Goal: Contribute content: Contribute content

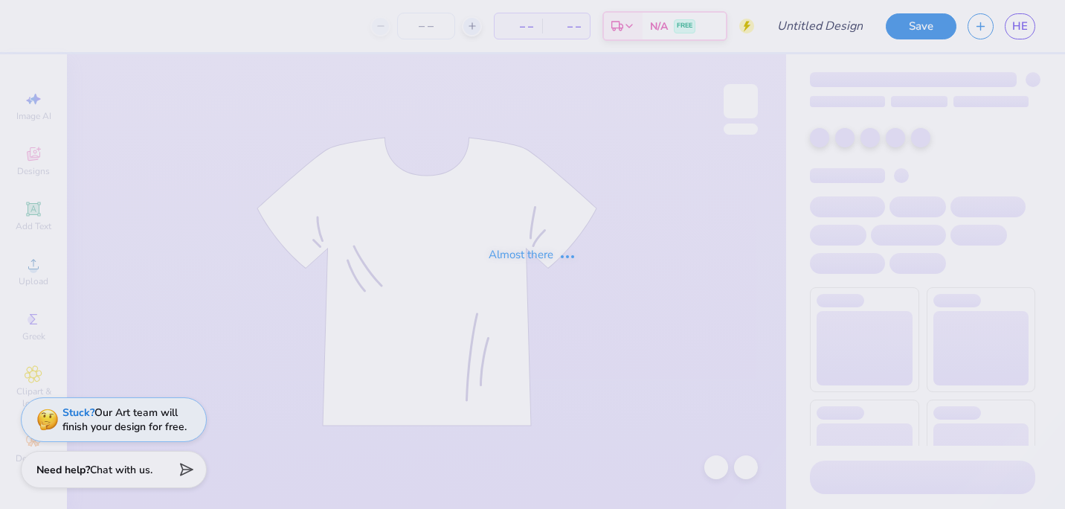
type input "black"
type input "150"
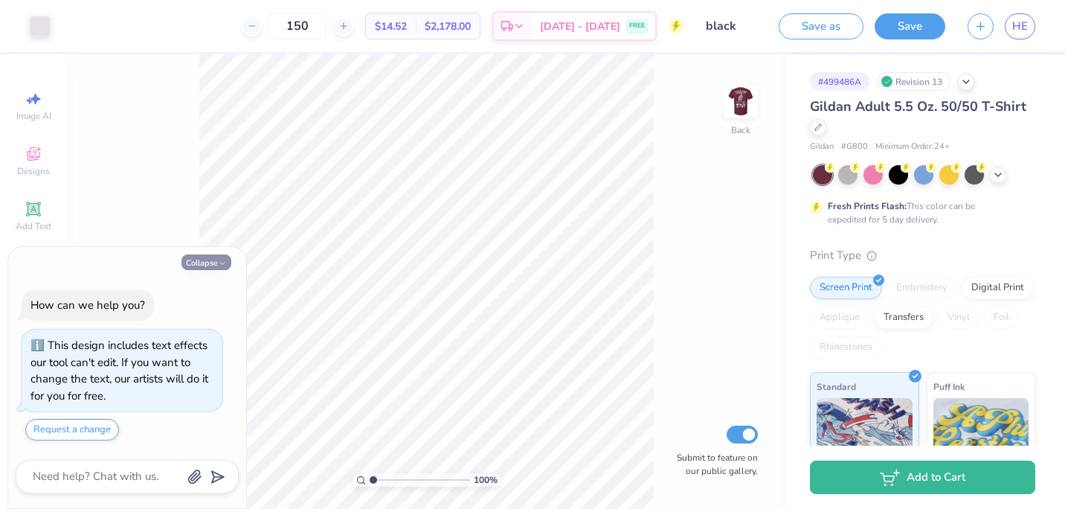
click at [225, 266] on icon "button" at bounding box center [222, 263] width 9 height 9
type textarea "x"
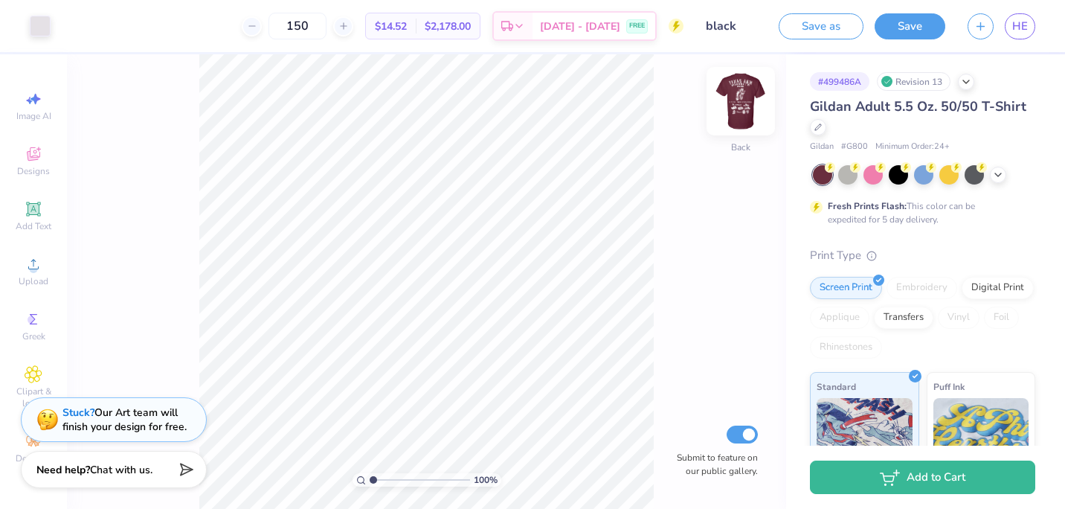
click at [754, 109] on img at bounding box center [741, 101] width 60 height 60
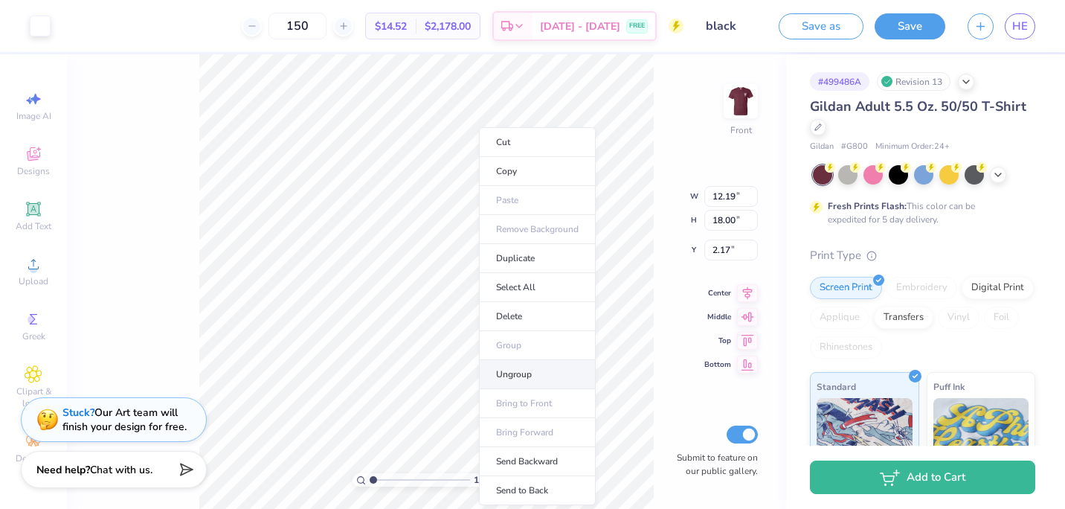
click at [520, 371] on li "Ungroup" at bounding box center [537, 374] width 117 height 29
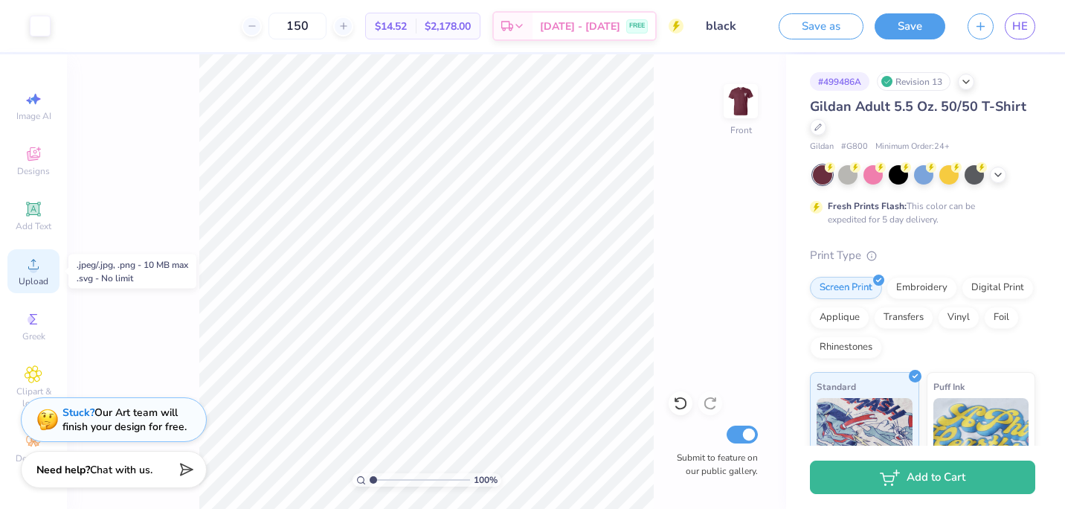
click at [33, 278] on span "Upload" at bounding box center [34, 281] width 30 height 12
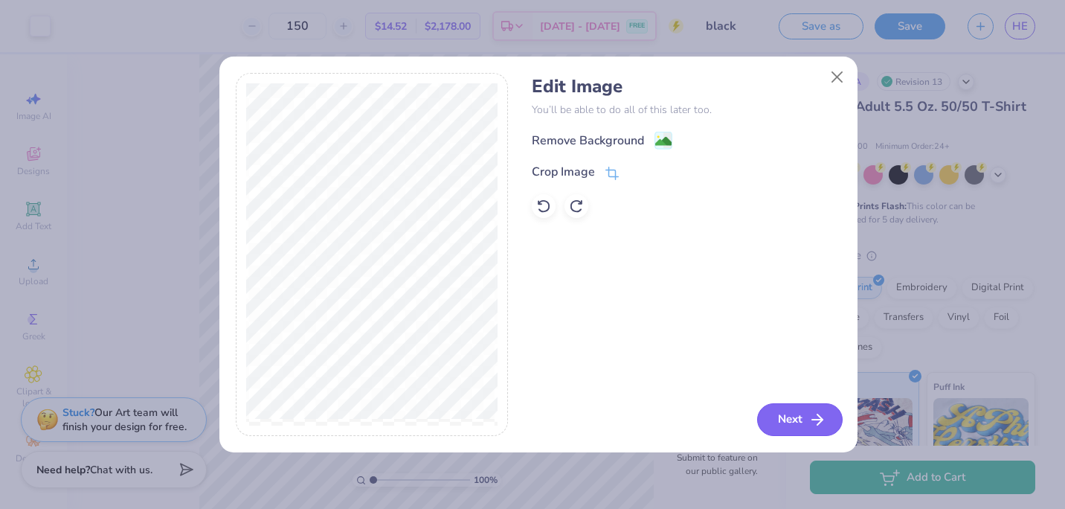
click at [795, 413] on button "Next" at bounding box center [800, 419] width 86 height 33
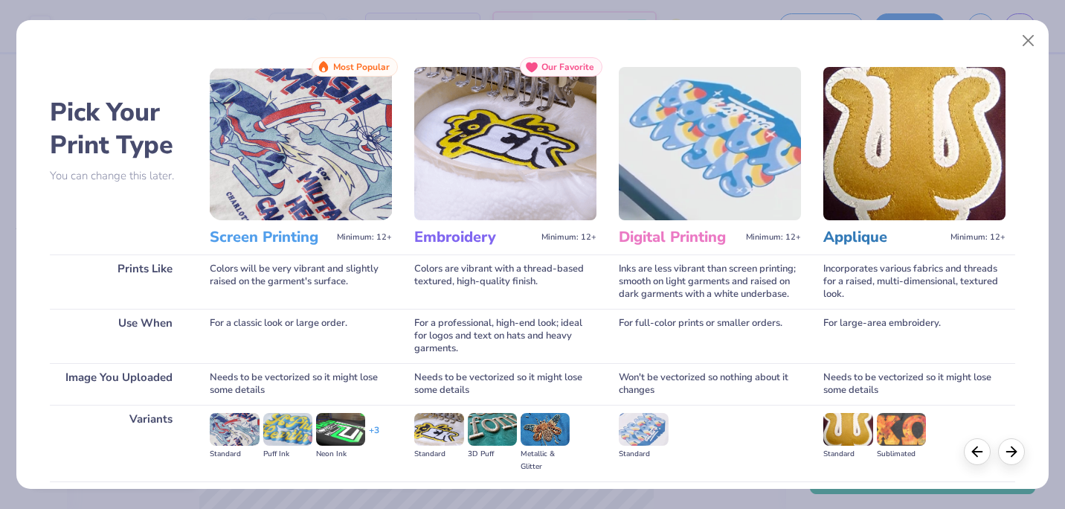
scroll to position [158, 0]
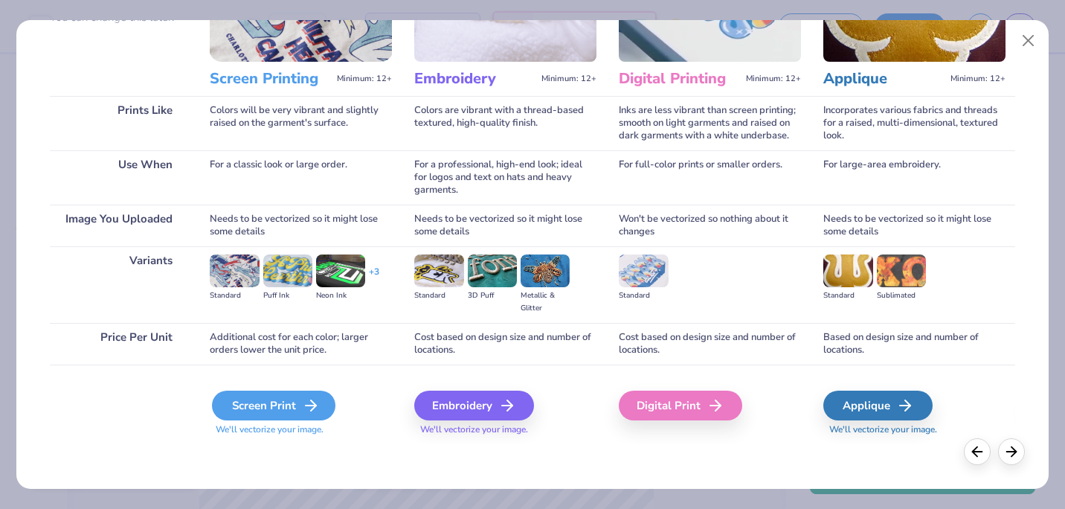
click at [299, 401] on div "Screen Print" at bounding box center [274, 406] width 124 height 30
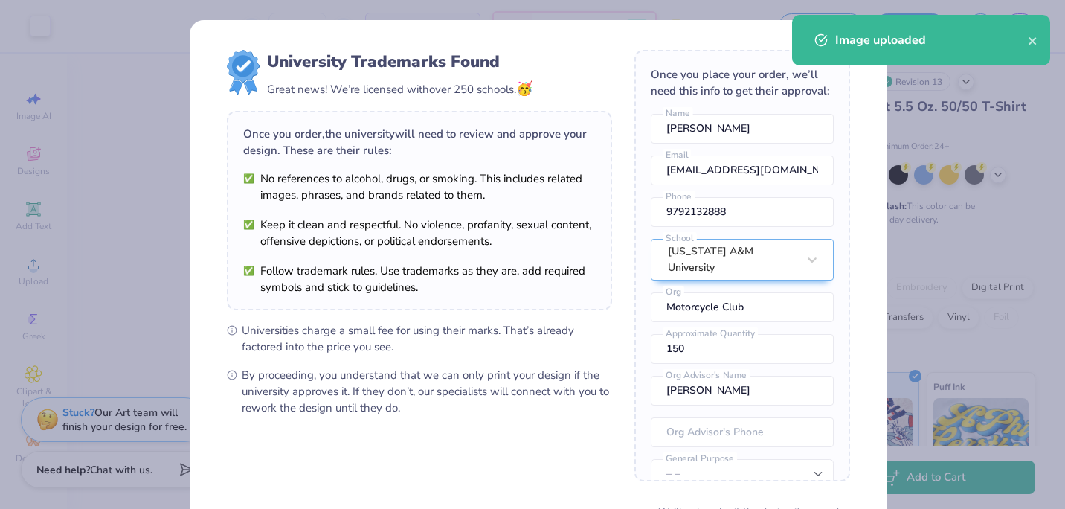
scroll to position [138, 0]
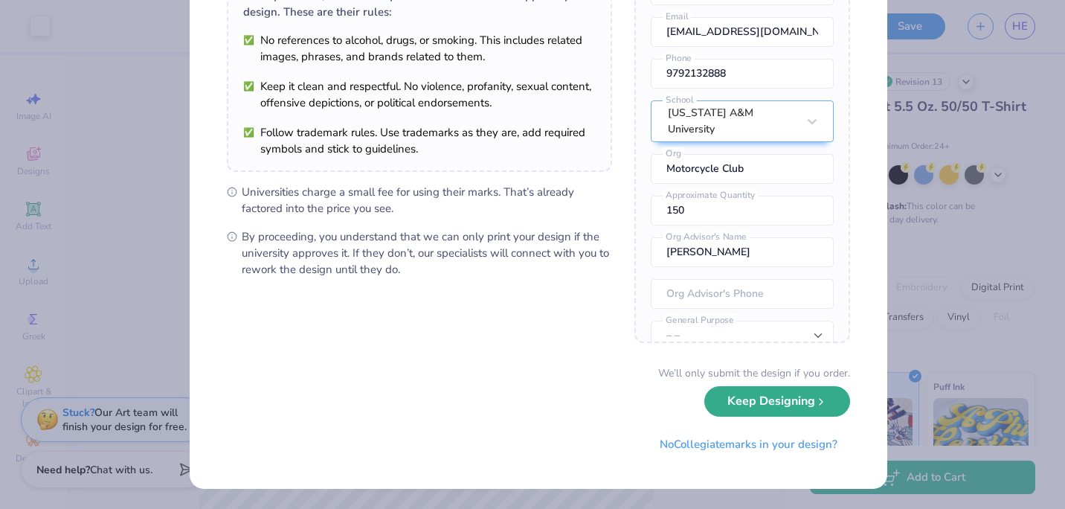
click at [736, 406] on button "Keep Designing" at bounding box center [778, 401] width 146 height 31
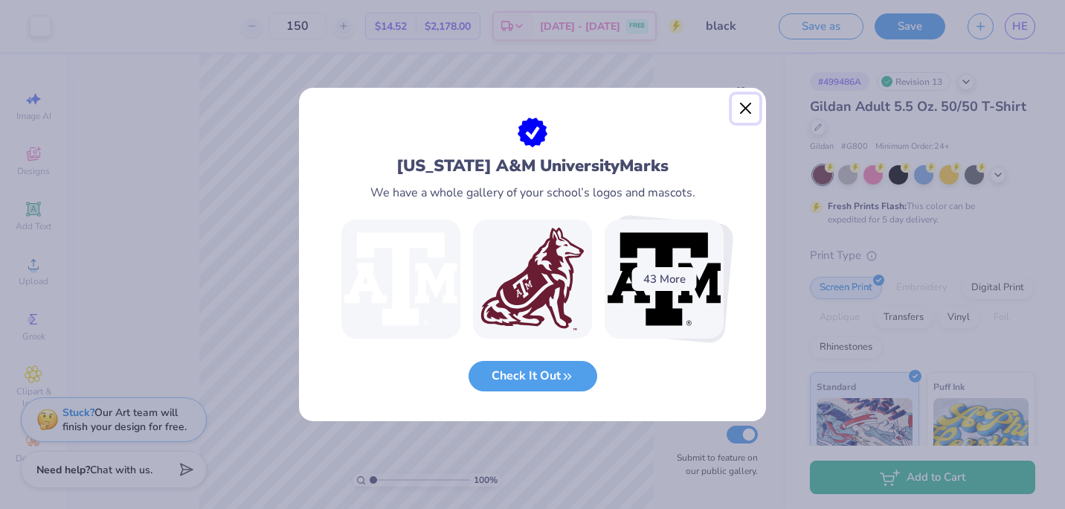
click at [753, 109] on button "Close" at bounding box center [746, 108] width 28 height 28
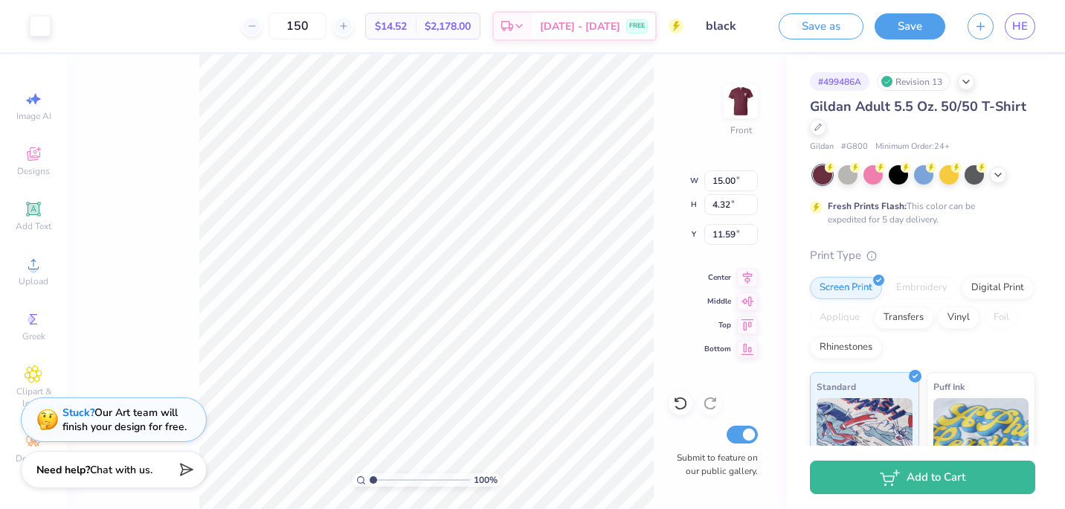
type input "3.93"
click at [699, 190] on div "144 % Front W 0.35 0.35 " H 0.36 0.36 " Y 2.79 2.79 " Center Middle Top Bottom …" at bounding box center [426, 281] width 719 height 455
click at [663, 118] on div "144 % Front W 0.35 0.35 " H 0.36 0.36 " Y 2.79 2.79 " Center Middle Top Bottom …" at bounding box center [426, 281] width 719 height 455
type input "1.44202862338252"
type input "15.00"
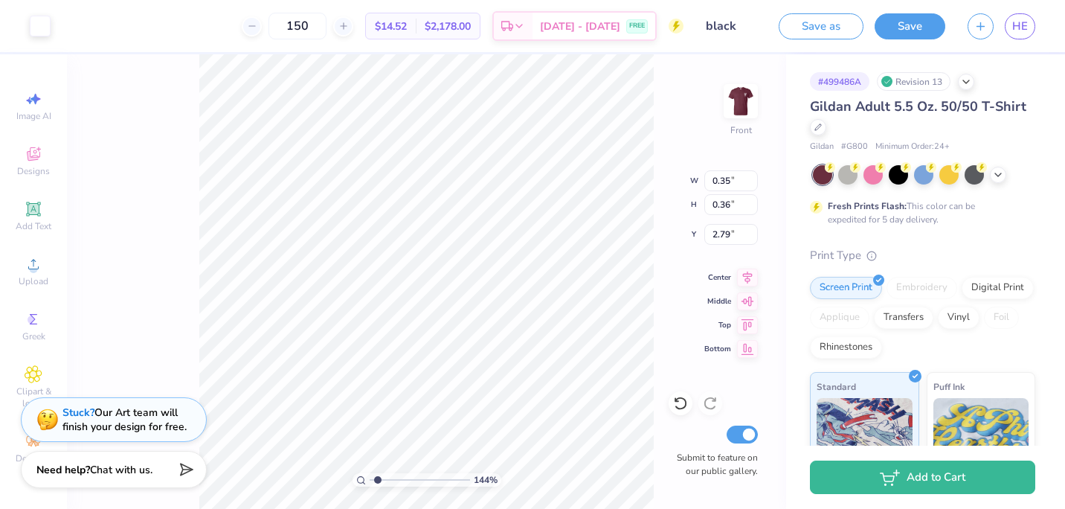
type input "4.32"
type input "3.93"
type input "1.44202862338252"
type input "0.35"
type input "0.36"
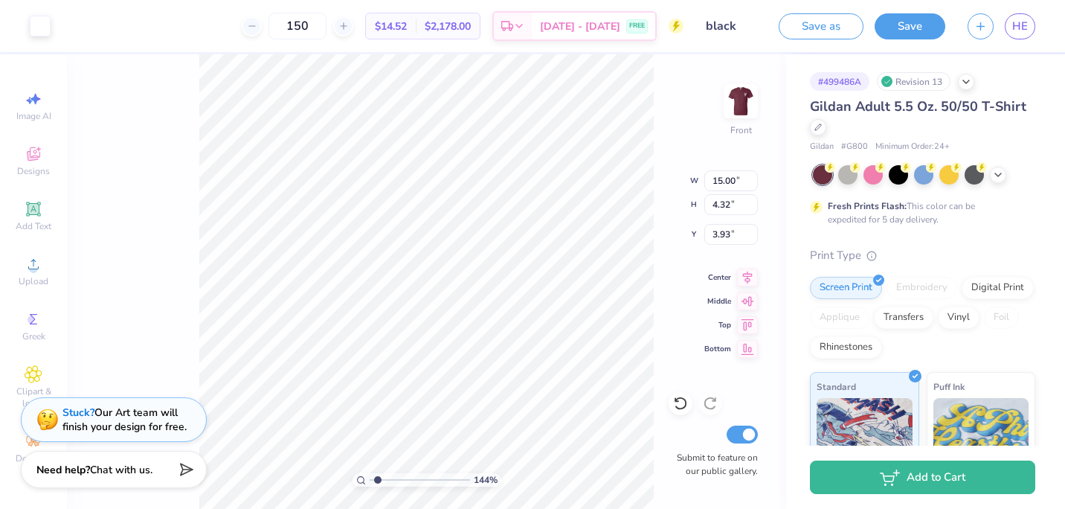
type input "2.79"
type input "1.44202862338252"
type input "15.00"
type input "4.32"
type input "3.93"
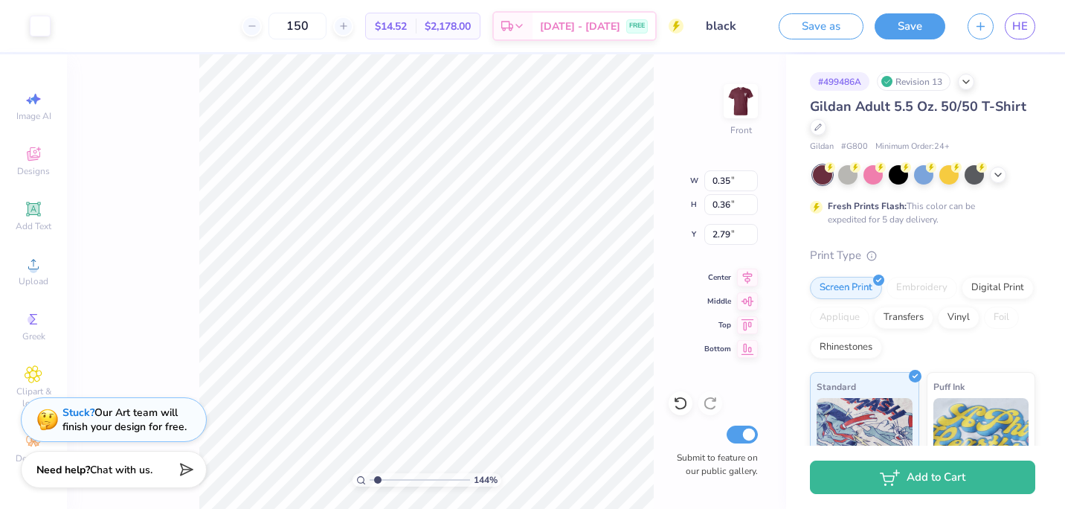
type input "1.44202862338252"
type input "10.04"
type input "1.44202862338252"
type input "15.00"
type input "4.32"
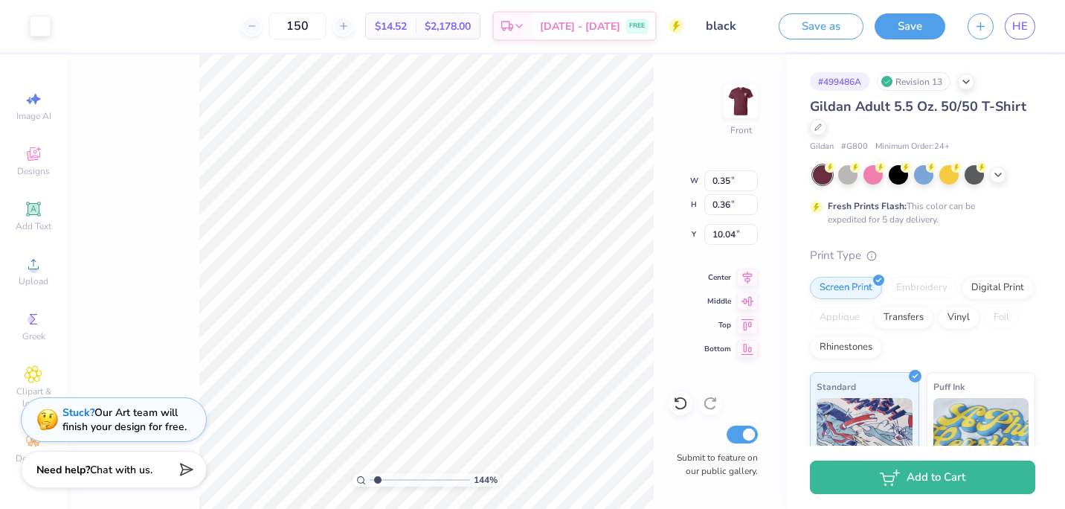
type input "3.93"
type input "1.44202862338252"
type input "3.00"
type input "1.22695670781517"
type input "12.56"
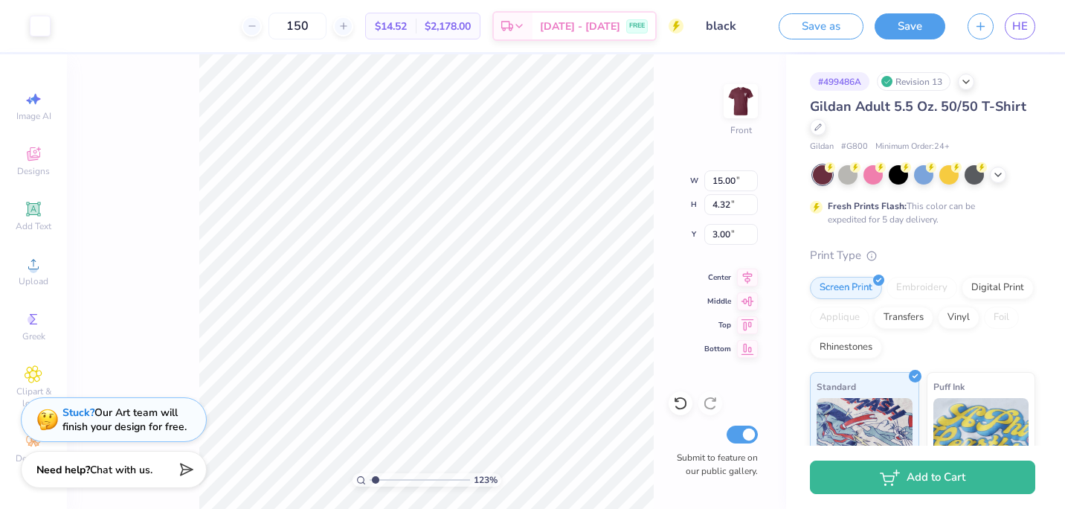
type input "3.62"
type input "3.70"
type input "1.22695670781517"
type input "3.00"
click at [742, 276] on icon at bounding box center [747, 275] width 21 height 18
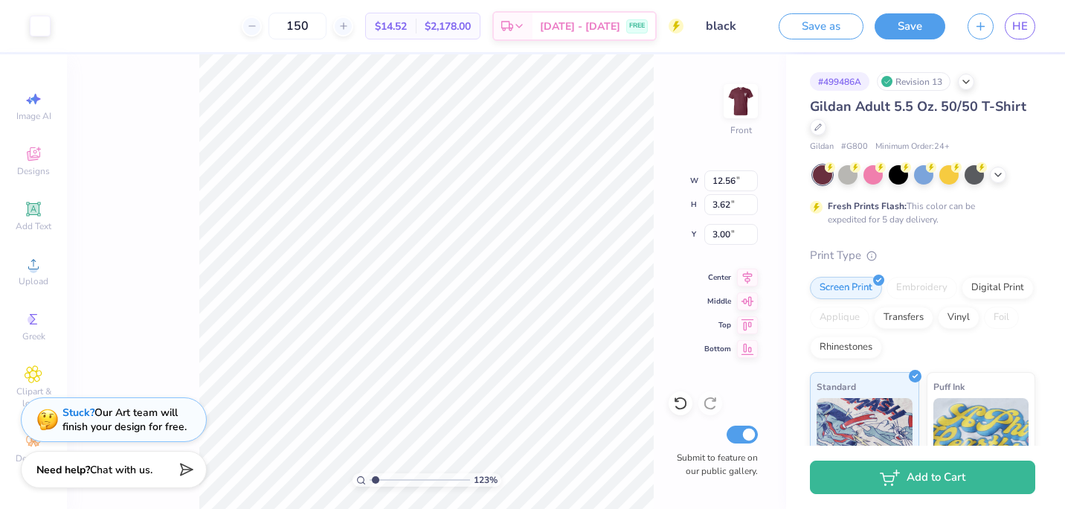
type input "1.22695670781517"
type input "1.93"
type input "1.22695670781517"
type input "3.42"
type input "0.54"
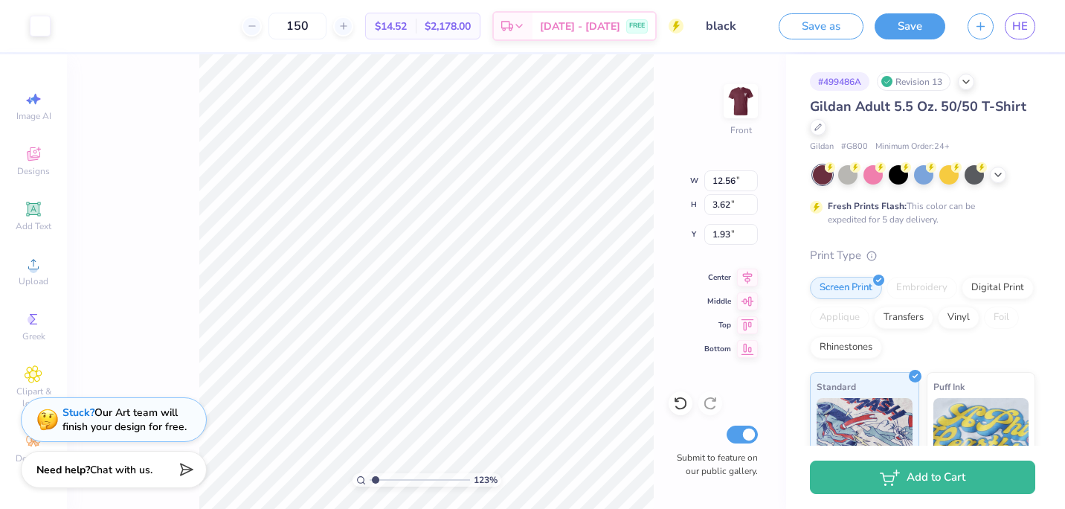
type input "5.55"
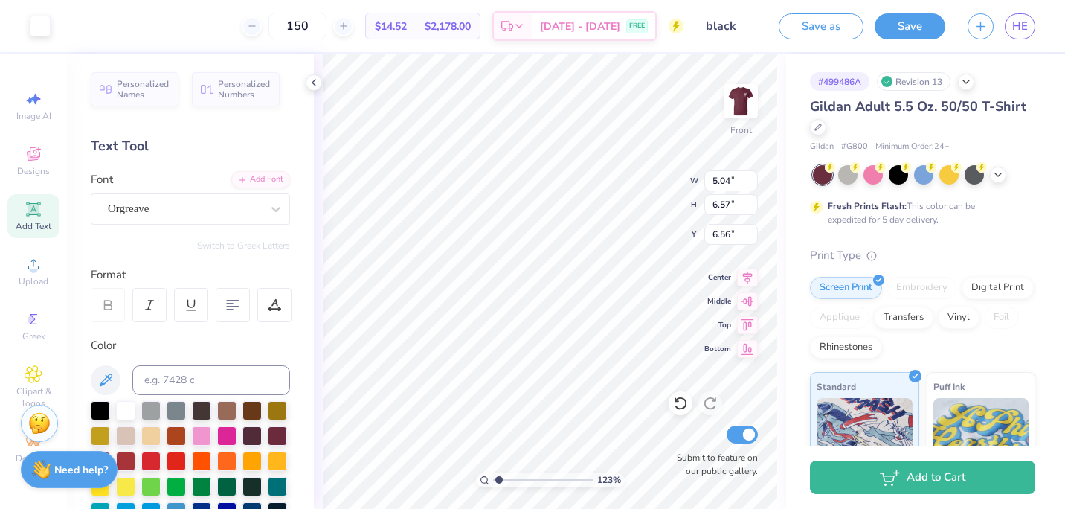
type input "1.22695670781517"
type input "6.93"
click at [313, 79] on icon at bounding box center [314, 83] width 12 height 12
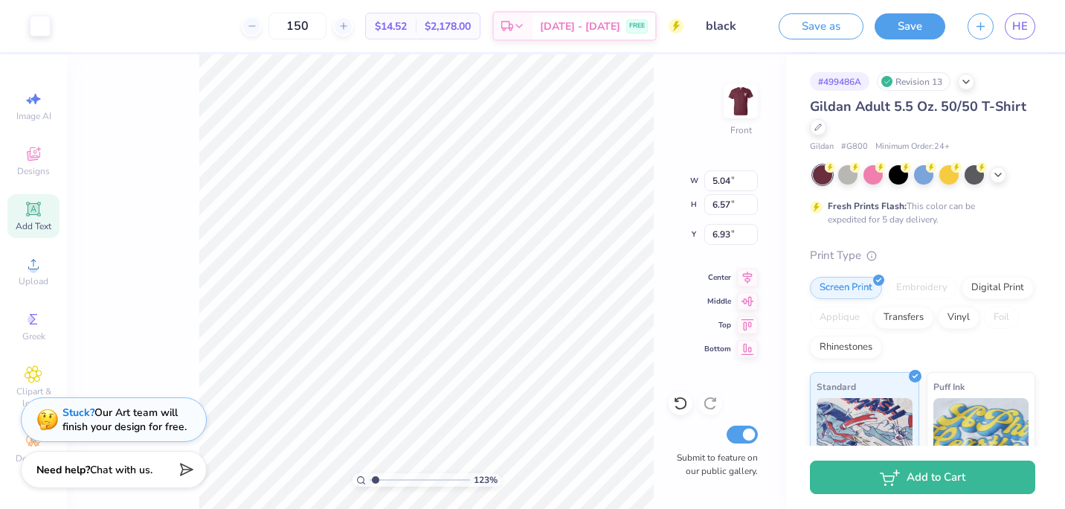
type input "1.22695670781517"
type input "3.42"
type input "0.54"
type input "5.55"
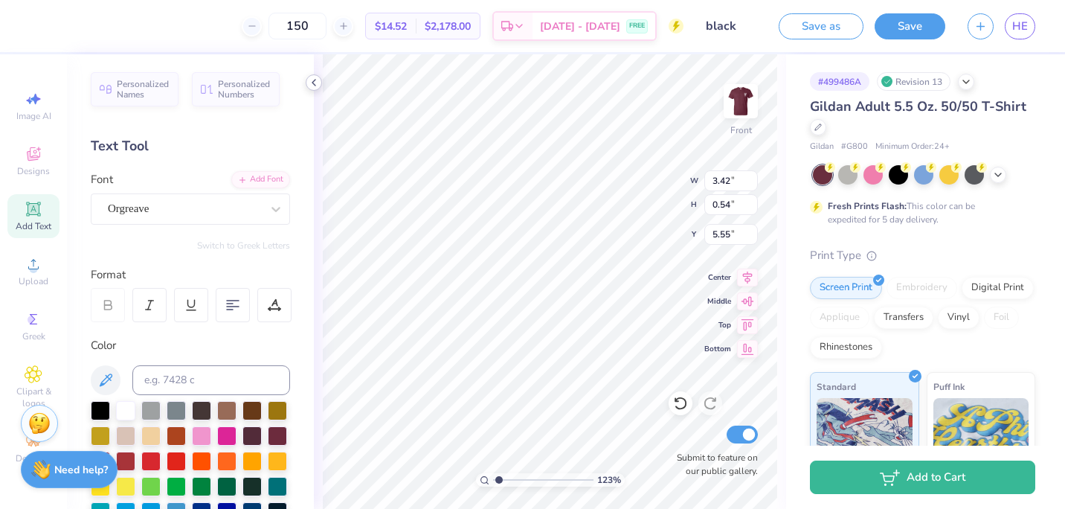
type input "1.22695670781517"
type input "6.15"
type input "1.22695670781517"
type input "12.56"
type input "3.62"
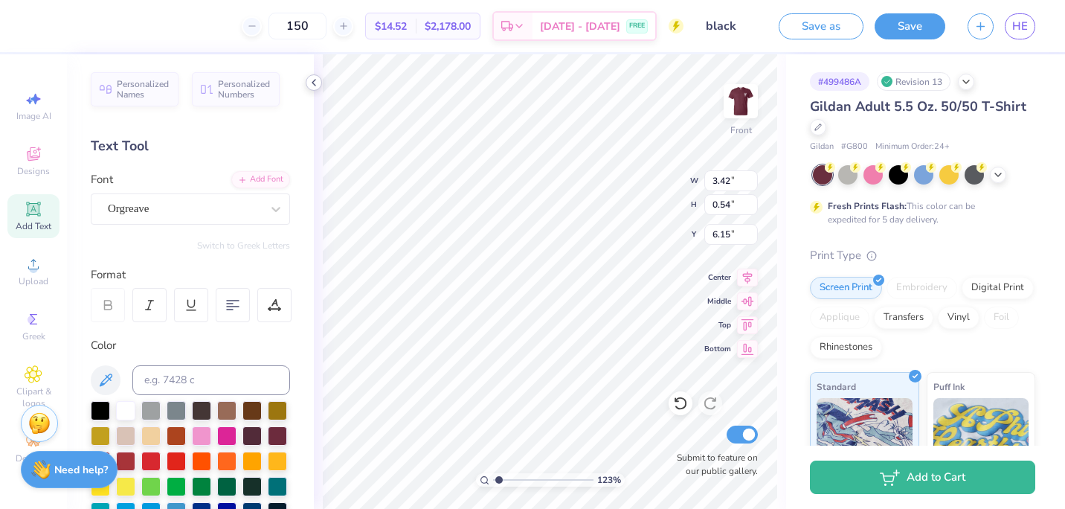
type input "1.93"
type input "1.22695670781517"
type input "3.00"
type input "1.22695670781517"
type input "5.04"
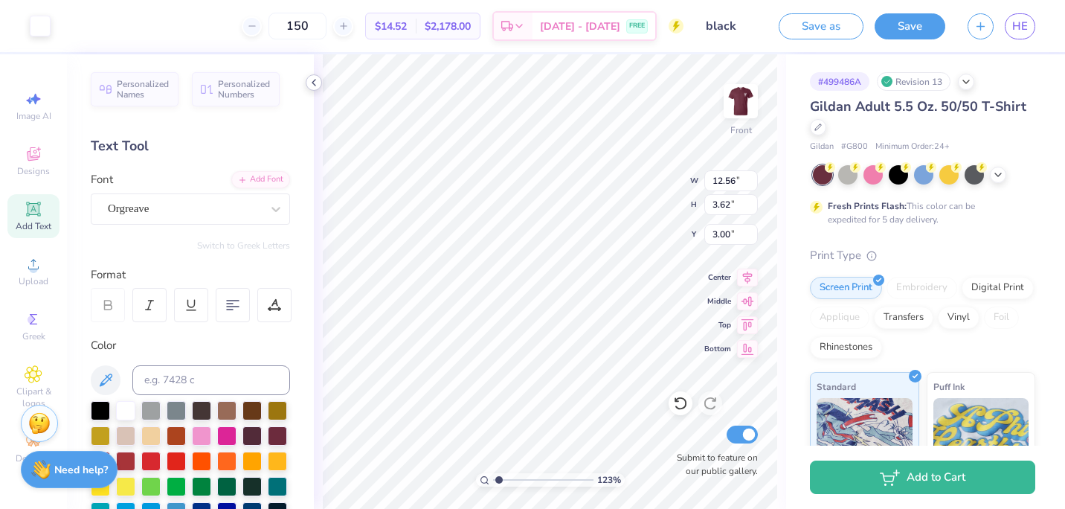
type input "6.57"
type input "6.93"
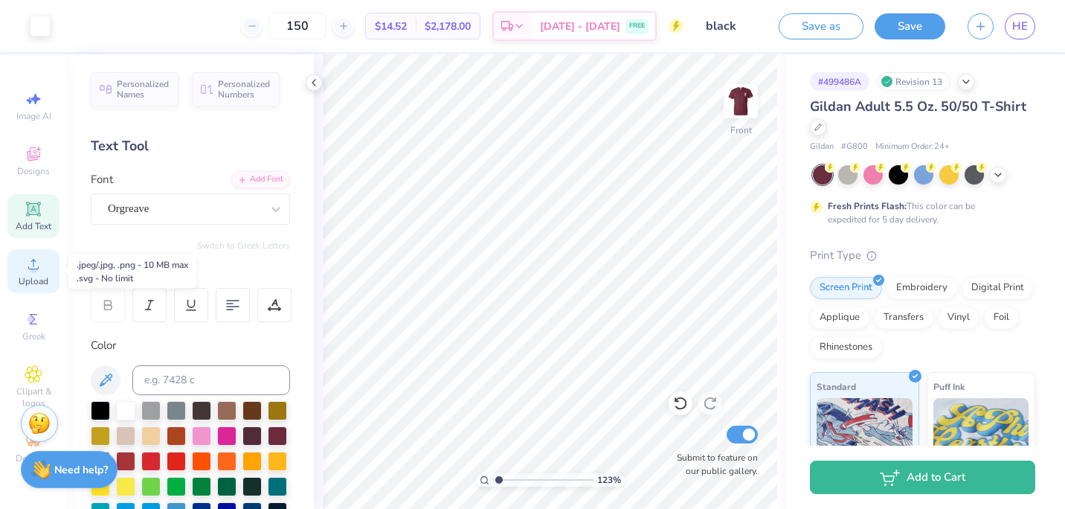
click at [36, 269] on circle at bounding box center [33, 269] width 8 height 8
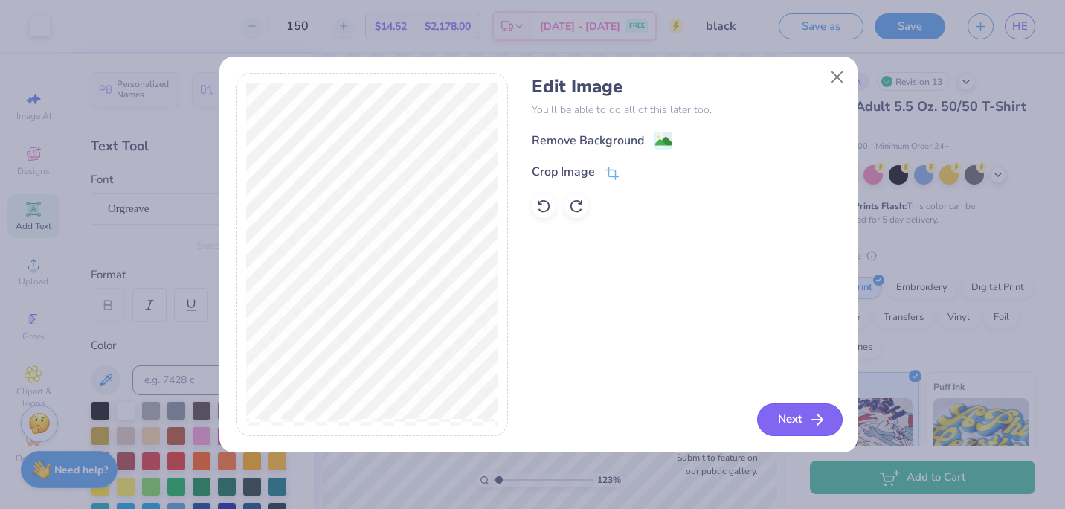
click at [802, 416] on button "Next" at bounding box center [800, 419] width 86 height 33
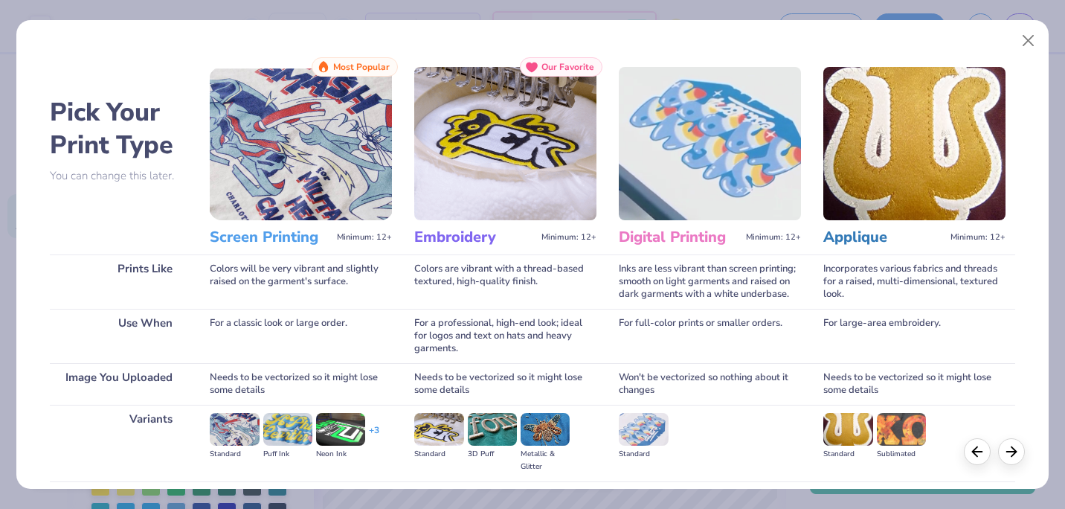
scroll to position [158, 0]
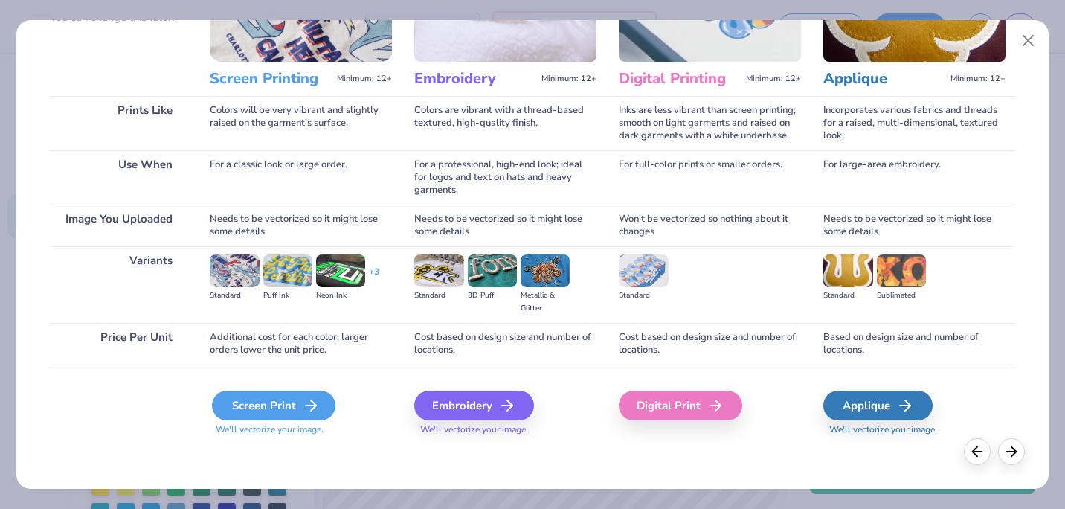
click at [290, 401] on div "Screen Print" at bounding box center [274, 406] width 124 height 30
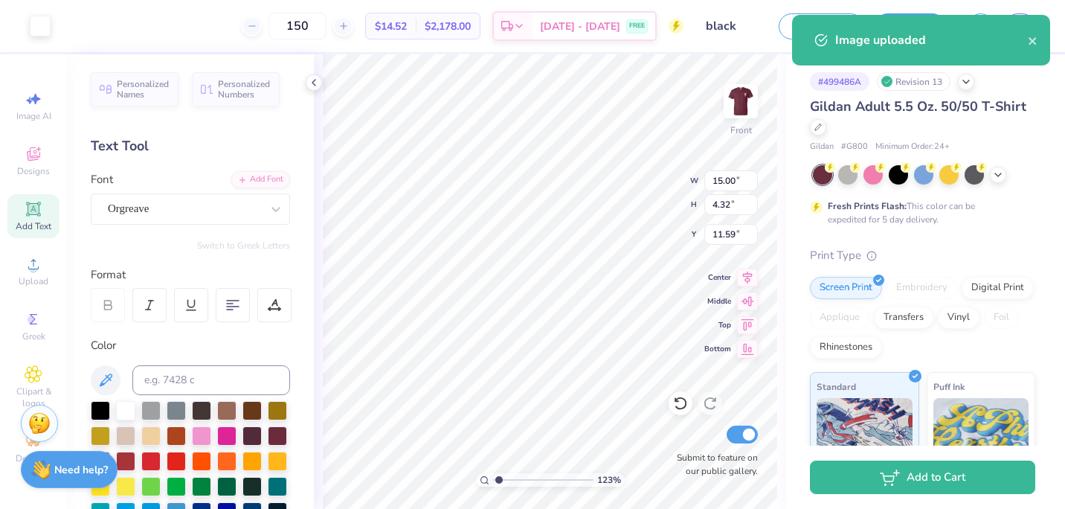
type input "1.22695670781517"
type input "3.00"
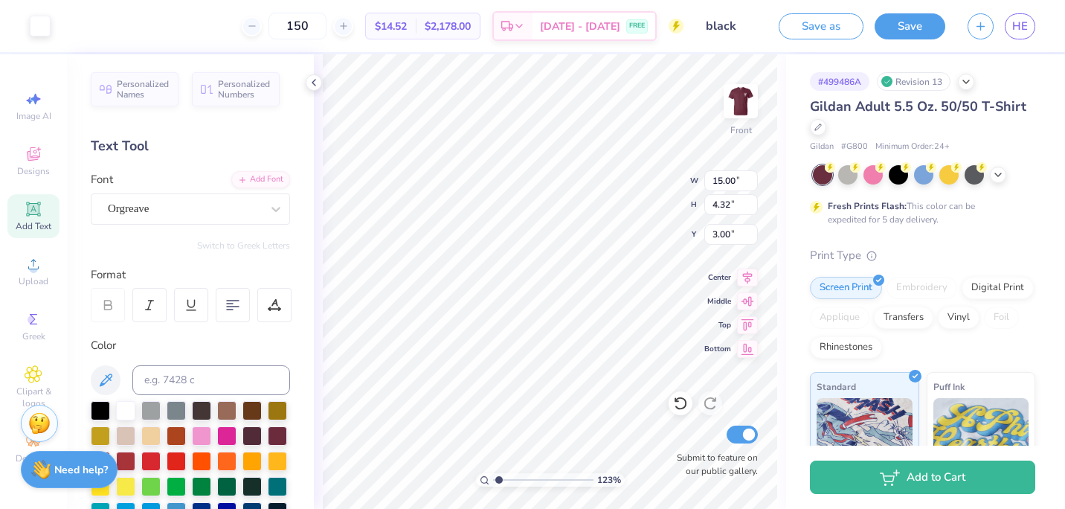
type input "1.22695670781517"
type input "1.53"
type input "1.22695670781517"
type input "5.04"
type input "6.57"
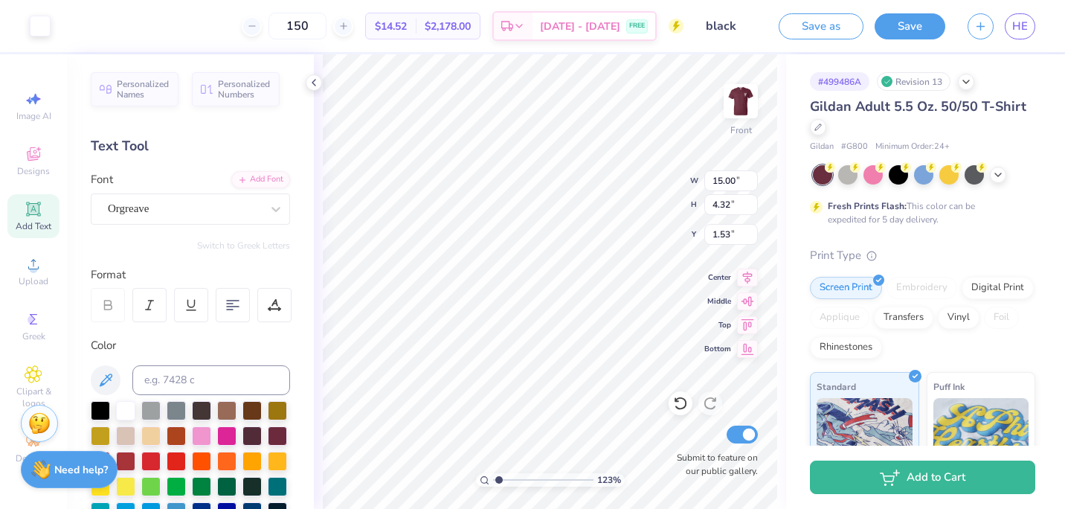
type input "6.93"
type input "1.22695670781517"
click at [269, 203] on icon at bounding box center [276, 209] width 15 height 15
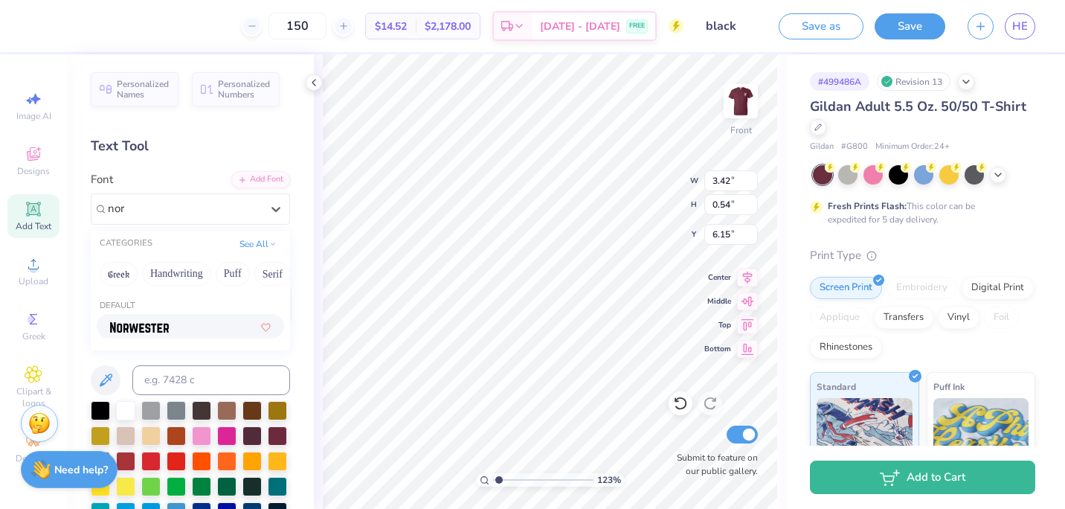
click at [179, 329] on div at bounding box center [190, 326] width 161 height 16
type input "nor"
type input "1.22695670781517"
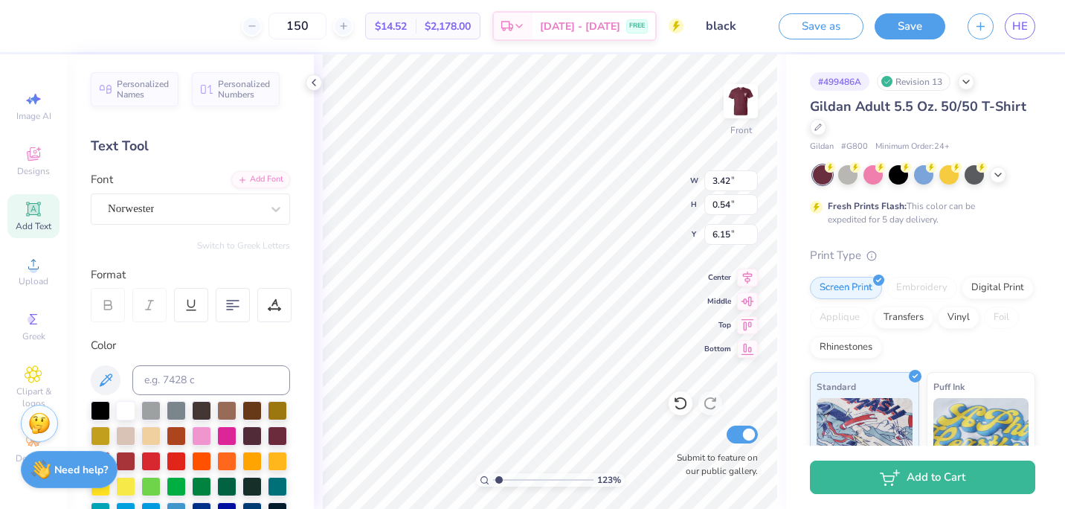
type input "1.22695670781517"
type input "3.39"
type input "0.65"
type input "6.10"
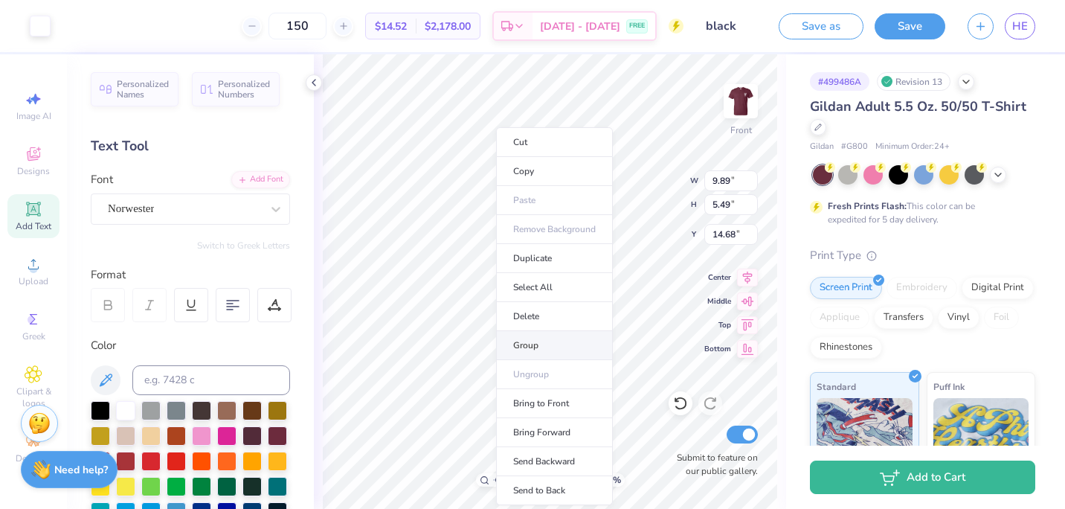
click at [516, 346] on li "Group" at bounding box center [554, 345] width 117 height 29
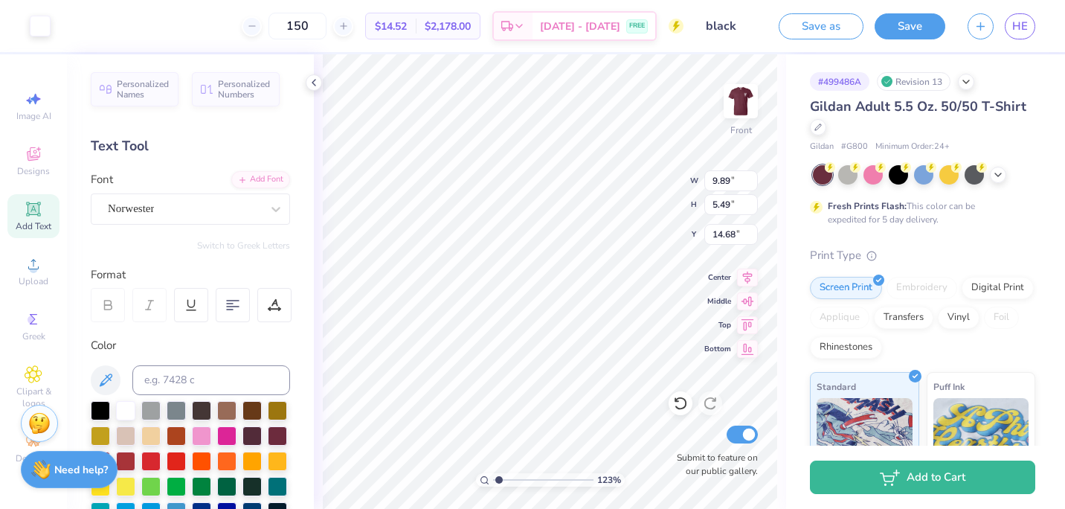
type input "1.22695670781517"
type input "16.09"
type input "1.22695670781517"
type input "15.00"
type input "4.32"
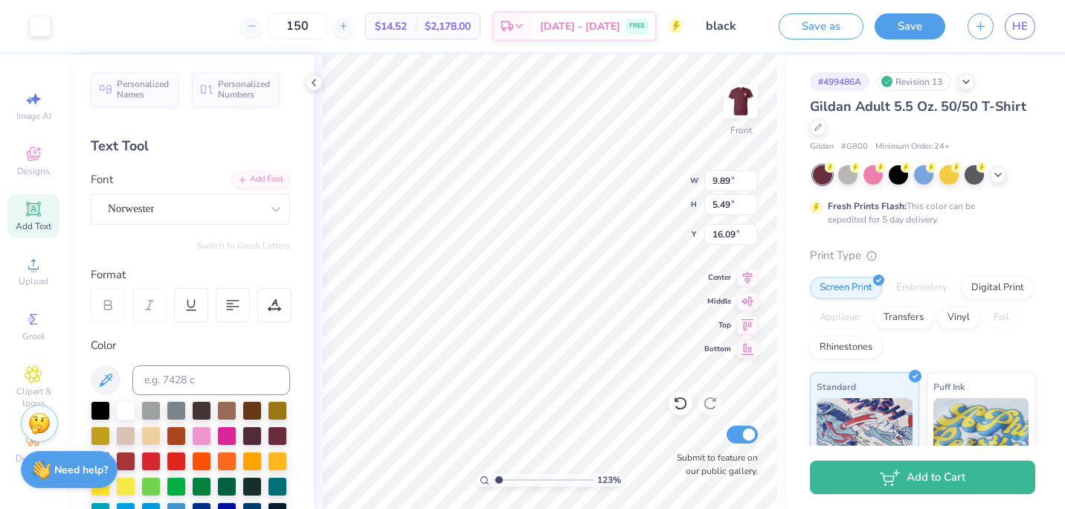
type input "1.53"
type input "1.22695670781517"
type input "5.04"
type input "6.57"
type input "6.93"
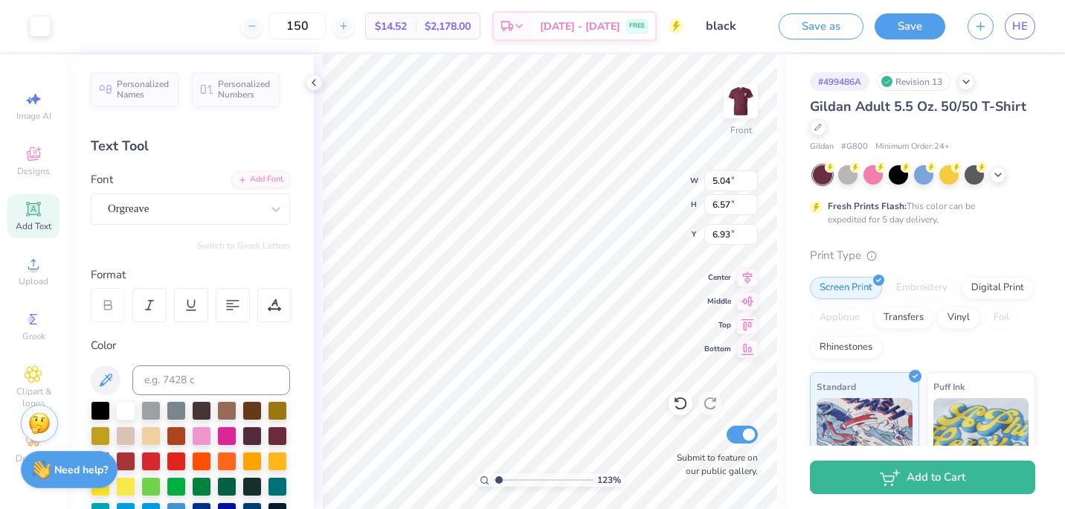
type input "1.22695670781517"
type input "3.39"
type input "0.65"
type input "6.10"
click at [211, 217] on div "Norwester" at bounding box center [184, 208] width 156 height 23
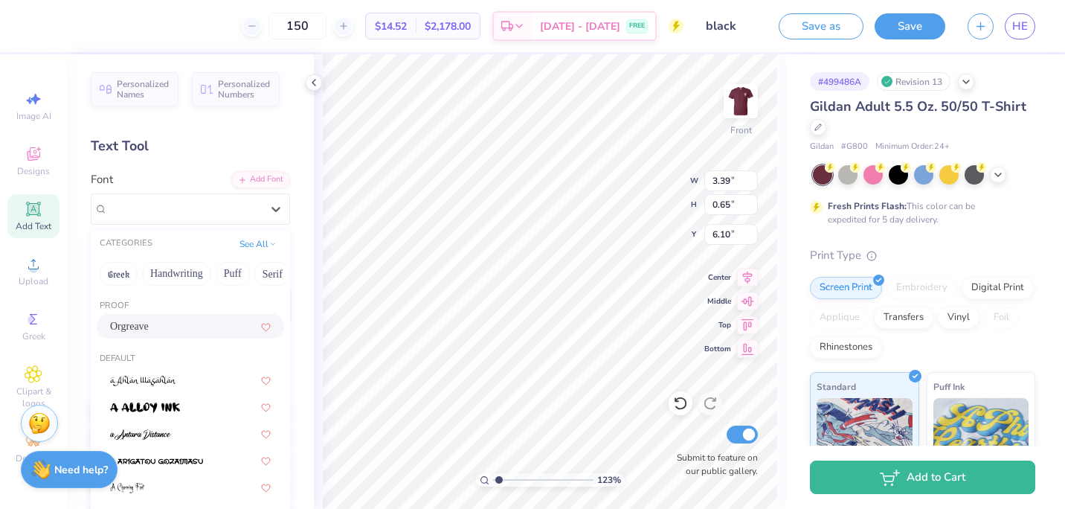
click at [170, 331] on div "Orgreave" at bounding box center [190, 326] width 161 height 16
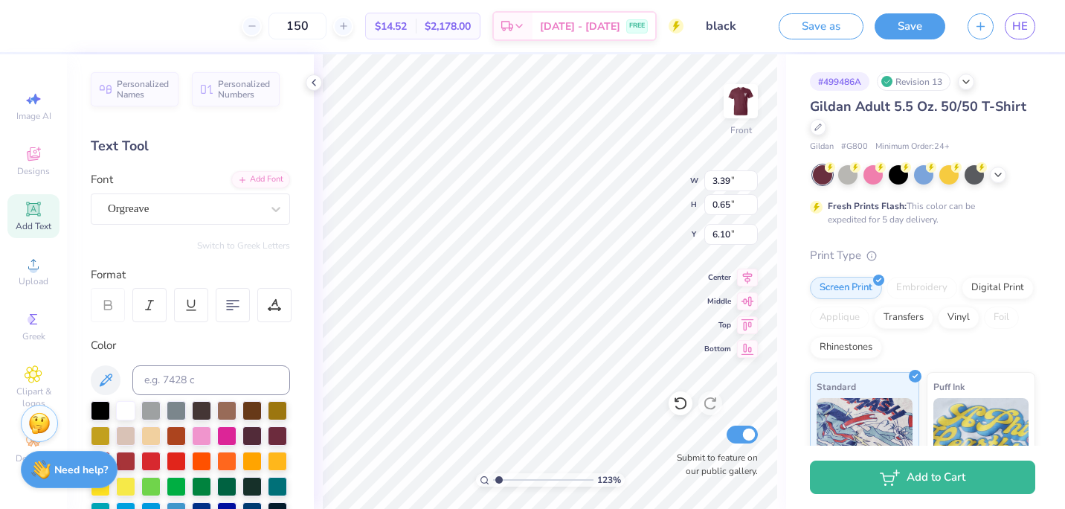
type input "1.22695670781517"
type input "3.42"
type input "0.54"
type input "6.45"
type input "1.22695670781517"
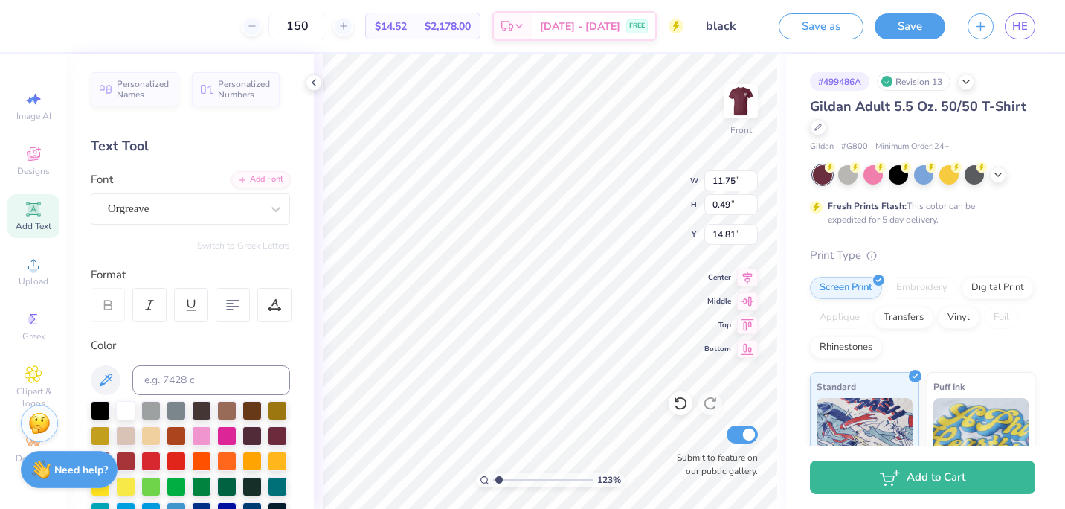
type input "15.00"
type input "4.32"
type input "1.53"
type input "1.22695670781517"
type input "15.00"
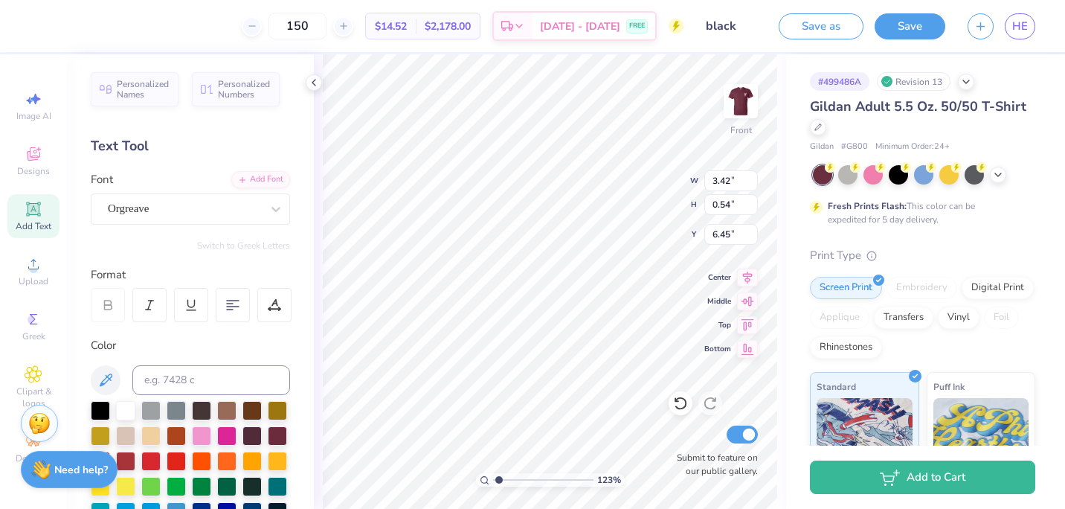
type input "4.32"
type input "1.73"
type input "1.22695670781517"
type input "11.74"
type input "3.39"
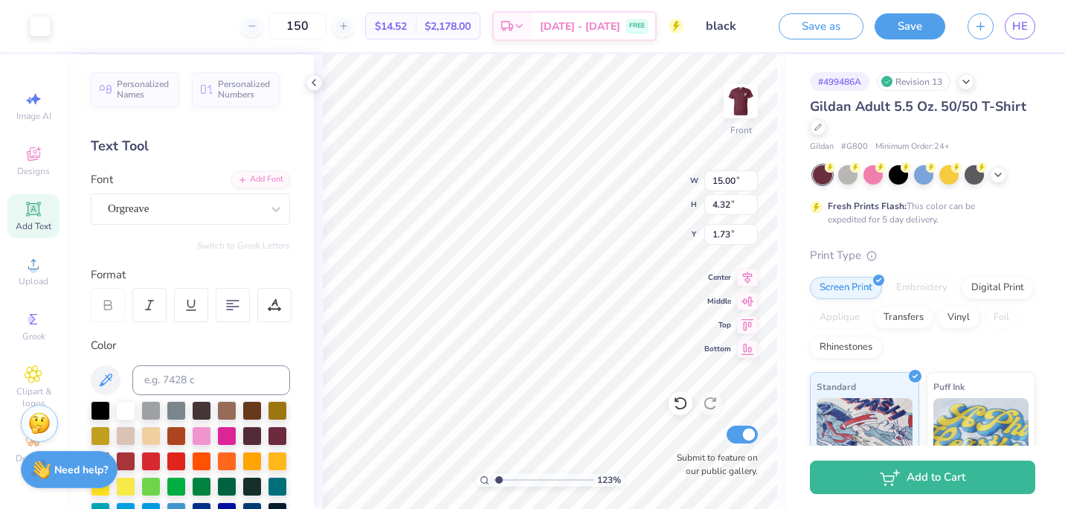
type input "3.07"
click at [742, 276] on icon at bounding box center [747, 275] width 21 height 18
type input "1.22695670781517"
type input "4.58"
type input "1.22695670781517"
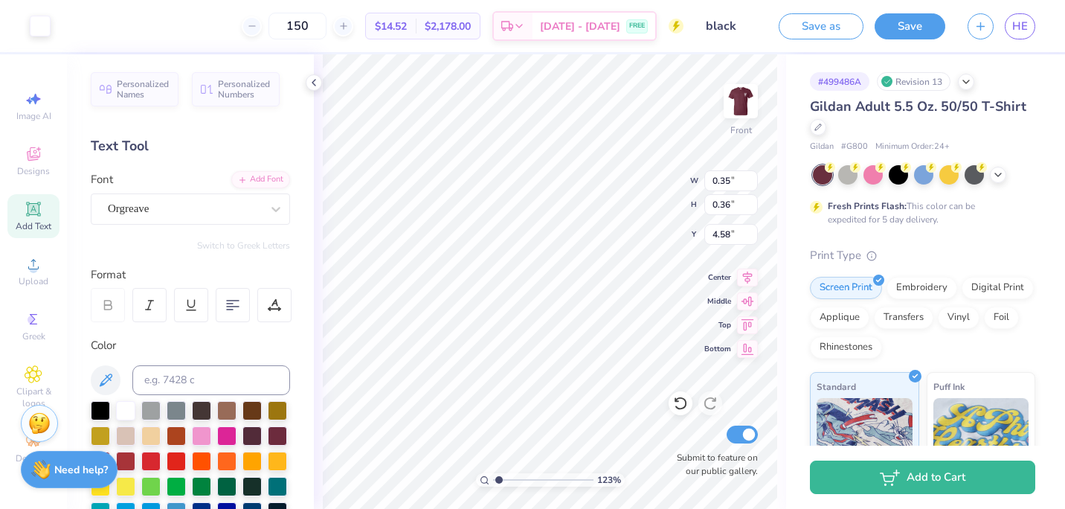
type input "4.40"
type input "1.22695670781517"
type textarea "If you see my professor, tell 'em I'm out riding."
type input "1.22695670781517"
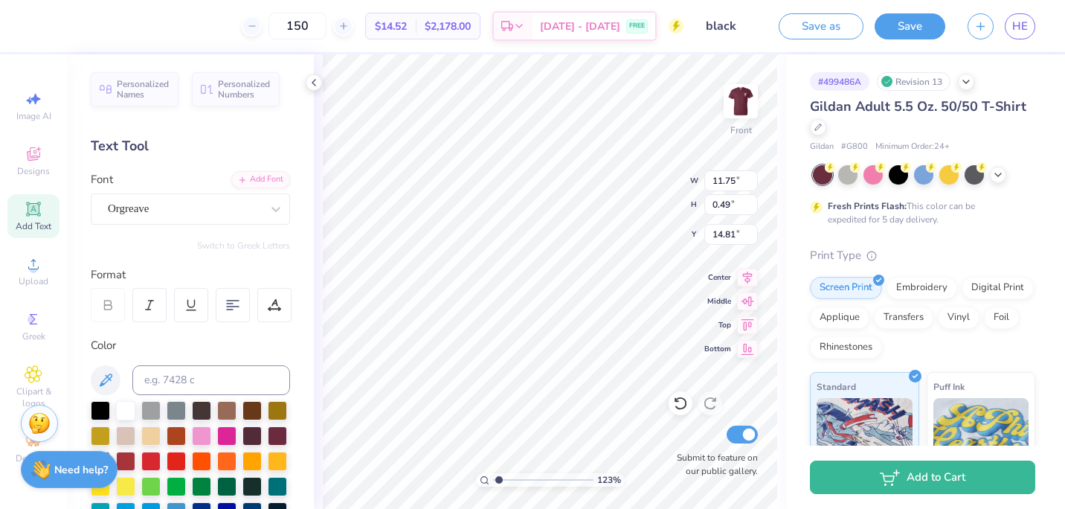
type input "5.90"
type input "1.15"
type input "14.49"
click at [779, 13] on button "Save as" at bounding box center [821, 26] width 85 height 26
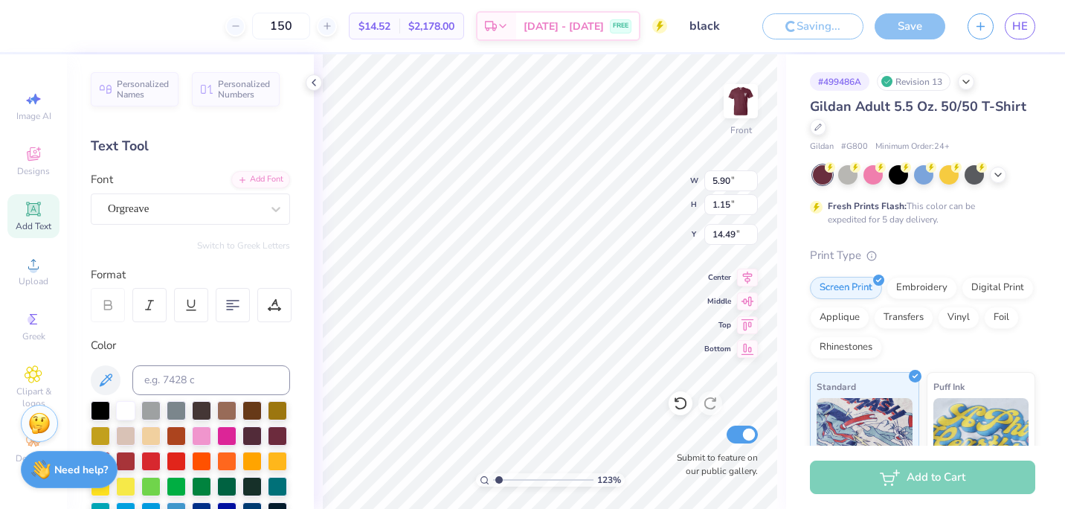
type input "1.22695670781517"
type textarea "If you see my professor, tell 'em I'm out riding."
type input "1.22695670781517"
type textarea "If you see my professor, tell 'em I'm out riding."
type input "1.22695670781517"
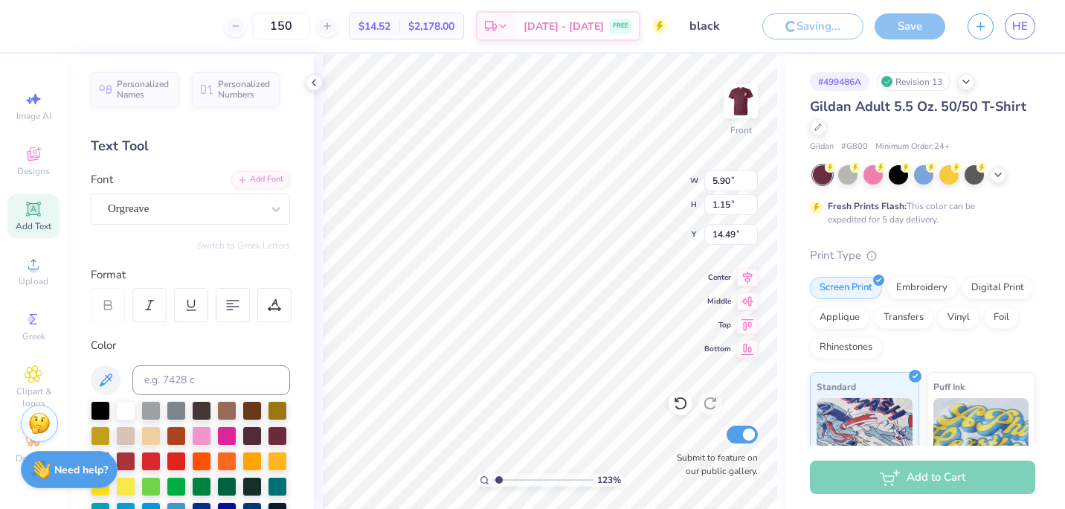
type textarea "If you see my professor, tell 'em I'm out riding."
type input "1.22695670781517"
type textarea "If you see my professor, tell 'em I'm out riding."
type input "1.22695670781517"
type textarea "If you see my professor, tell 'em I'm out riding."
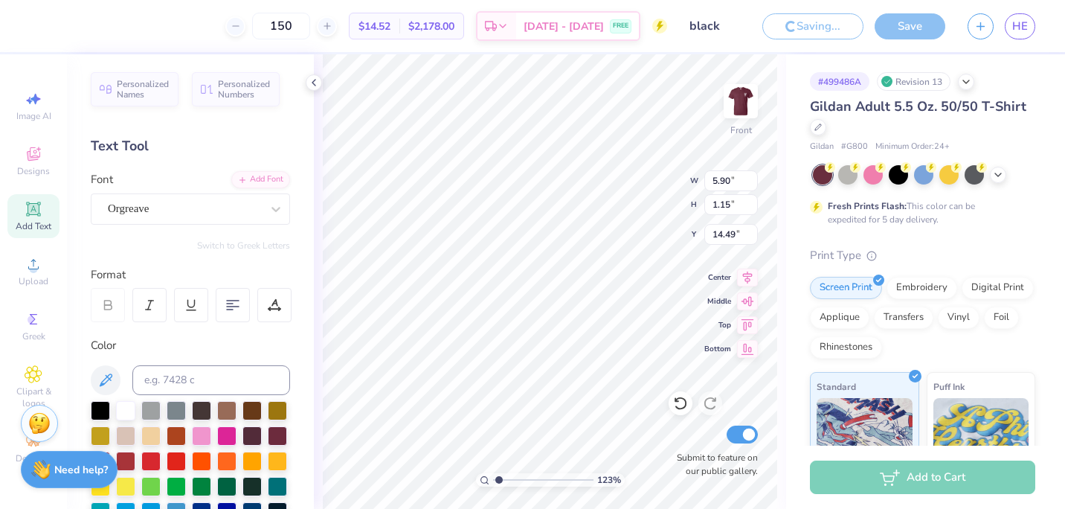
type input "1.22695670781517"
type textarea "If you see my professor, tell 'em I'm out riding."
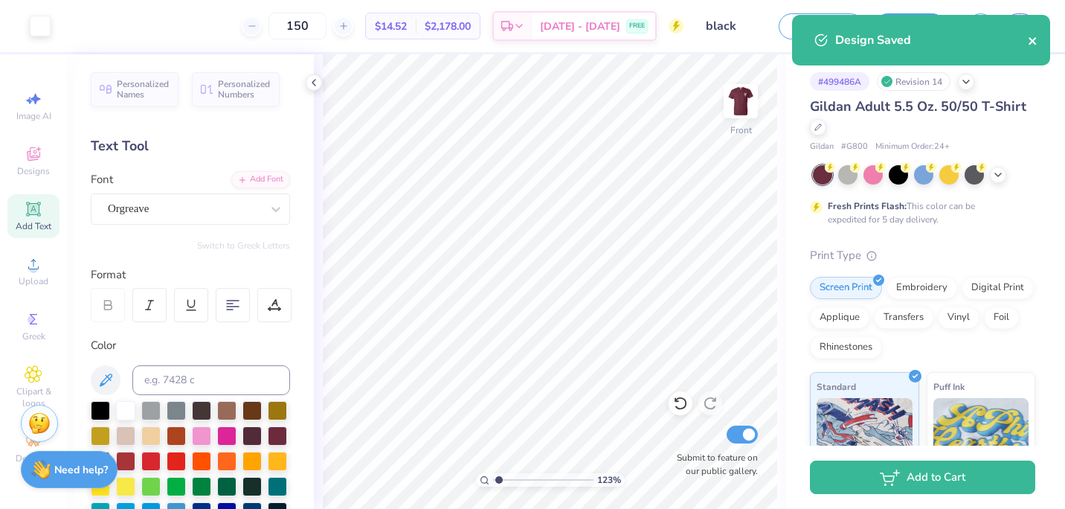
click at [1033, 44] on icon "close" at bounding box center [1033, 41] width 10 height 12
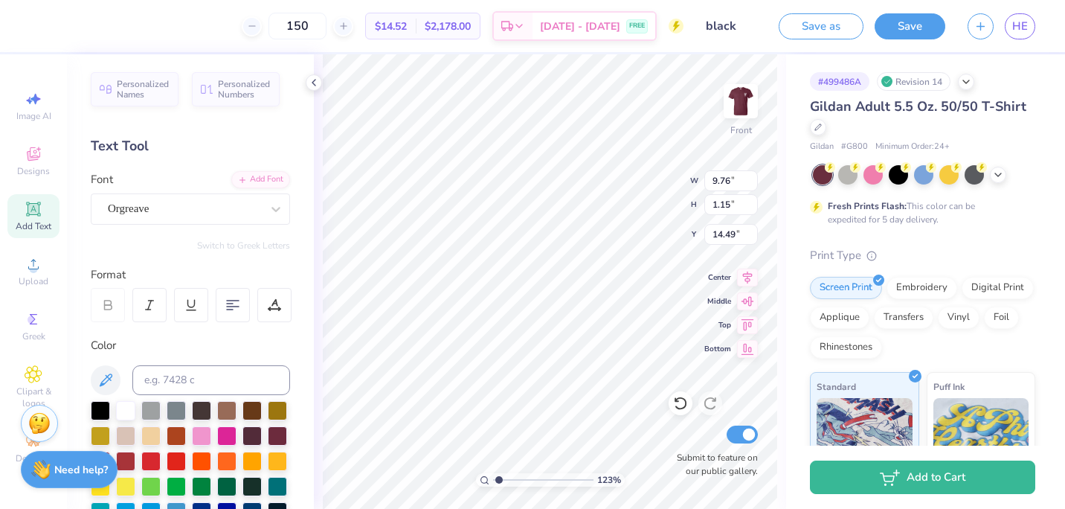
type input "1.22695670781517"
type textarea "If you see my professor, tell 'em I'm out riding."
type input "1.22695670781517"
type textarea "If you see my professor, tell 'em I'm out riding."
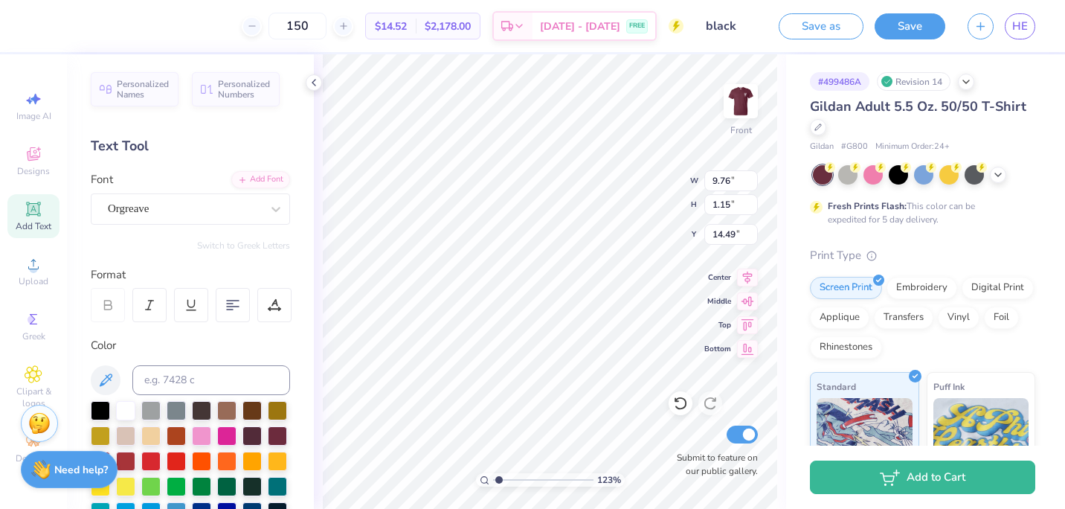
type input "1.22695670781517"
type textarea "If you see my professor, tell 'em I'm out riding."
type input "1.22695670781517"
type textarea "If you see my professor, tell 'em I'm out riding."
type input "1.22695670781517"
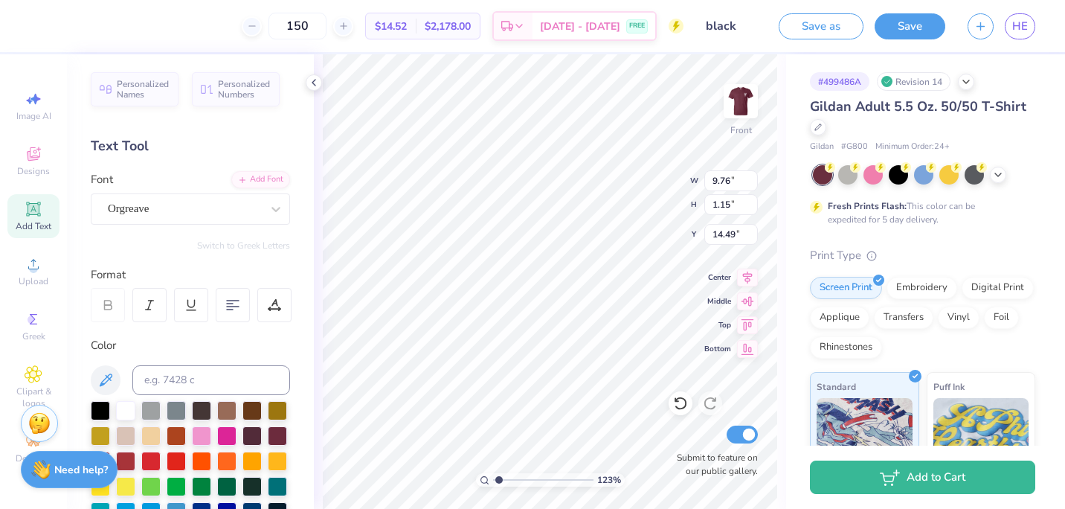
type textarea "If you see my professor, tell 'em I'm out riding."
click at [33, 268] on circle at bounding box center [33, 269] width 8 height 8
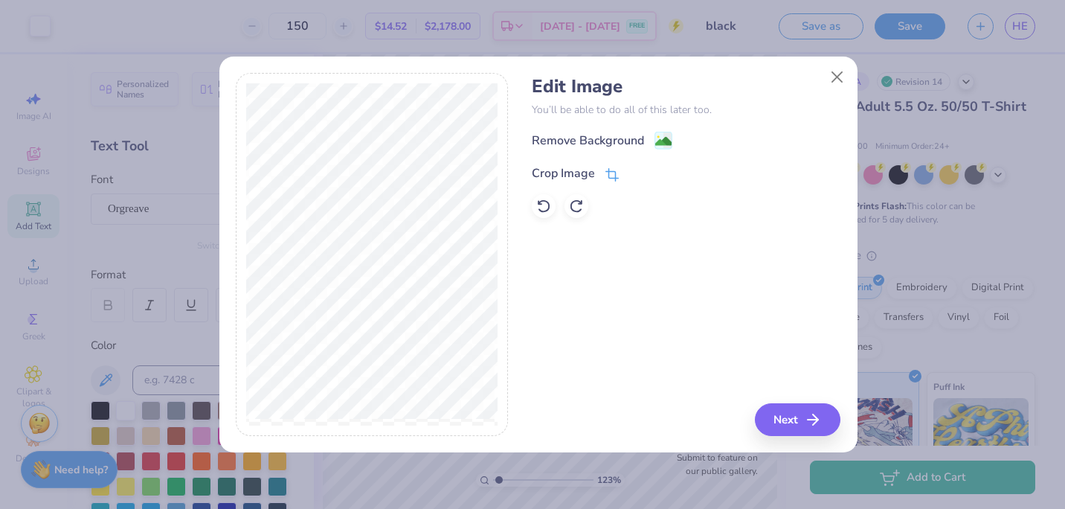
click at [584, 176] on div "Crop Image" at bounding box center [563, 173] width 63 height 18
click at [195, 429] on div "Edit Image You’ll be able to do all of this later too. Remove Background Crop I…" at bounding box center [532, 254] width 1065 height 509
click at [776, 422] on div "Edit Image You’ll be able to do all of this later too. Remove Background Crop I…" at bounding box center [686, 254] width 309 height 363
click at [638, 173] on icon at bounding box center [636, 171] width 9 height 9
click at [789, 422] on button "Next" at bounding box center [800, 419] width 86 height 33
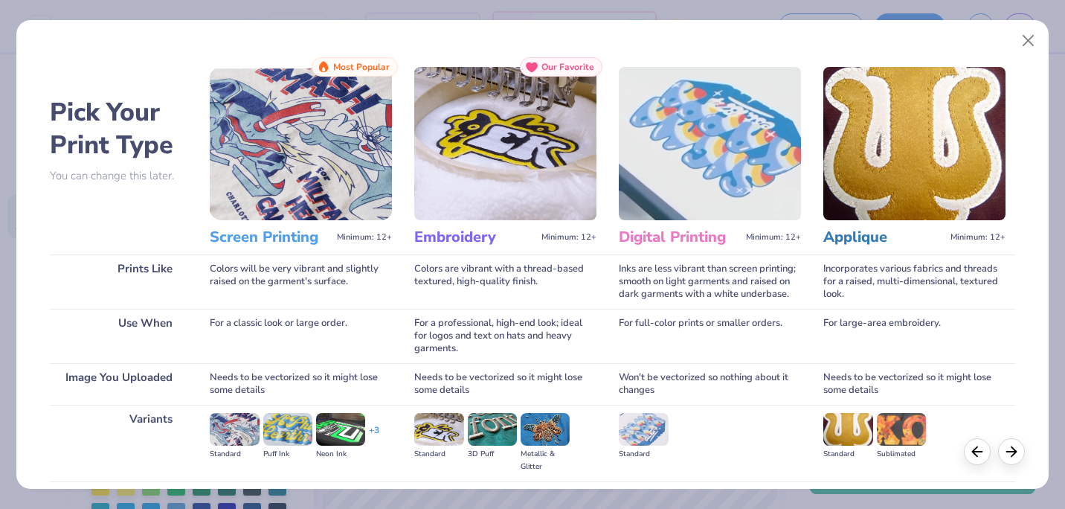
scroll to position [158, 0]
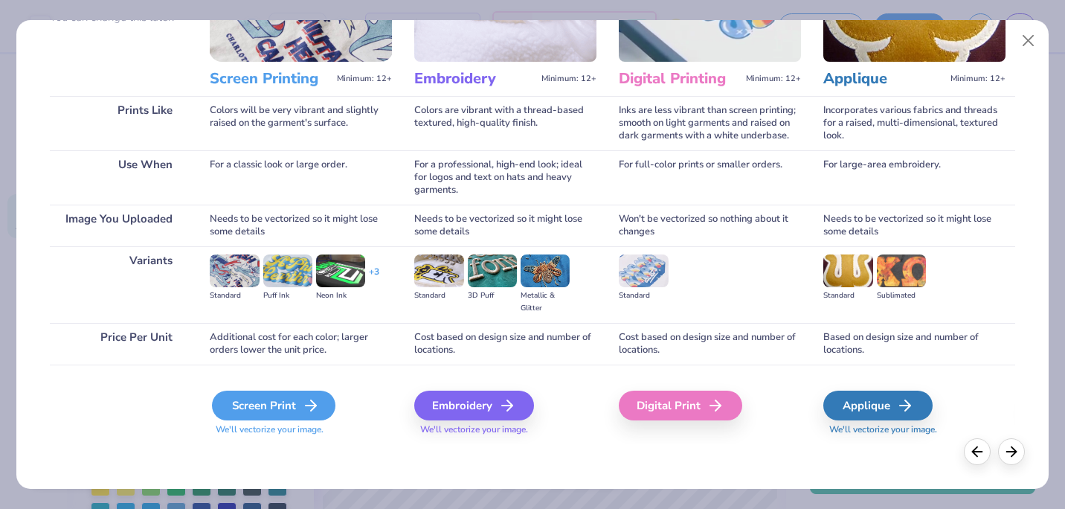
click at [254, 411] on div "Screen Print" at bounding box center [274, 406] width 124 height 30
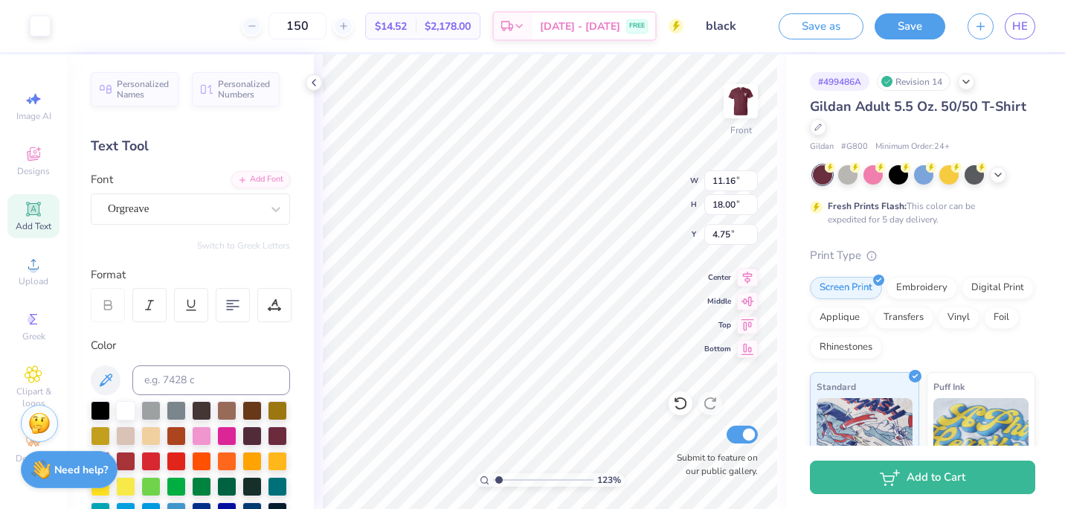
type input "1.22695670781517"
type input "3.04"
type input "4.90"
type input "17.85"
type input "1.22695670781517"
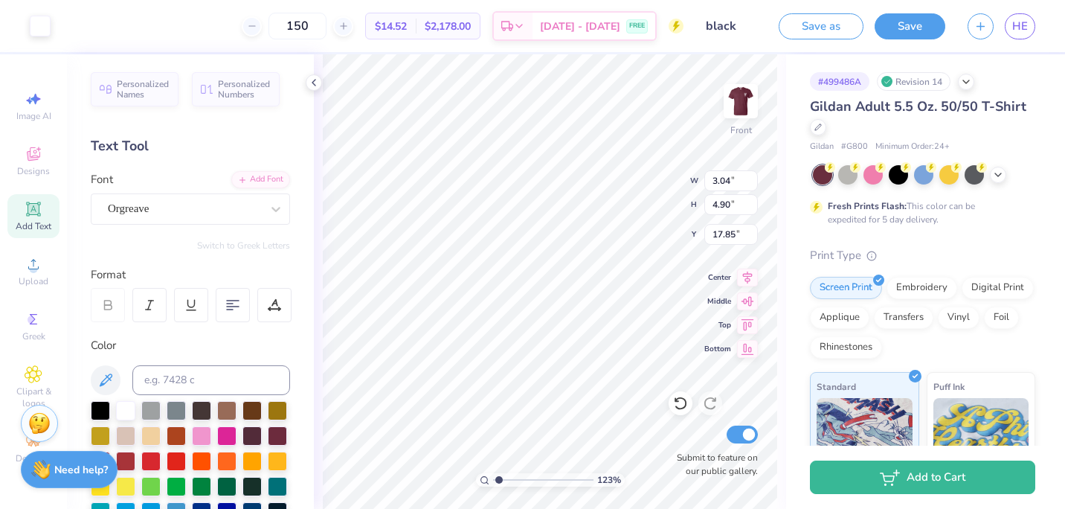
type input "10.09"
type input "1.22695670781517"
type input "1.73"
type input "2.79"
type input "12.20"
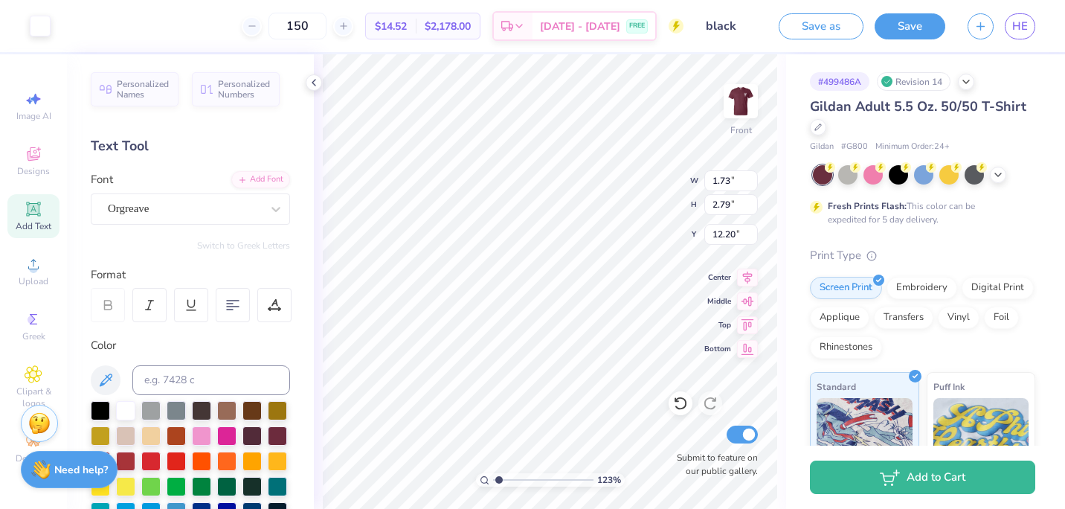
type input "1.22695670781517"
type input "10.44"
type input "1.22695670781517"
type input "2.24"
type input "3.62"
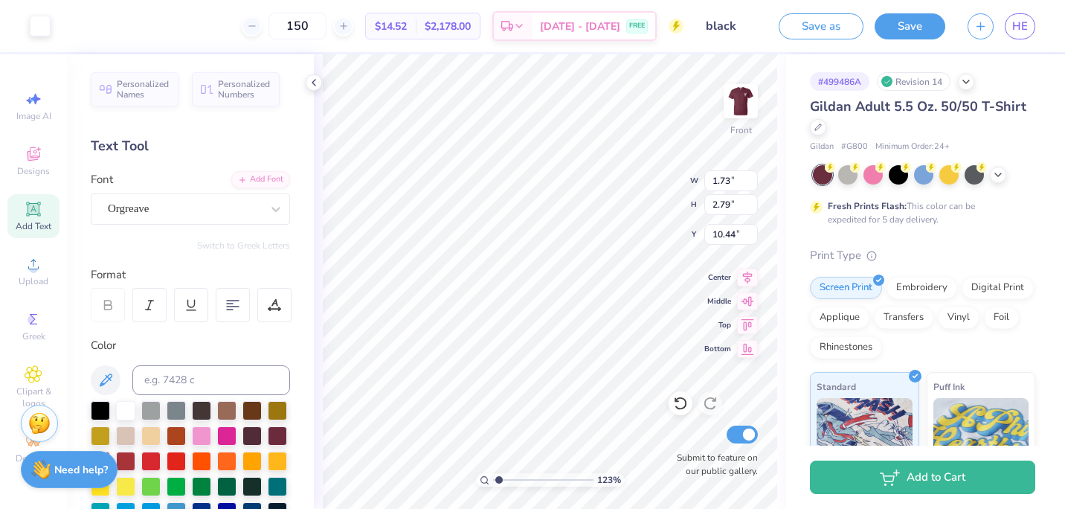
type input "9.62"
type input "1.22695670781517"
type input "5.04"
type input "6.57"
type input "7.63"
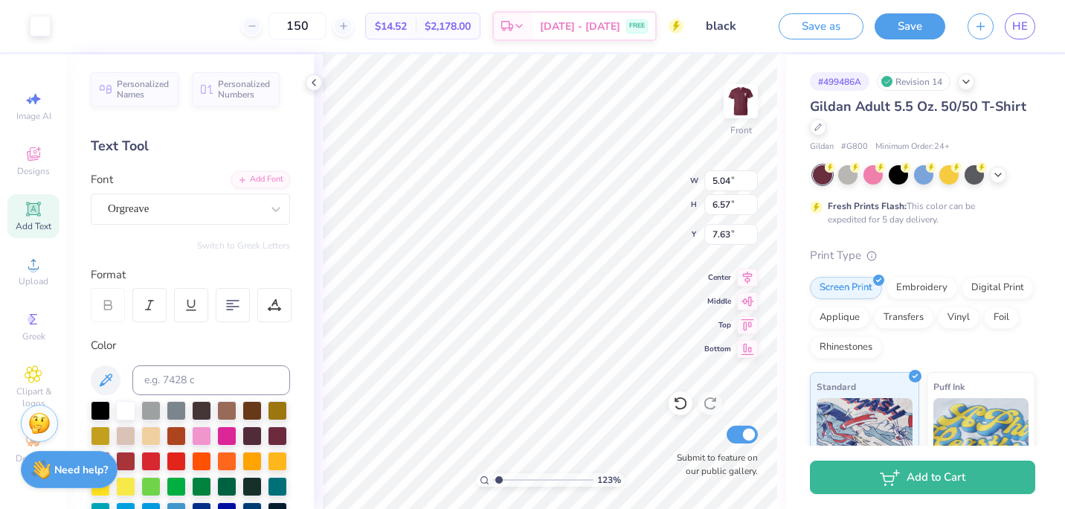
type input "1.22695670781517"
type input "7.65"
type input "1.22695670781517"
type input "2.24"
type input "3.62"
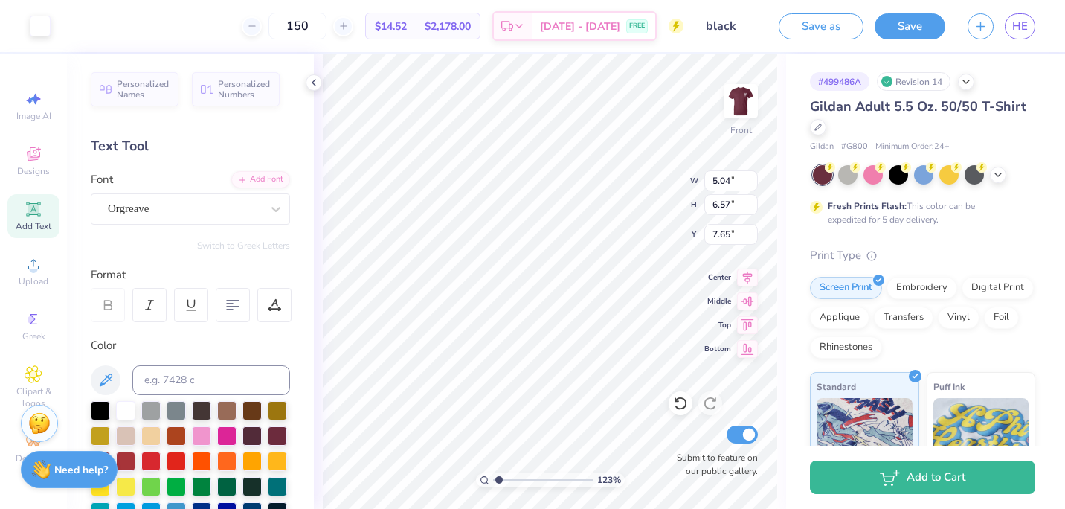
type input "8.42"
type input "1.22695670781517"
type input "8.09"
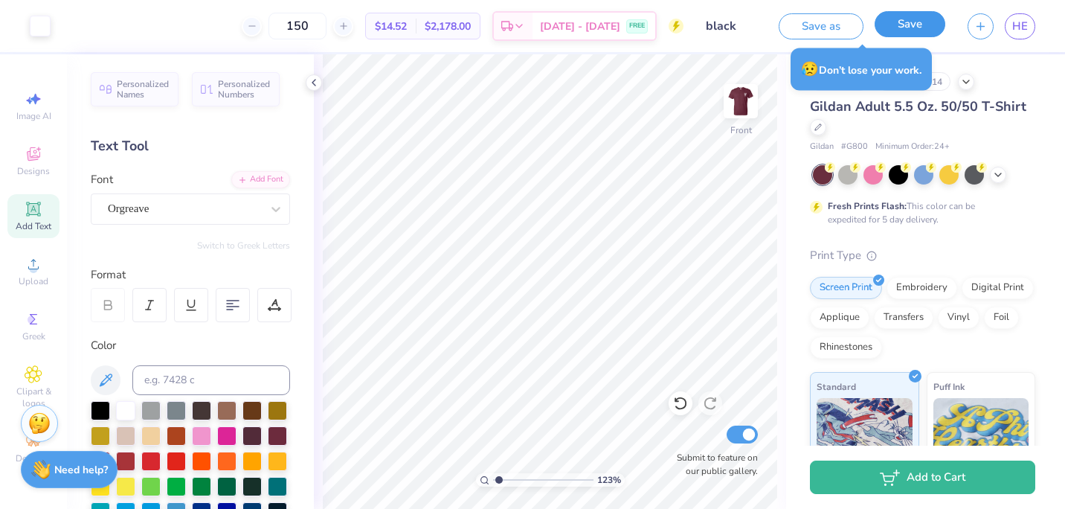
click at [915, 30] on button "Save" at bounding box center [910, 24] width 71 height 26
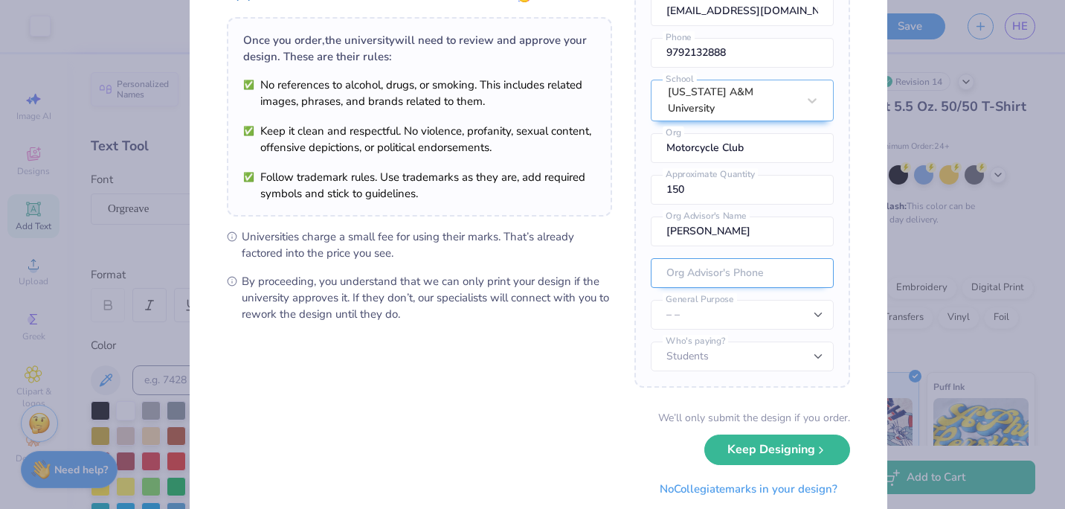
scroll to position [95, 0]
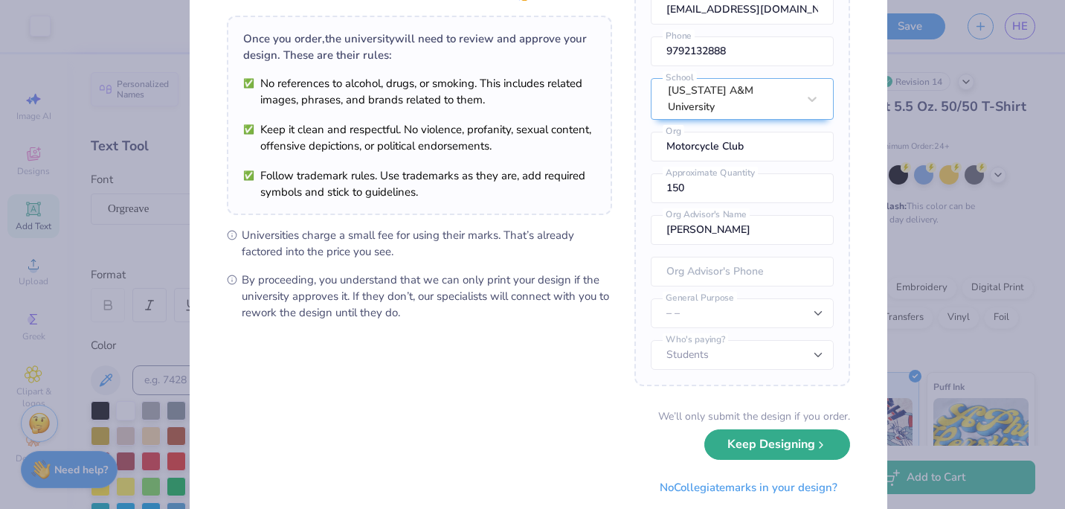
click at [786, 441] on button "Keep Designing" at bounding box center [778, 444] width 146 height 31
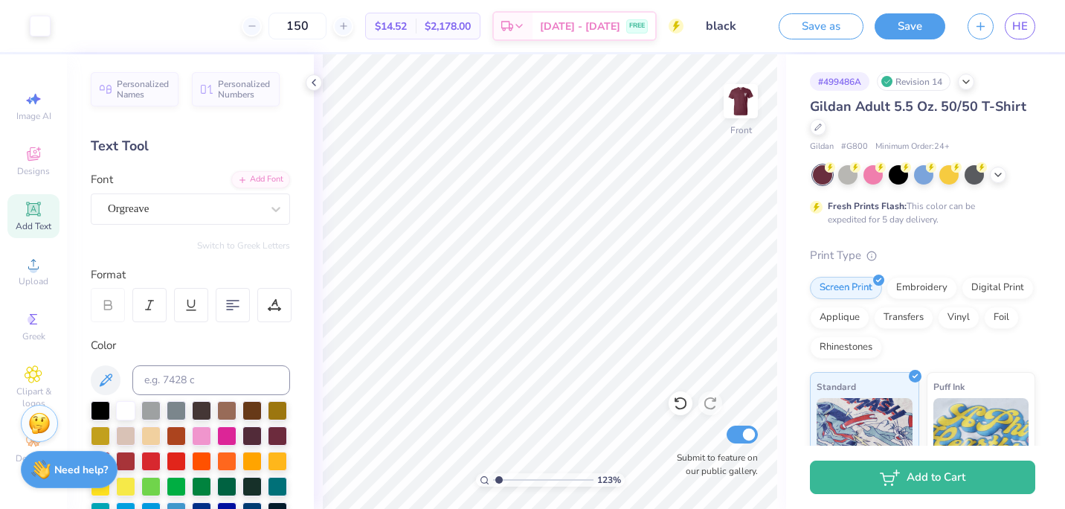
scroll to position [0, 0]
click at [30, 265] on icon at bounding box center [34, 264] width 18 height 18
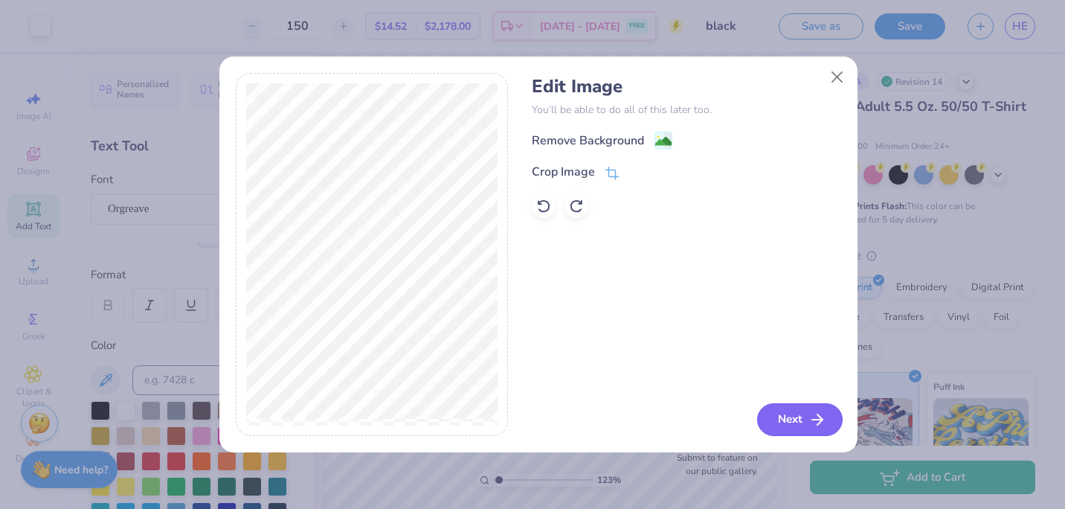
click at [798, 413] on button "Next" at bounding box center [800, 419] width 86 height 33
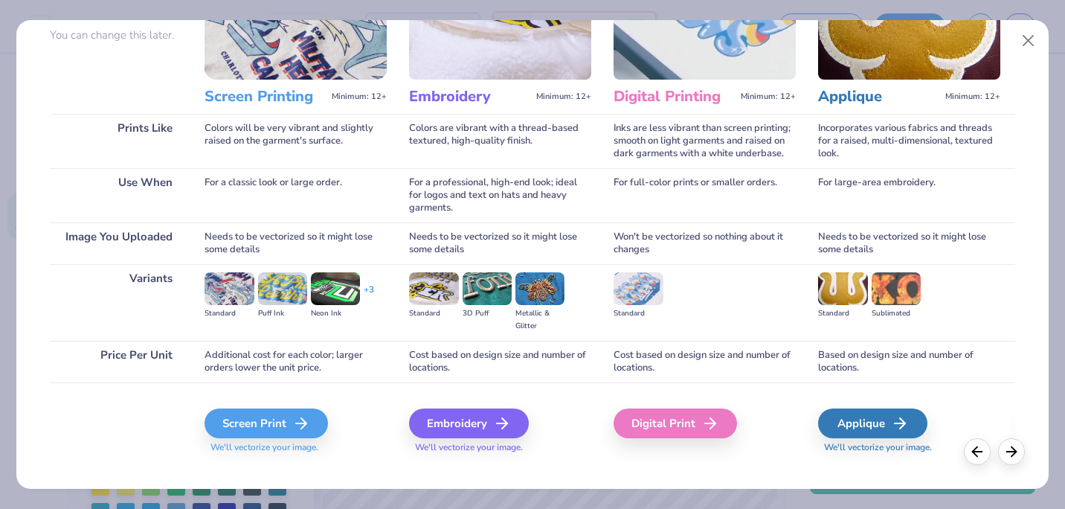
scroll to position [144, 0]
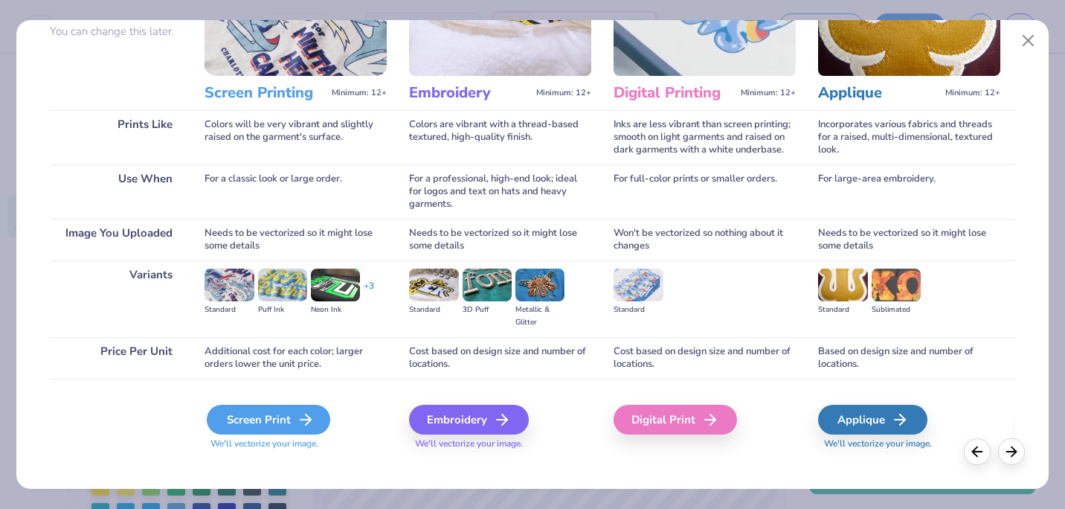
click at [304, 413] on icon at bounding box center [306, 420] width 18 height 18
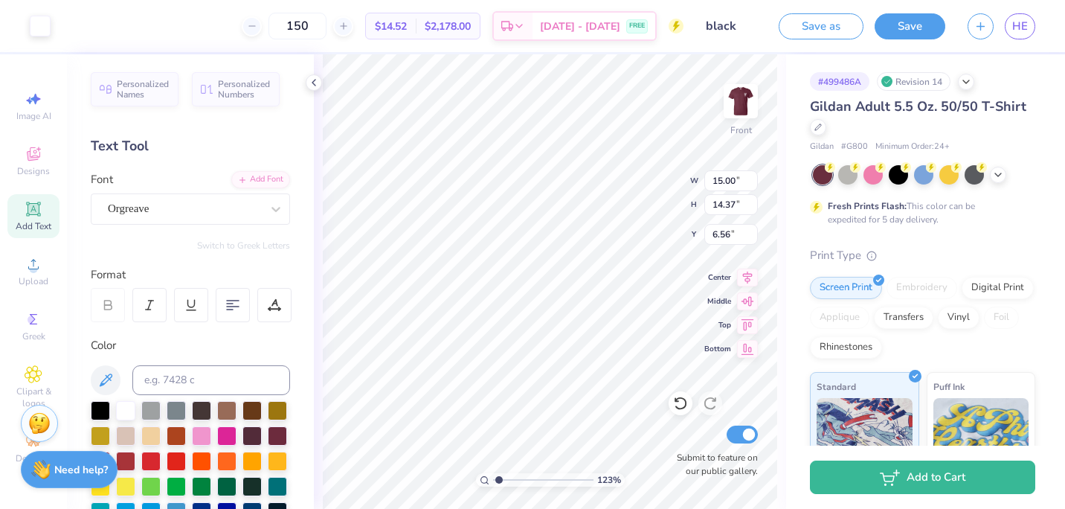
type input "1.22695670781517"
type input "5.63"
type input "5.40"
type input "15.54"
type input "1.22695670781517"
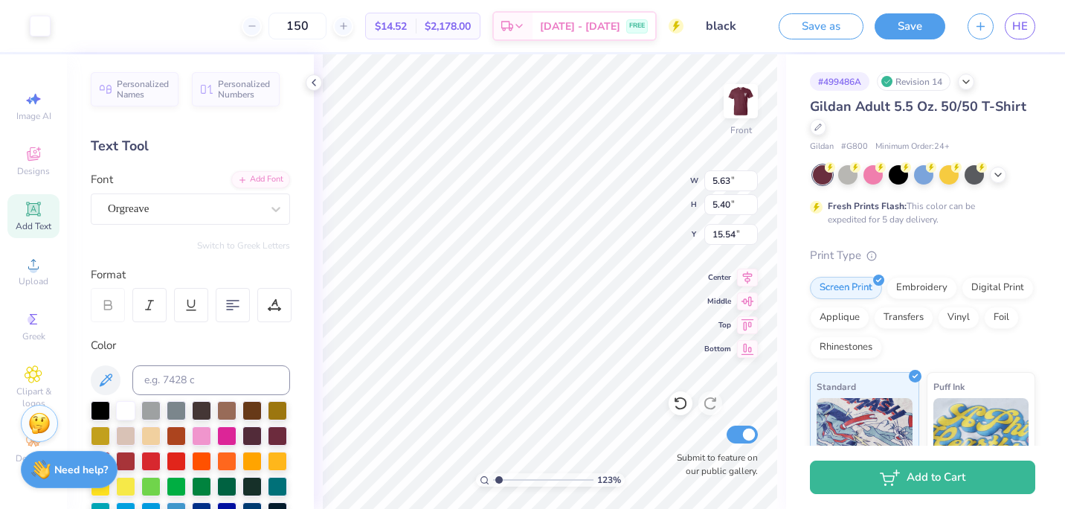
type input "7.20"
type input "1.22695670781517"
type input "7.62"
type input "7.30"
type input "5.29"
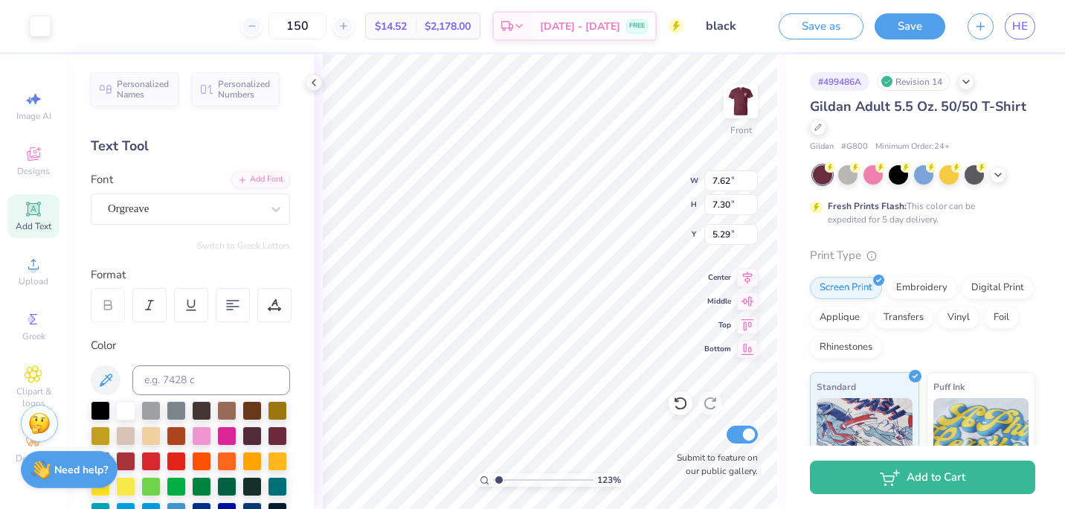
type input "1.22695670781517"
type input "7.55"
type input "1.22695670781517"
type input "8.38"
type input "8.03"
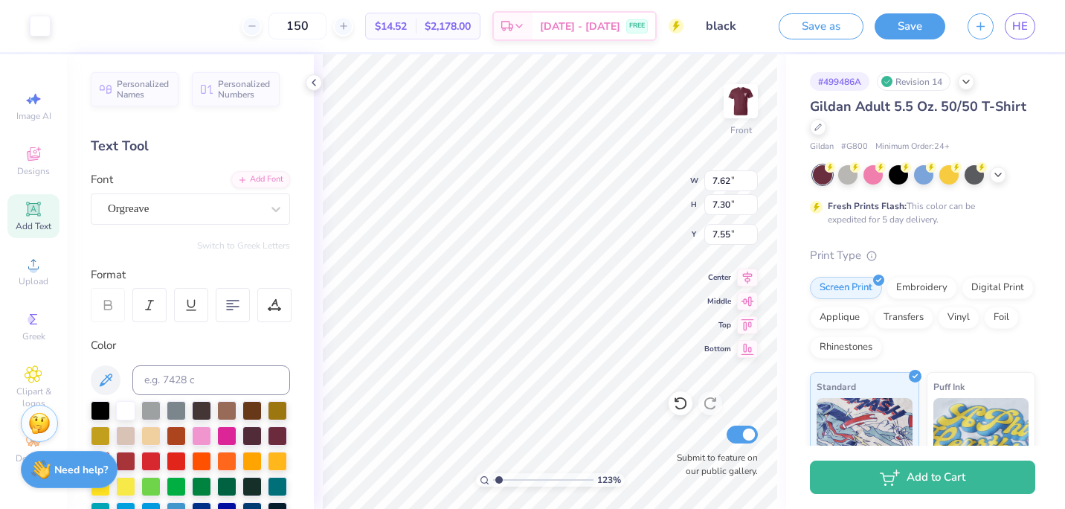
type input "6.83"
type input "1.22695670781517"
type input "6.69"
type input "1.22695670781517"
type input "11.74"
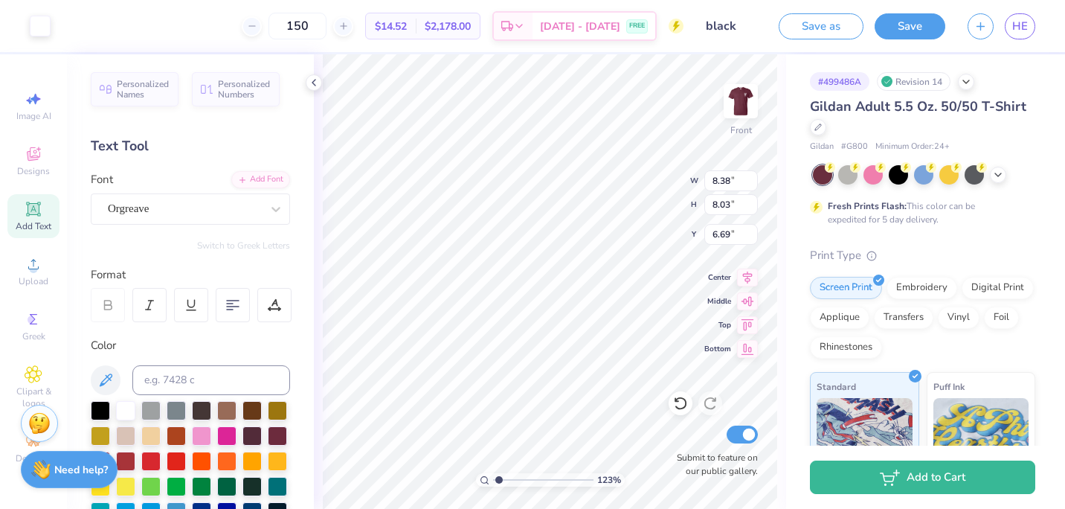
type input "3.39"
type input "3.07"
type input "1.22695670781517"
type input "10.99"
type input "10.54"
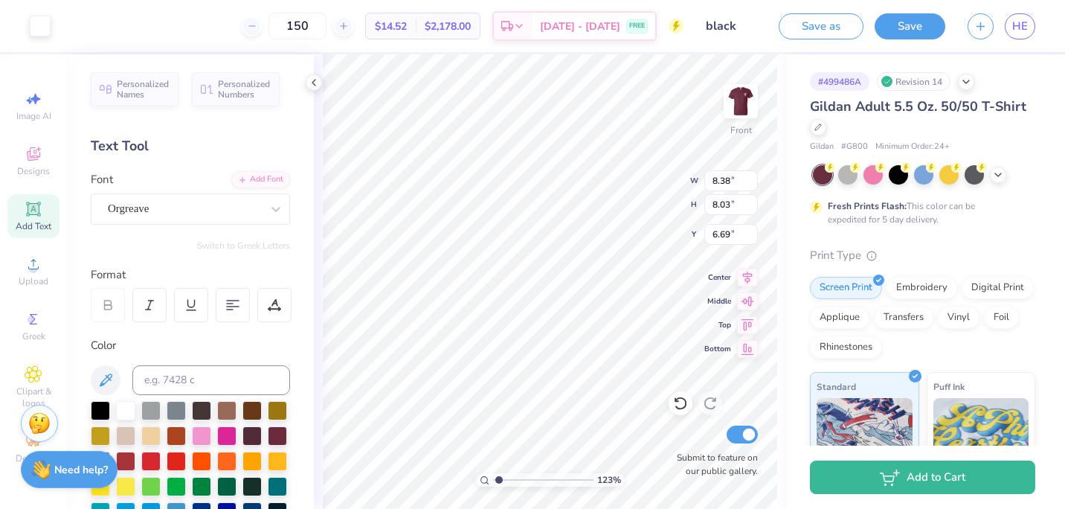
type input "4.18"
type input "1.22695670781517"
type input "12.86"
type input "12.33"
type input "1.22695670781517"
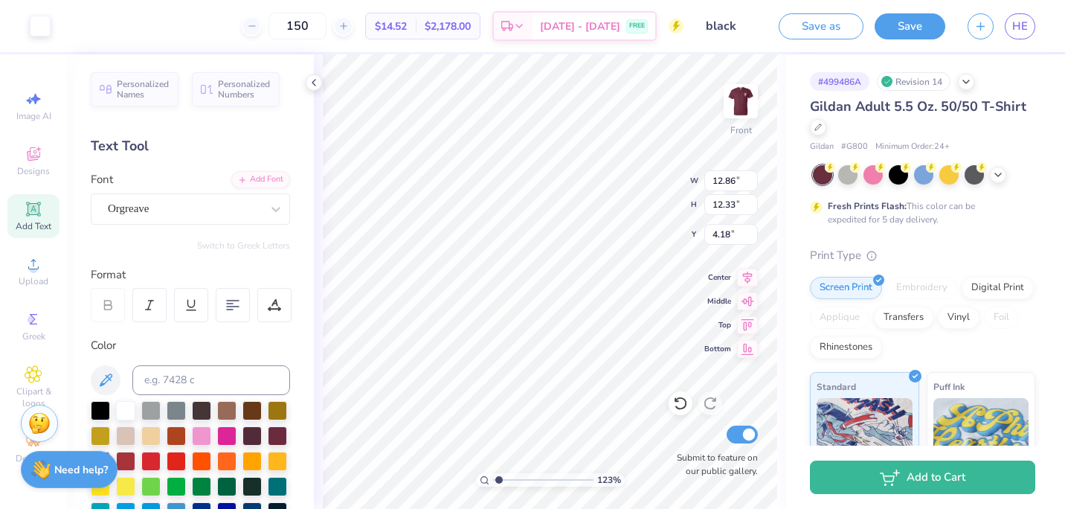
type input "4.76"
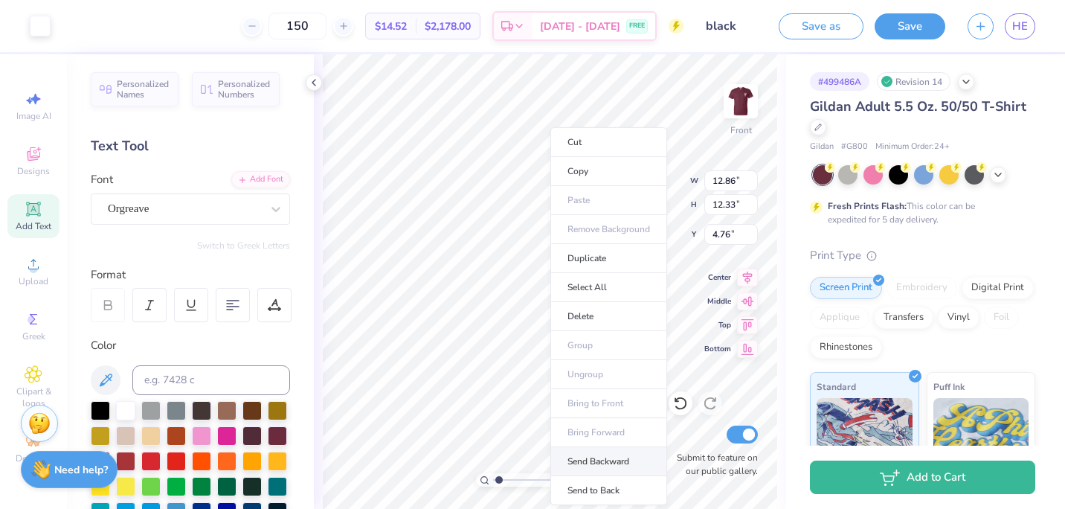
click at [597, 465] on li "Send Backward" at bounding box center [609, 461] width 117 height 29
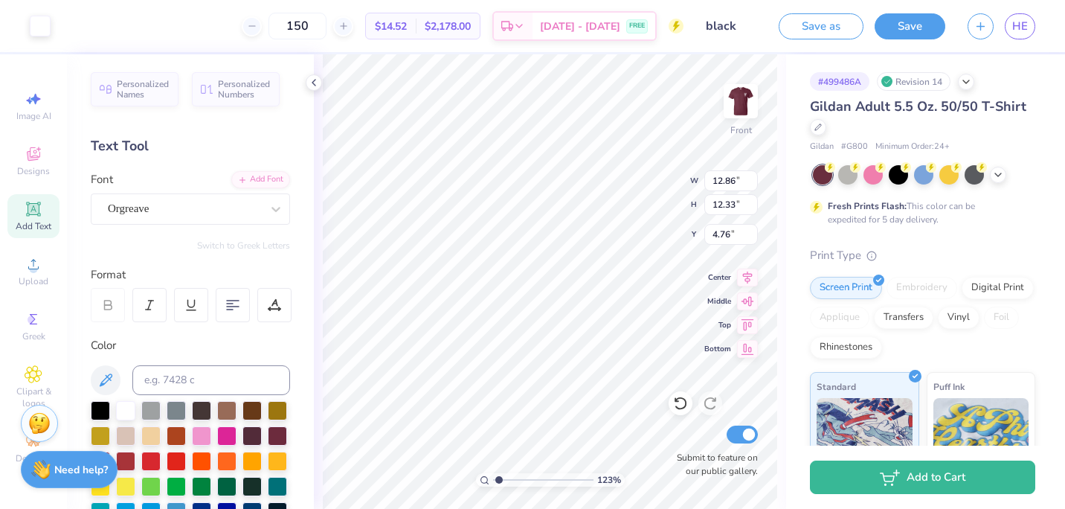
type input "1.22695670781517"
type input "2.24"
type input "3.62"
type input "8.09"
type input "1.22695670781517"
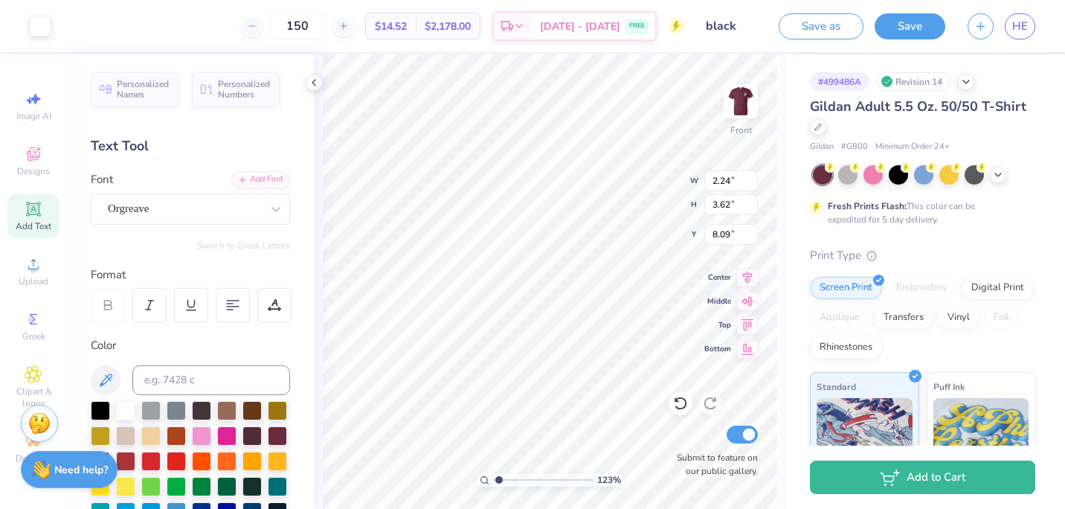
type input "12.86"
type input "12.33"
type input "4.76"
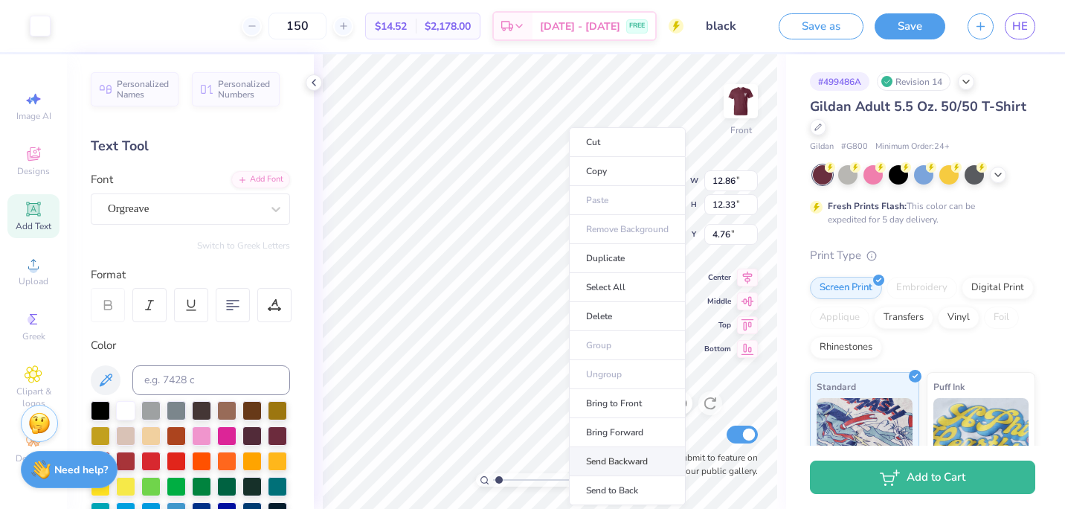
click at [628, 452] on li "Send Backward" at bounding box center [627, 461] width 117 height 29
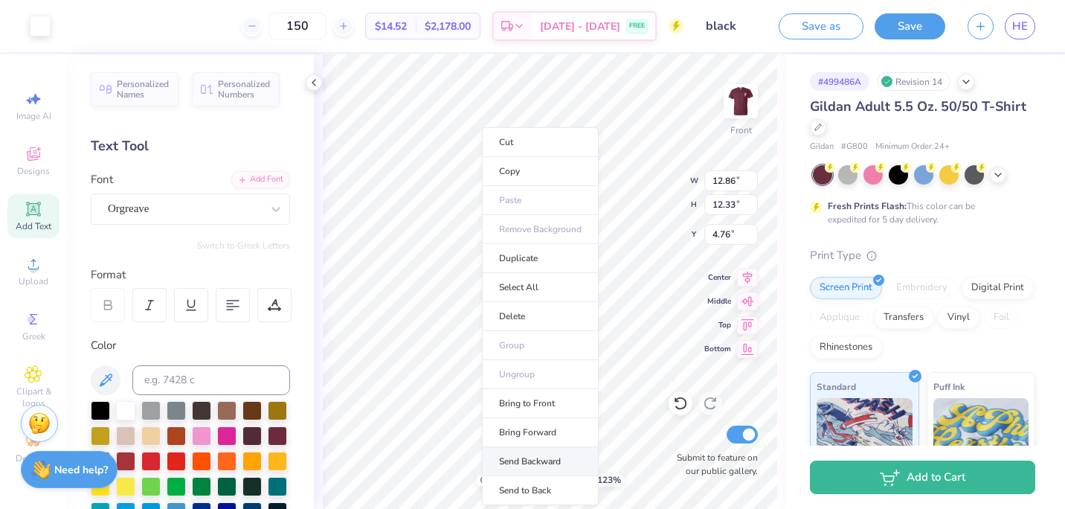
click at [528, 455] on li "Send Backward" at bounding box center [540, 461] width 117 height 29
click at [531, 429] on li "Bring Forward" at bounding box center [549, 432] width 117 height 29
click at [536, 456] on li "Send Backward" at bounding box center [544, 461] width 117 height 29
click at [519, 458] on li "Send Backward" at bounding box center [545, 461] width 117 height 29
click at [557, 468] on li "Send Backward" at bounding box center [544, 461] width 117 height 29
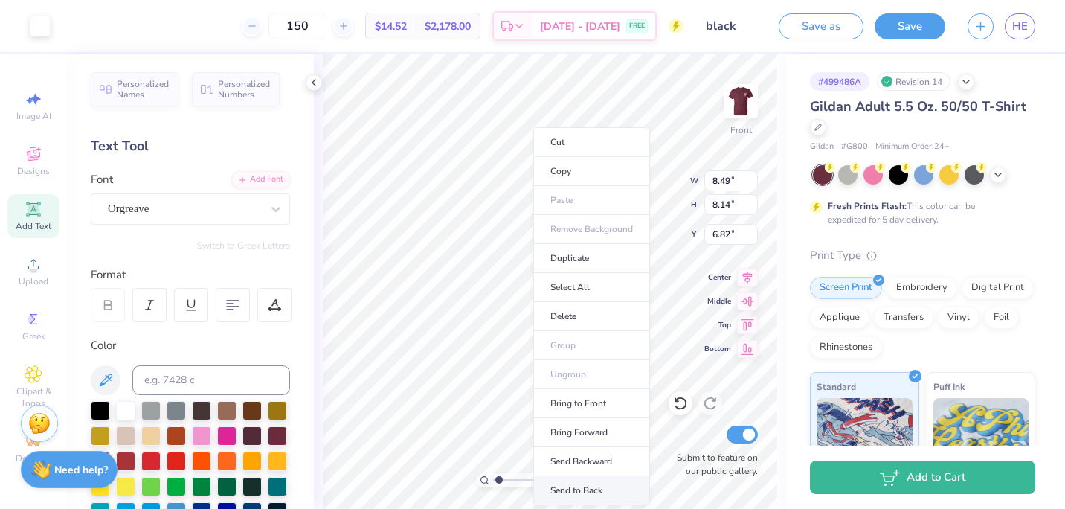
click at [562, 481] on li "Send to Back" at bounding box center [591, 490] width 117 height 29
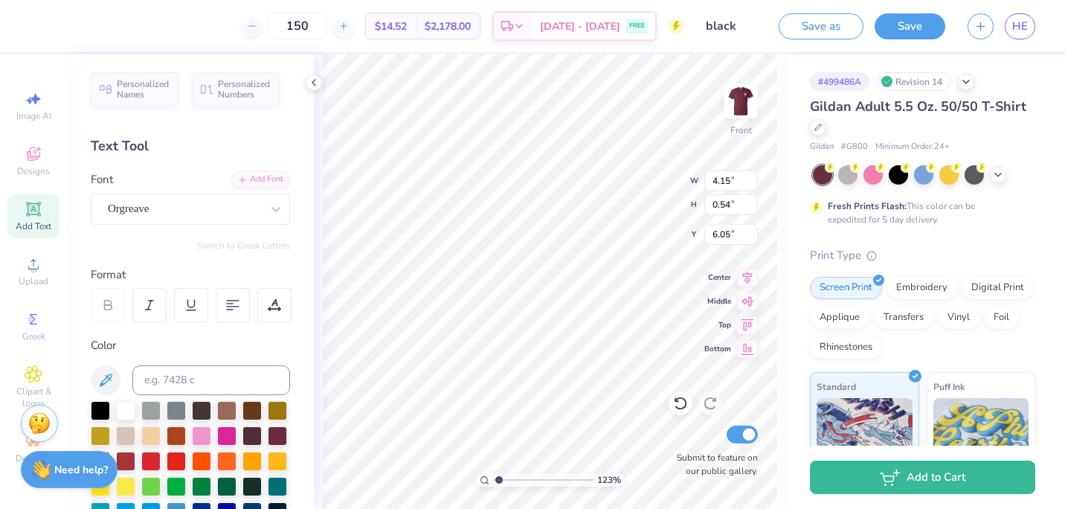
scroll to position [12, 3]
click at [629, 177] on div "123 % Front W 2.08 2.08 " H 3.36 3.36 " Y 6.72 6.72 " Center Middle Top Bottom …" at bounding box center [550, 281] width 472 height 455
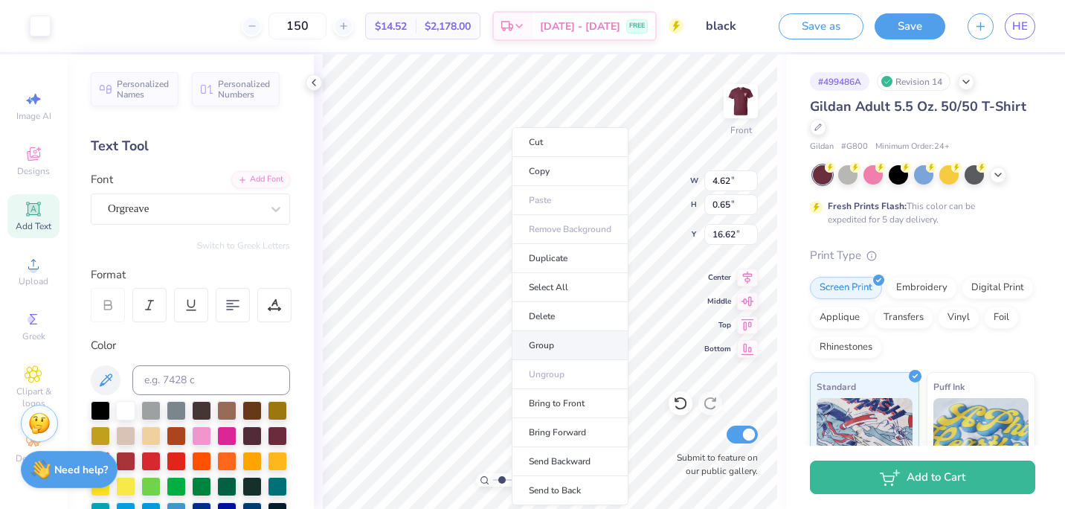
click at [542, 344] on li "Group" at bounding box center [570, 345] width 117 height 29
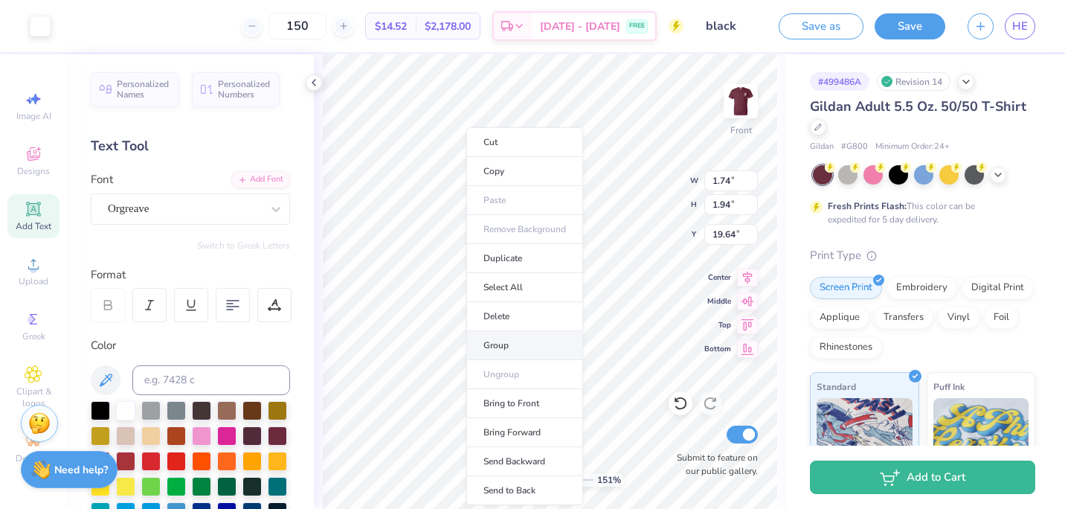
click at [487, 353] on li "Group" at bounding box center [525, 345] width 117 height 29
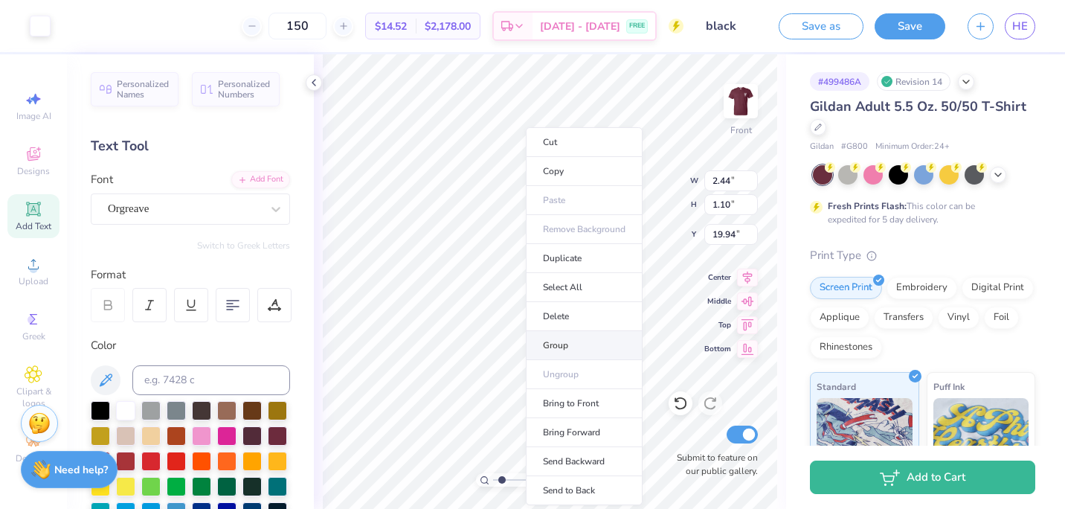
click at [545, 353] on li "Group" at bounding box center [584, 345] width 117 height 29
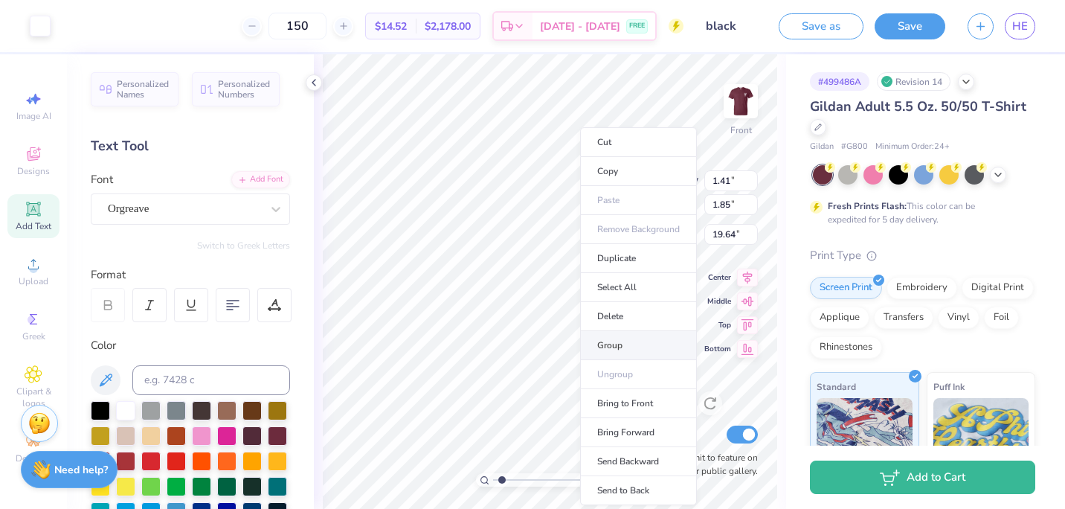
click at [591, 353] on li "Group" at bounding box center [638, 345] width 117 height 29
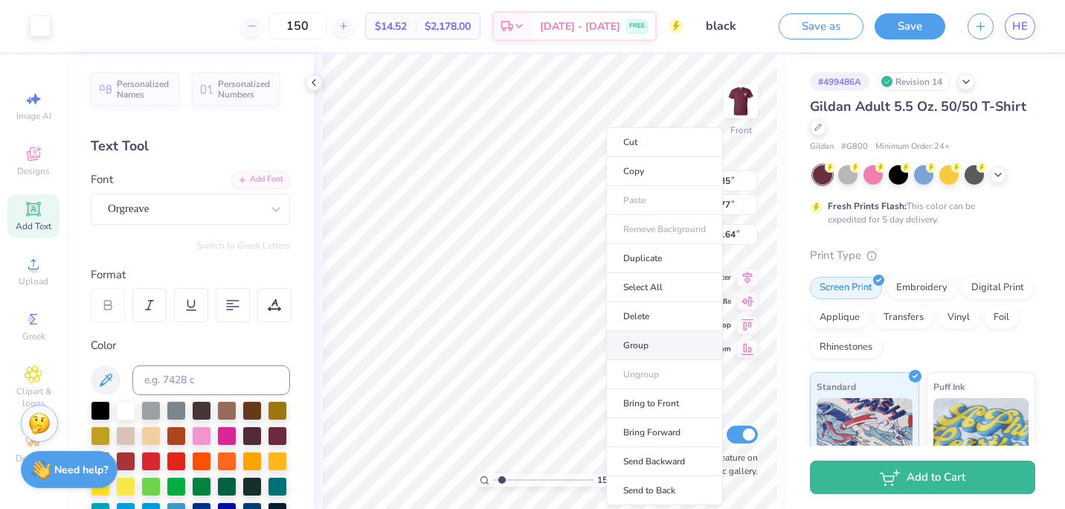
click at [617, 354] on li "Group" at bounding box center [664, 345] width 117 height 29
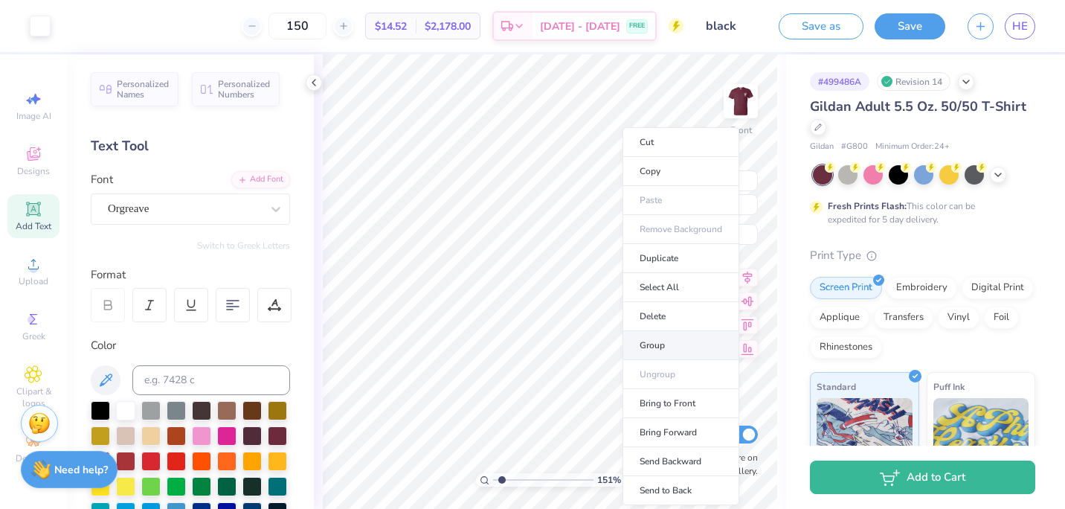
click at [642, 337] on li "Group" at bounding box center [681, 345] width 117 height 29
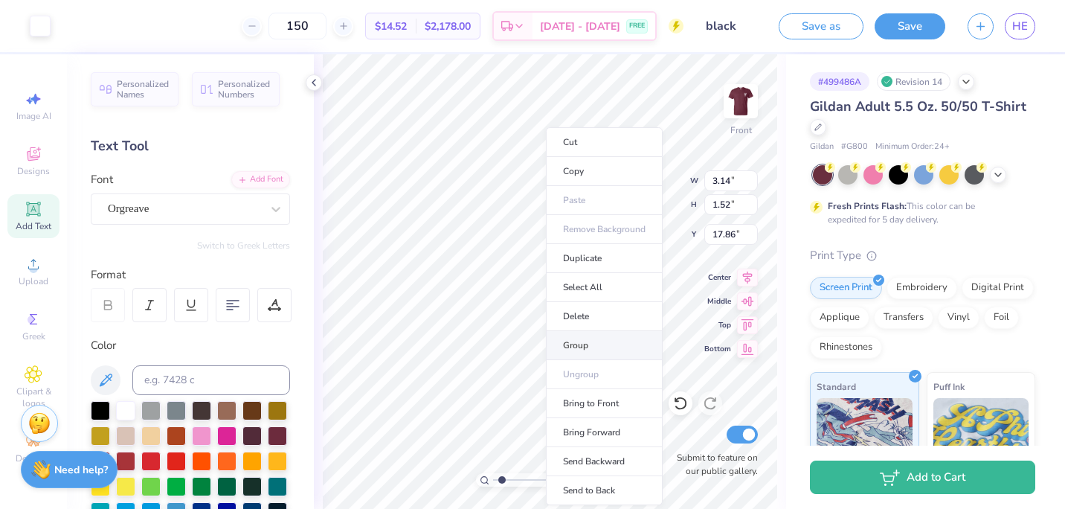
click at [554, 346] on li "Group" at bounding box center [604, 345] width 117 height 29
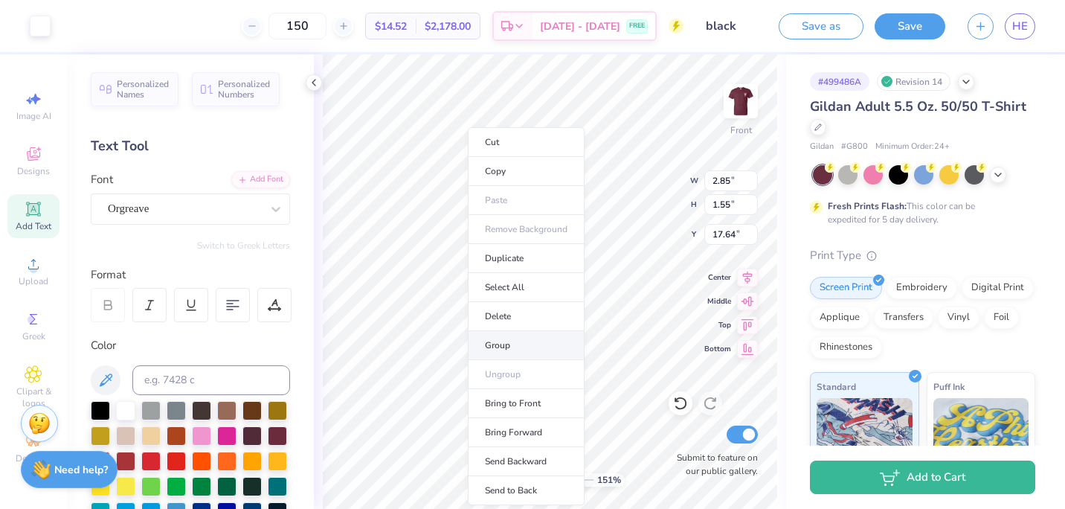
click at [486, 337] on li "Group" at bounding box center [526, 345] width 117 height 29
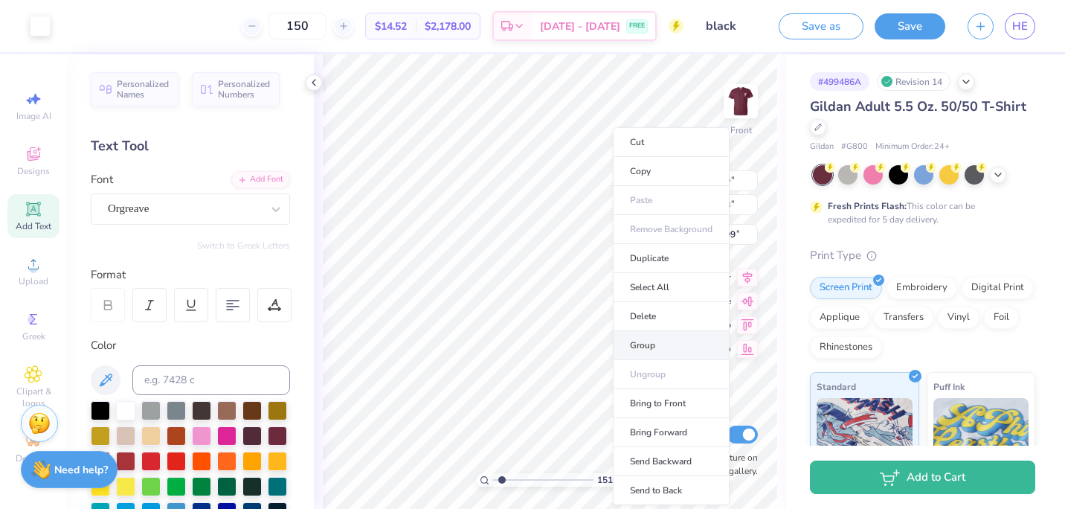
click at [628, 337] on li "Group" at bounding box center [671, 345] width 117 height 29
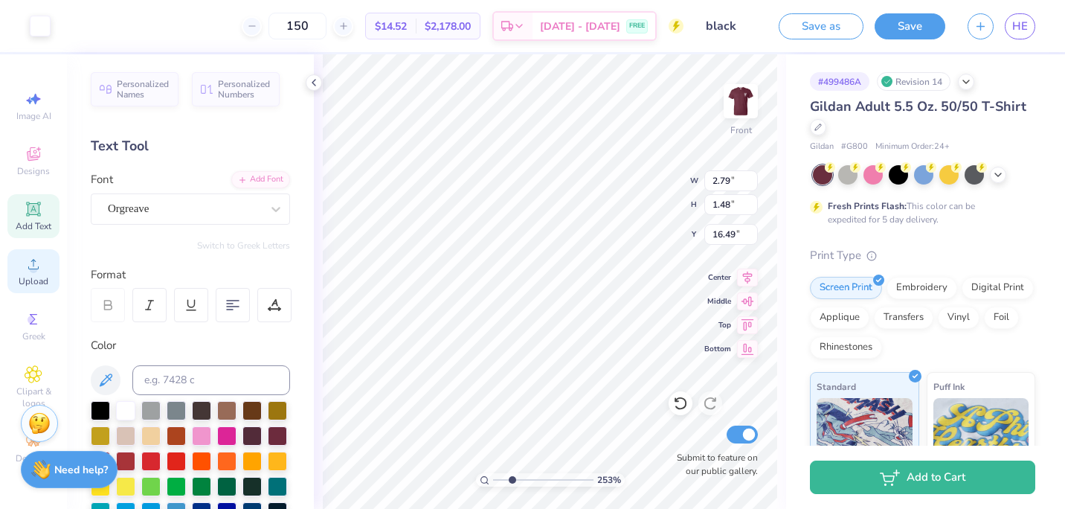
click at [39, 275] on div "Upload" at bounding box center [33, 271] width 52 height 44
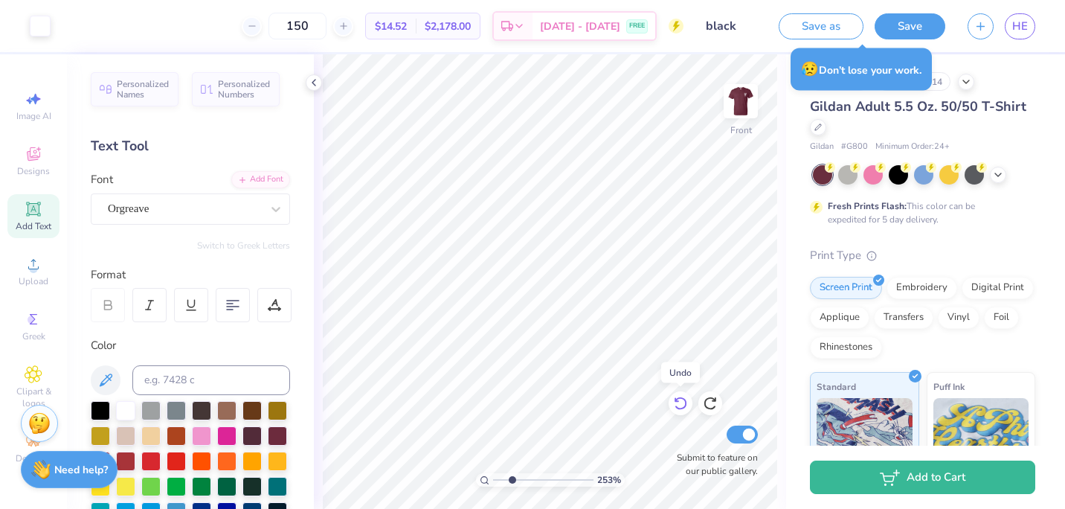
click at [676, 400] on icon at bounding box center [680, 403] width 13 height 13
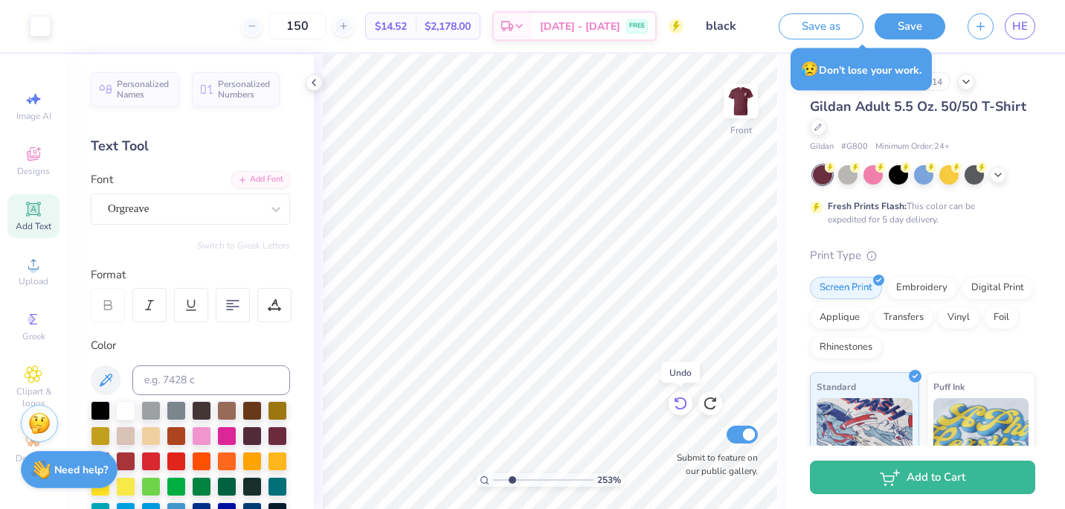
click at [676, 400] on icon at bounding box center [680, 403] width 13 height 13
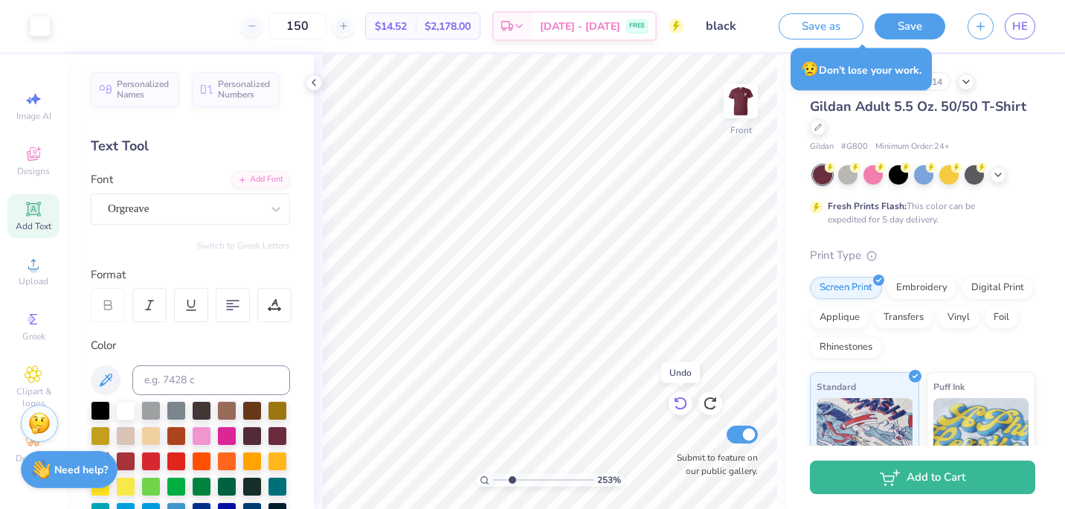
click at [676, 400] on icon at bounding box center [680, 403] width 13 height 13
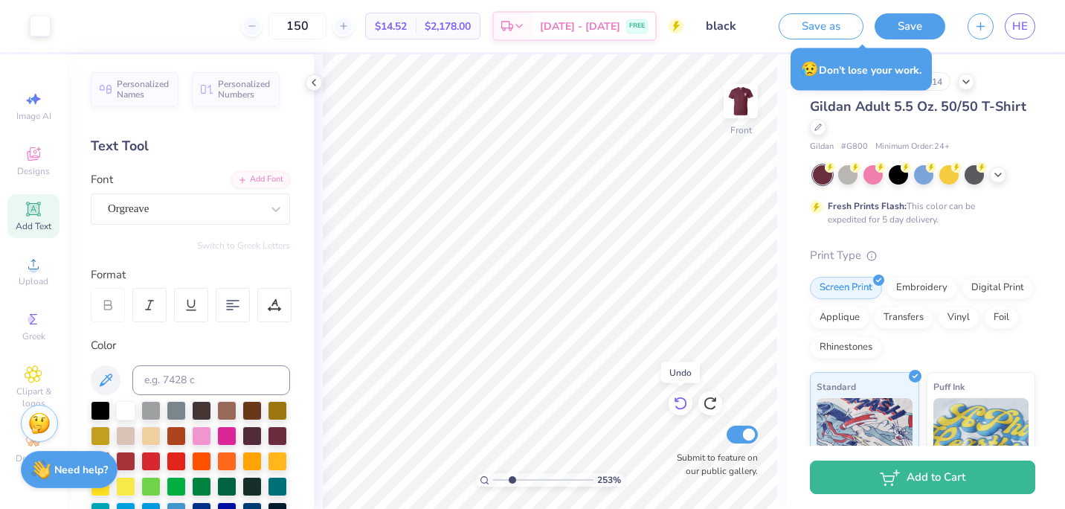
click at [676, 400] on icon at bounding box center [680, 403] width 13 height 13
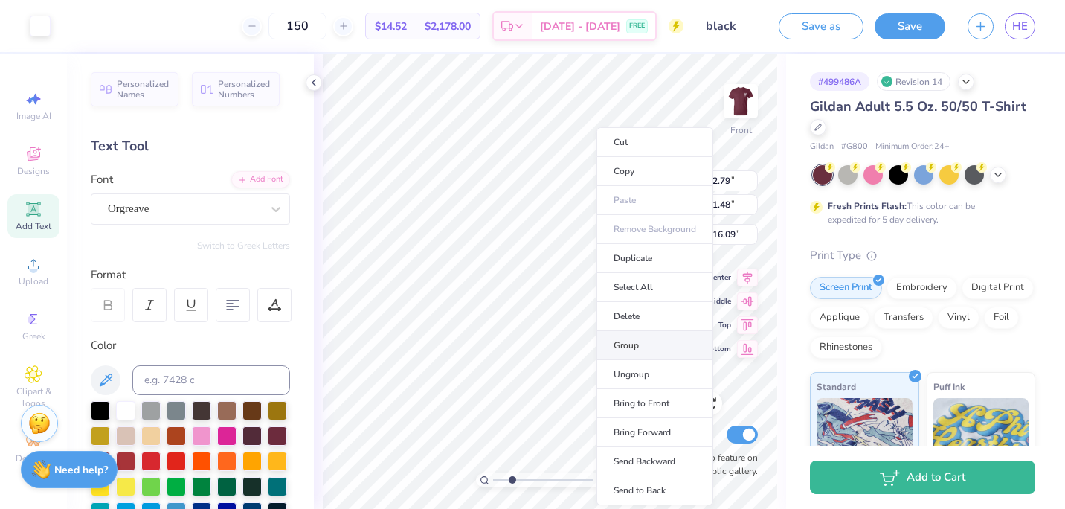
click at [618, 336] on li "Group" at bounding box center [655, 345] width 117 height 29
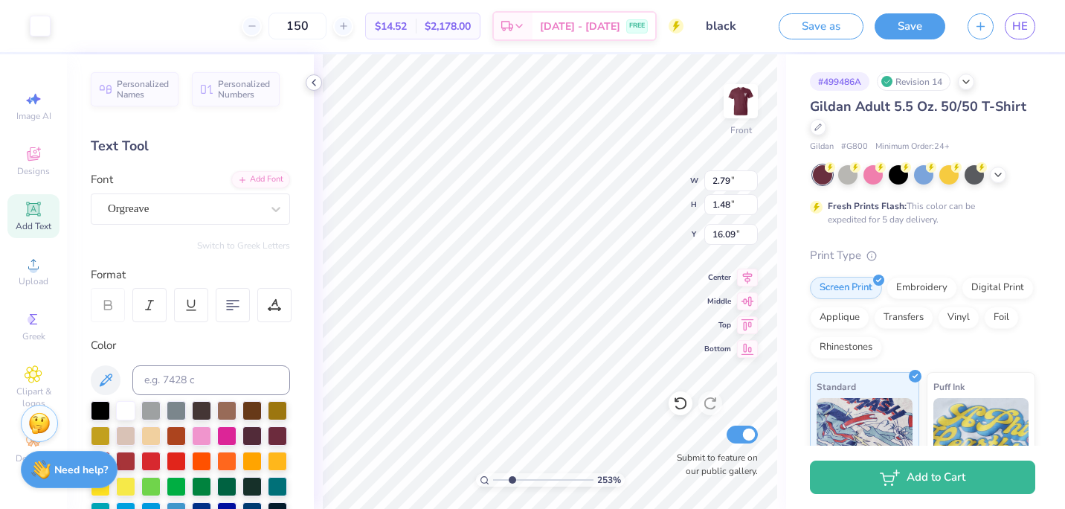
click at [312, 80] on icon at bounding box center [314, 83] width 12 height 12
click at [317, 80] on icon at bounding box center [314, 83] width 12 height 12
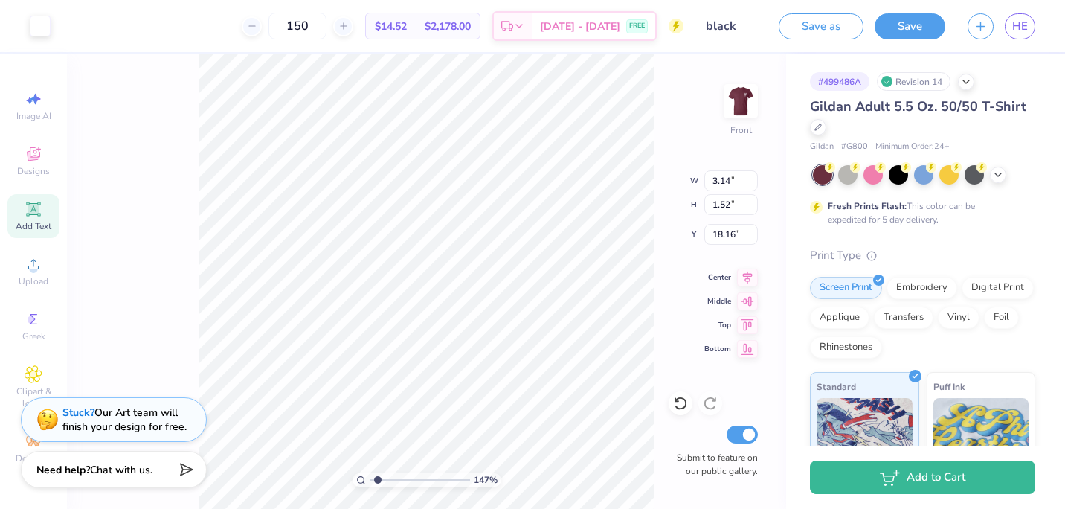
click at [705, 304] on div "147 % Front W 3.14 3.14 " H 1.52 1.52 " Y 18.16 18.16 " Center Middle Top Botto…" at bounding box center [426, 281] width 719 height 455
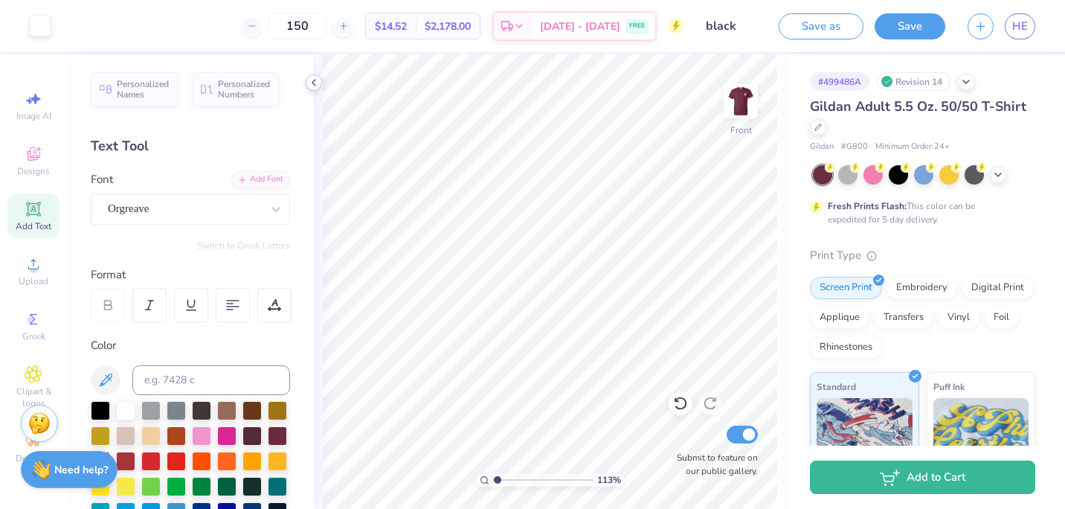
click at [313, 79] on icon at bounding box center [314, 83] width 12 height 12
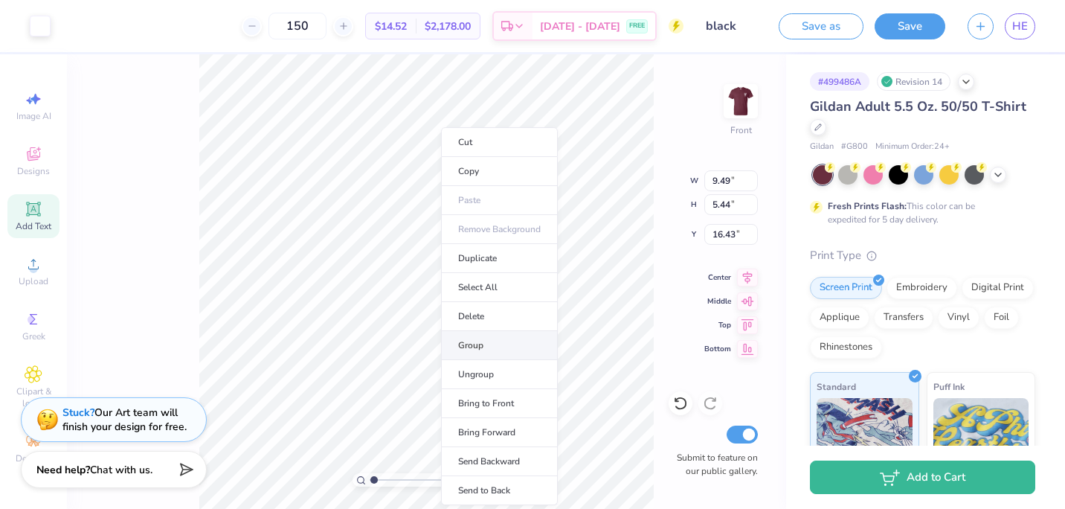
click at [464, 348] on li "Group" at bounding box center [499, 345] width 117 height 29
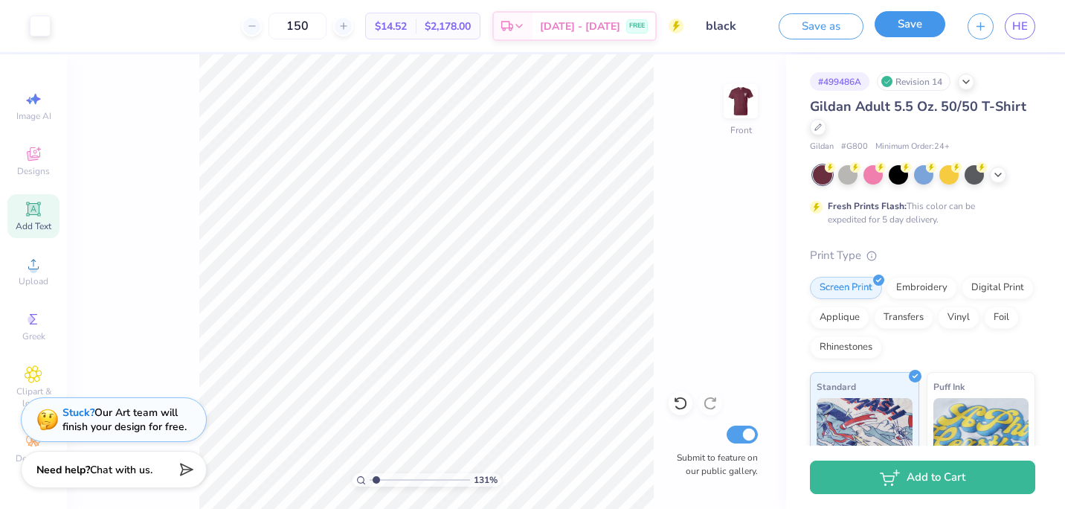
click at [929, 36] on button "Save" at bounding box center [910, 24] width 71 height 26
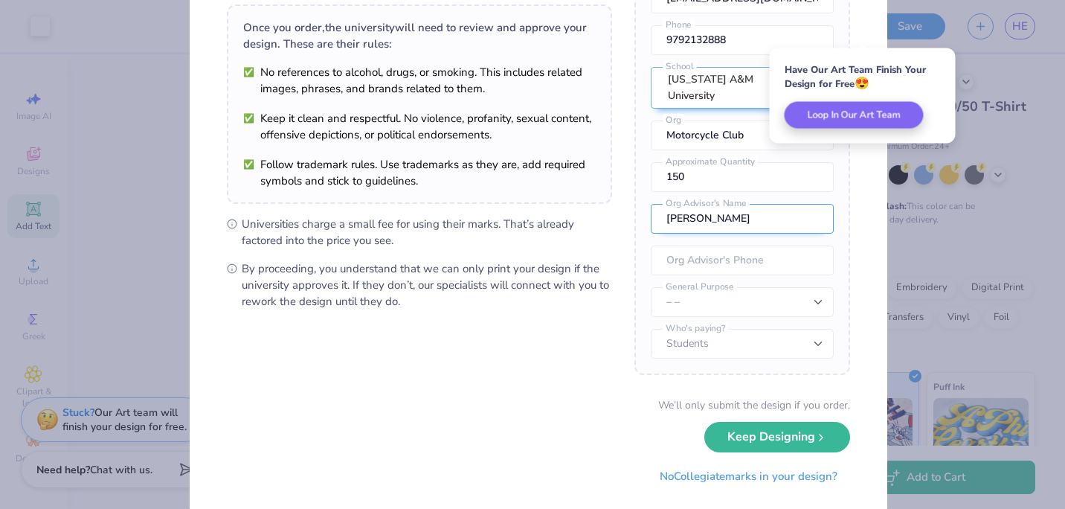
scroll to position [109, 0]
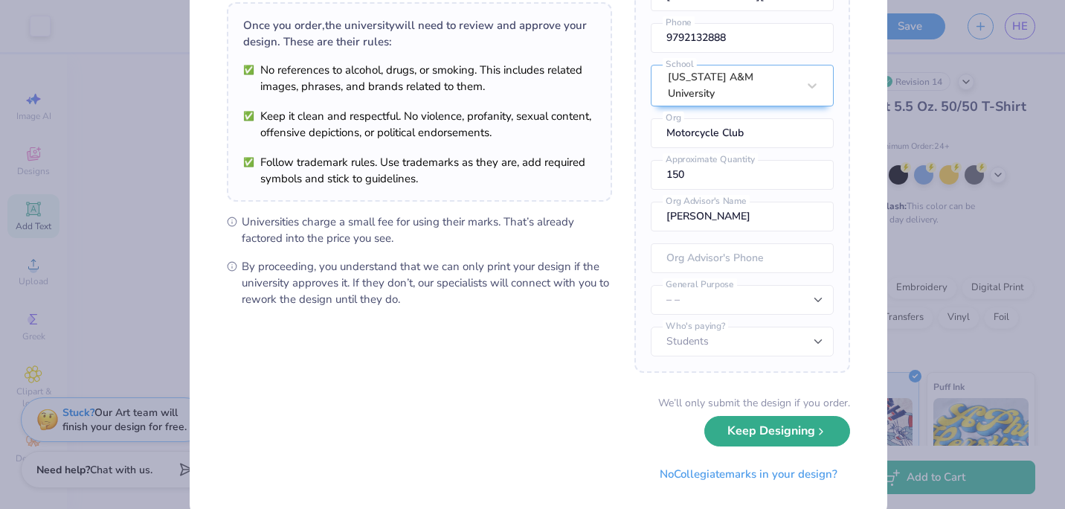
click at [781, 438] on button "Keep Designing" at bounding box center [778, 431] width 146 height 31
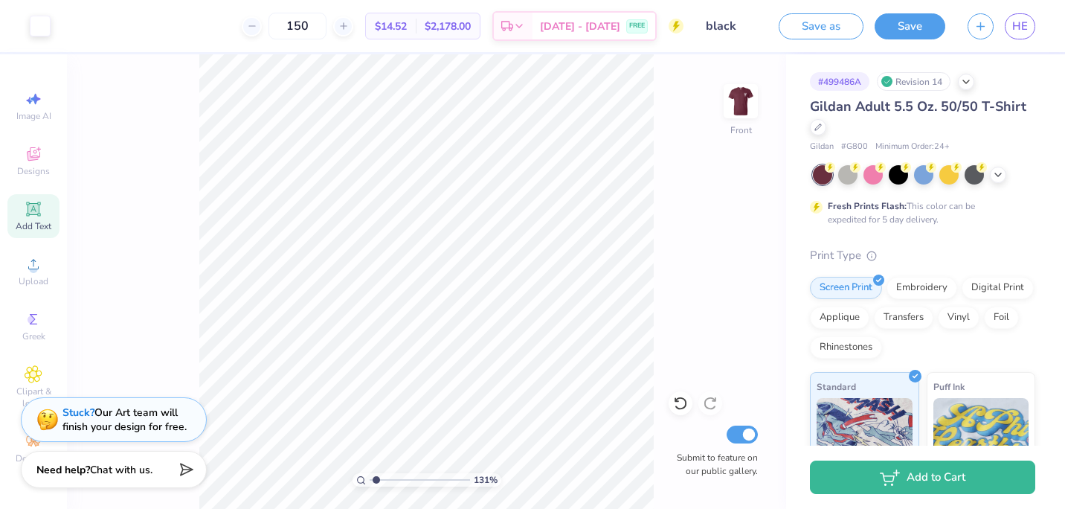
scroll to position [0, 0]
click at [667, 110] on div "131 % Front W 2.08 2.08 " H 3.36 3.36 " Y 7.02 7.02 " Center Middle Top Bottom …" at bounding box center [426, 281] width 719 height 455
click at [882, 15] on button "Save" at bounding box center [910, 24] width 71 height 26
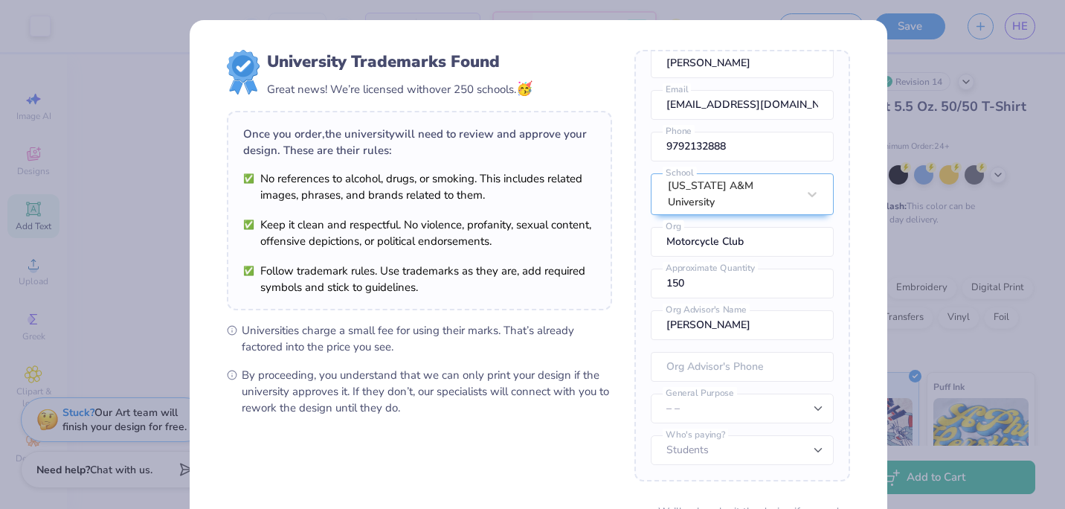
scroll to position [138, 0]
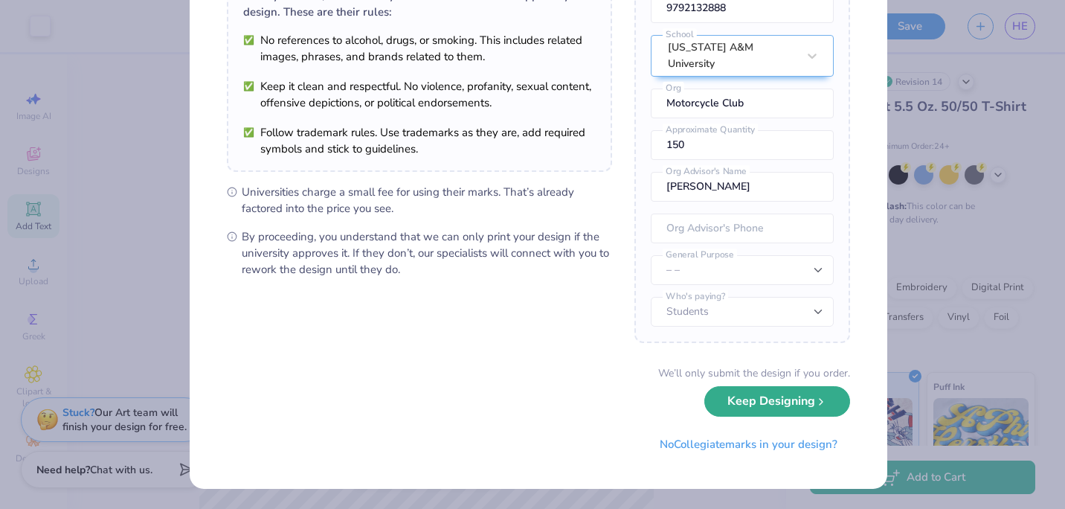
click at [782, 408] on button "Keep Designing" at bounding box center [778, 401] width 146 height 31
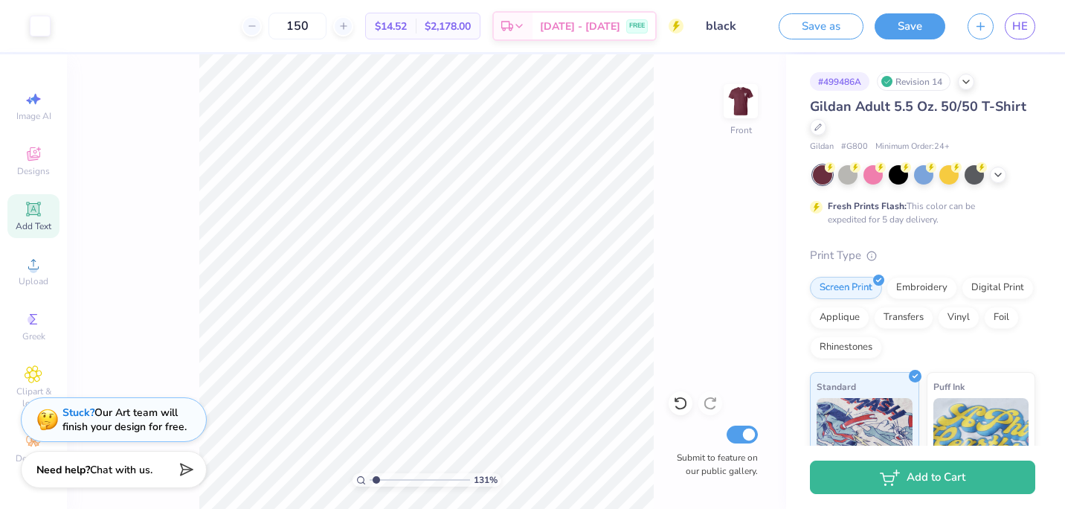
scroll to position [0, 0]
click at [733, 104] on img at bounding box center [741, 101] width 60 height 60
click at [32, 25] on div at bounding box center [40, 24] width 21 height 21
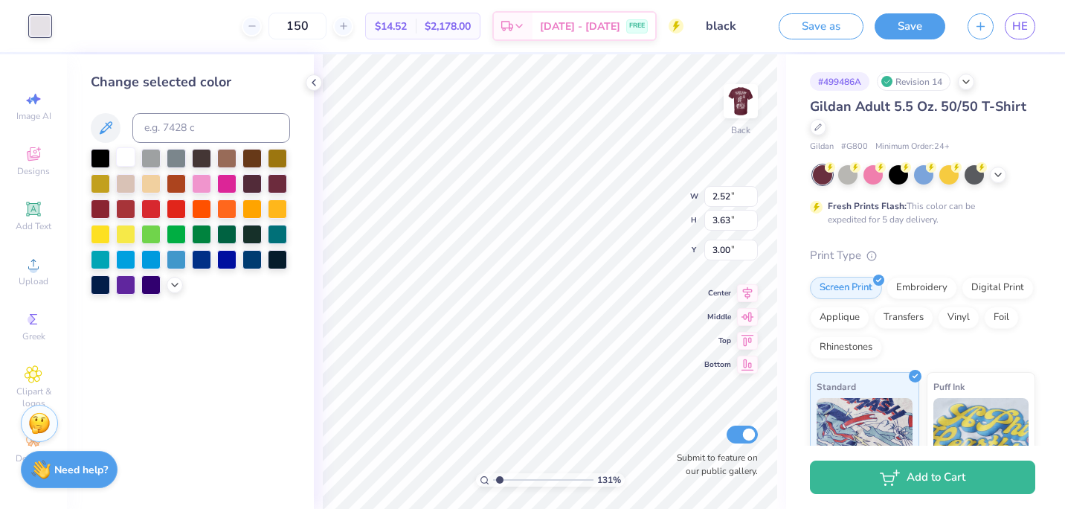
click at [126, 152] on div at bounding box center [125, 156] width 19 height 19
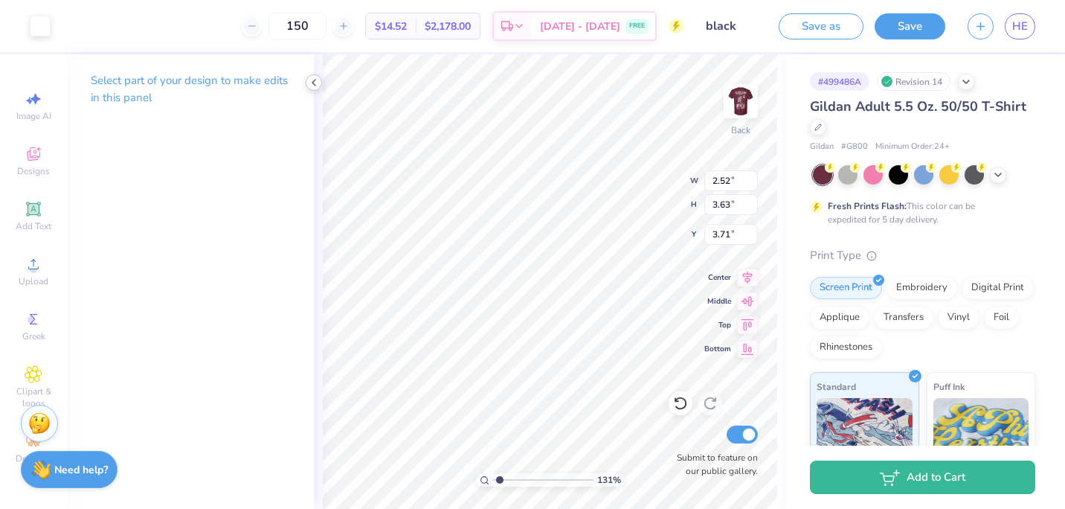
click at [317, 80] on icon at bounding box center [314, 83] width 12 height 12
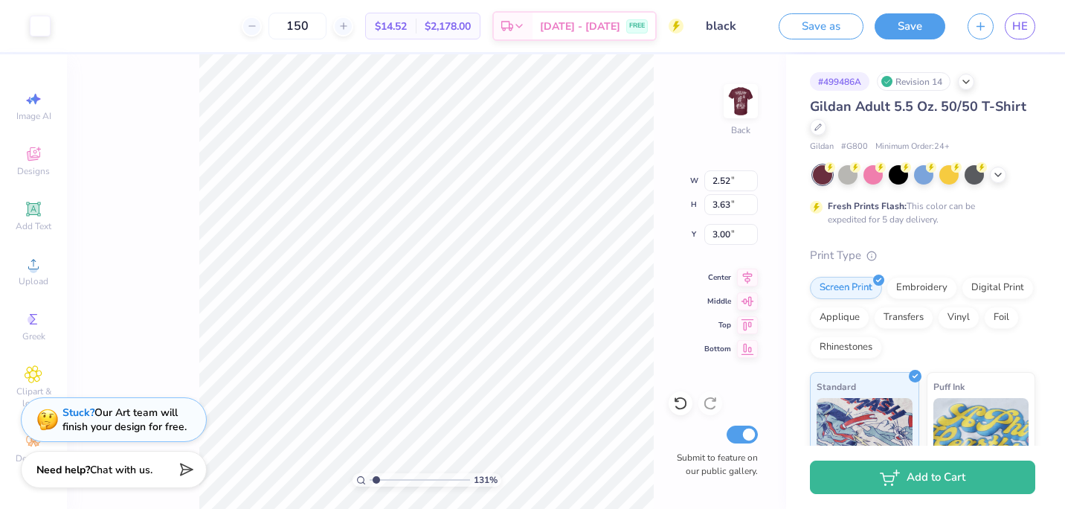
click at [675, 111] on div "131 % Back W 2.52 2.52 " H 3.63 3.63 " Y 3.00 3.00 " Center Middle Top Bottom S…" at bounding box center [426, 281] width 719 height 455
click at [751, 120] on img at bounding box center [741, 101] width 60 height 60
click at [910, 34] on button "Save" at bounding box center [910, 24] width 71 height 26
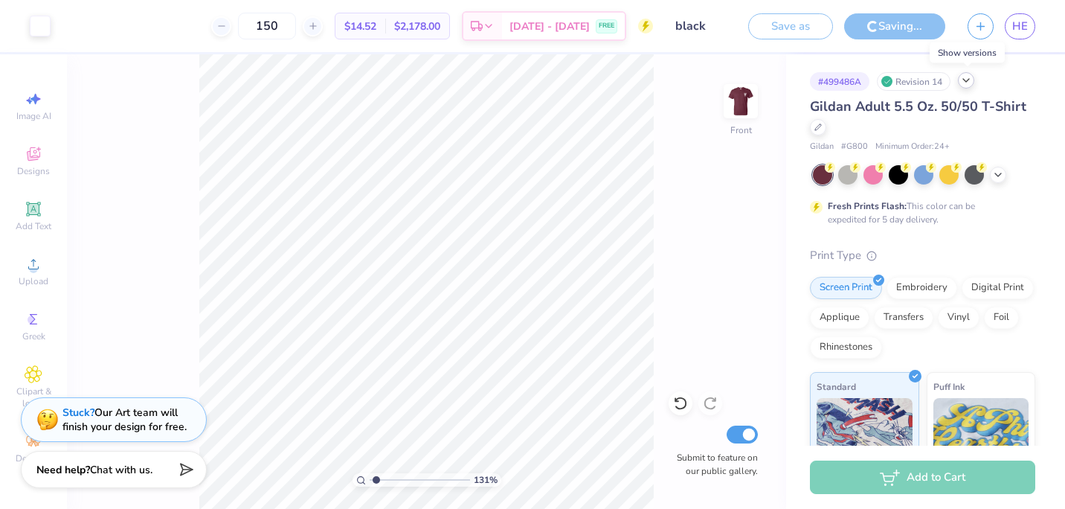
click at [968, 83] on icon at bounding box center [967, 80] width 12 height 12
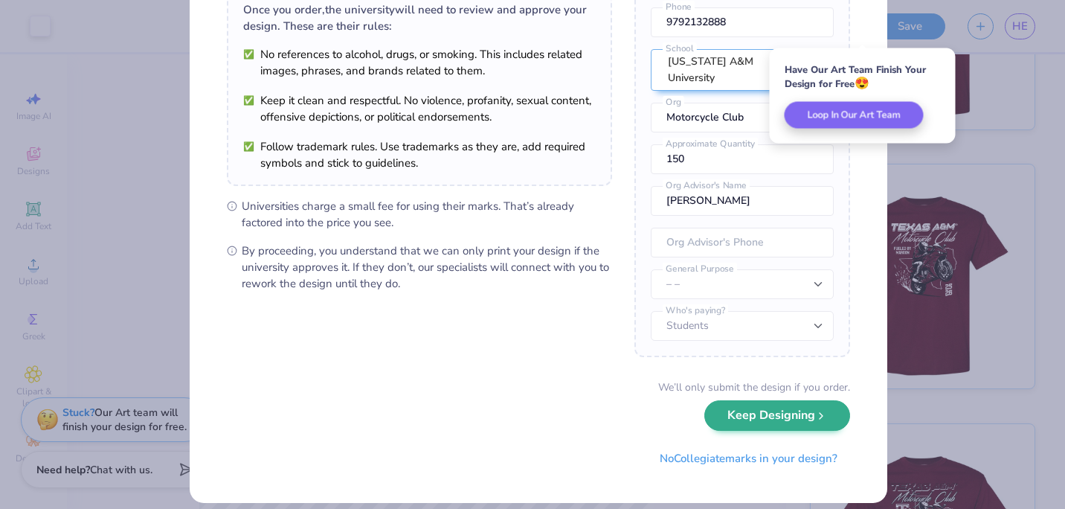
scroll to position [125, 0]
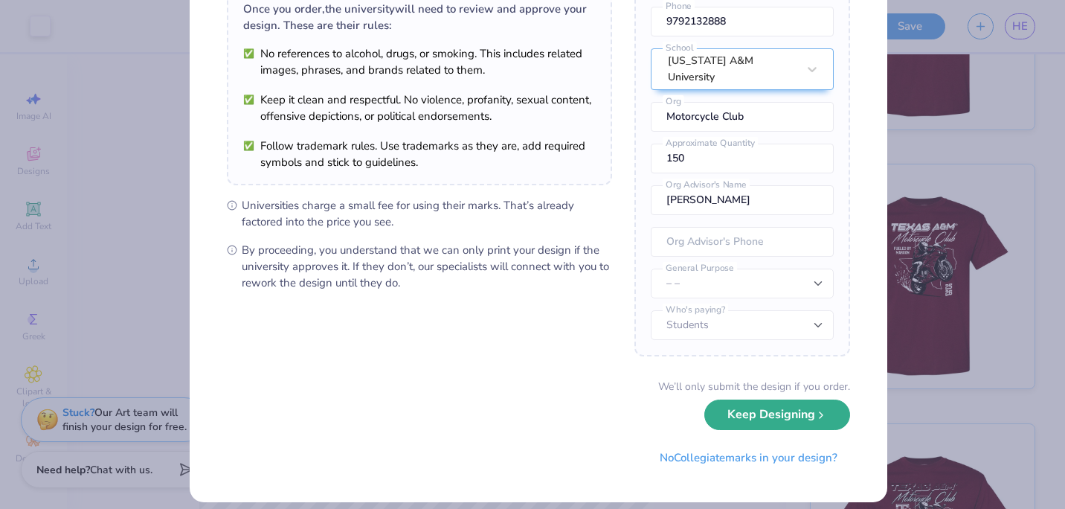
click at [783, 417] on button "Keep Designing" at bounding box center [778, 415] width 146 height 31
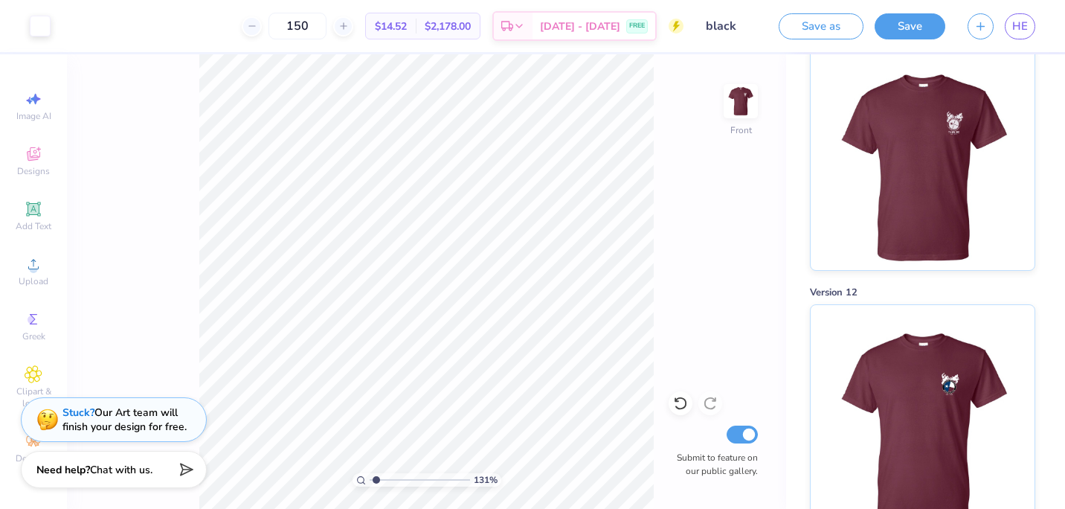
scroll to position [0, 0]
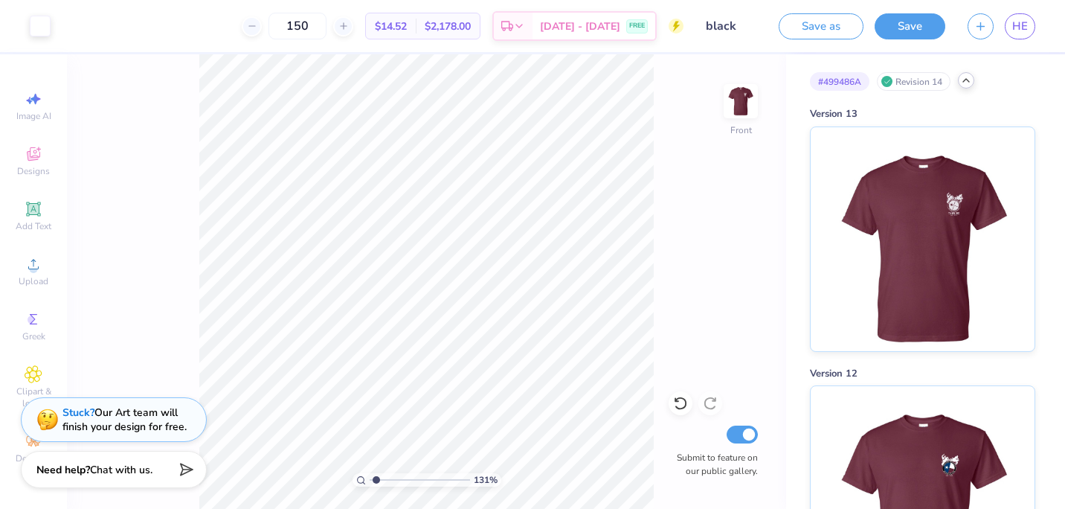
click at [970, 82] on icon at bounding box center [967, 80] width 12 height 12
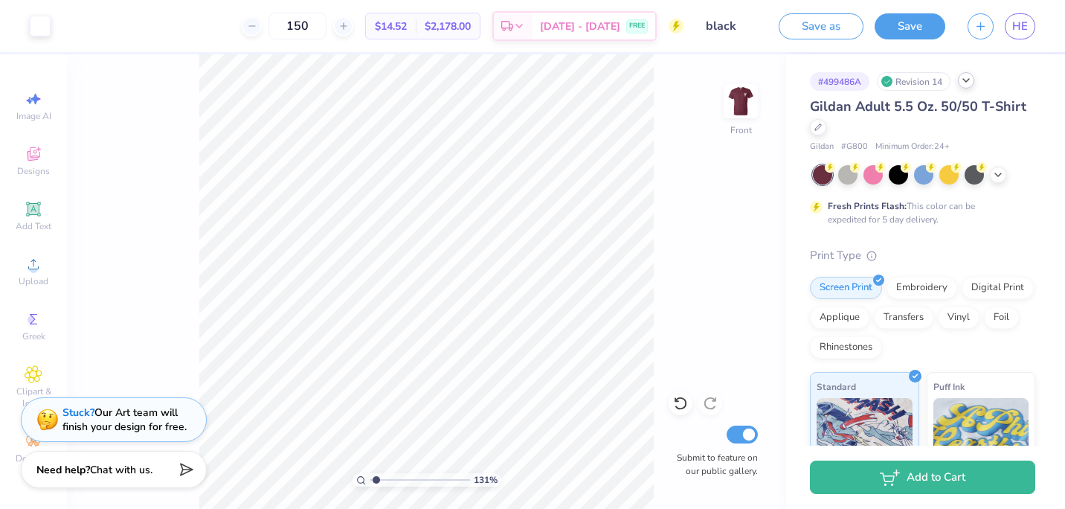
click at [744, 103] on img at bounding box center [741, 101] width 30 height 30
click at [744, 106] on img at bounding box center [741, 101] width 60 height 60
click at [744, 97] on img at bounding box center [741, 101] width 60 height 60
click at [923, 22] on button "Save" at bounding box center [910, 24] width 71 height 26
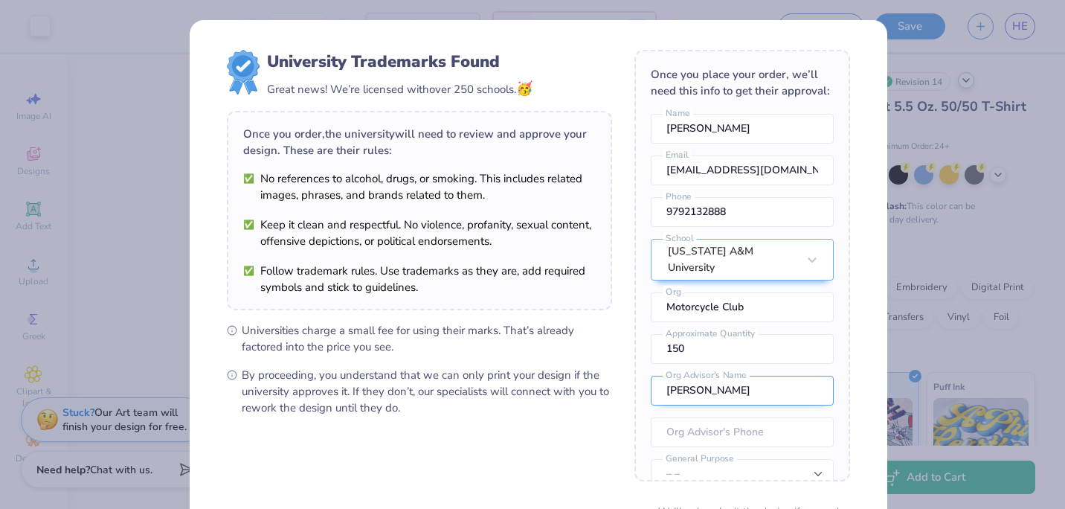
scroll to position [71, 0]
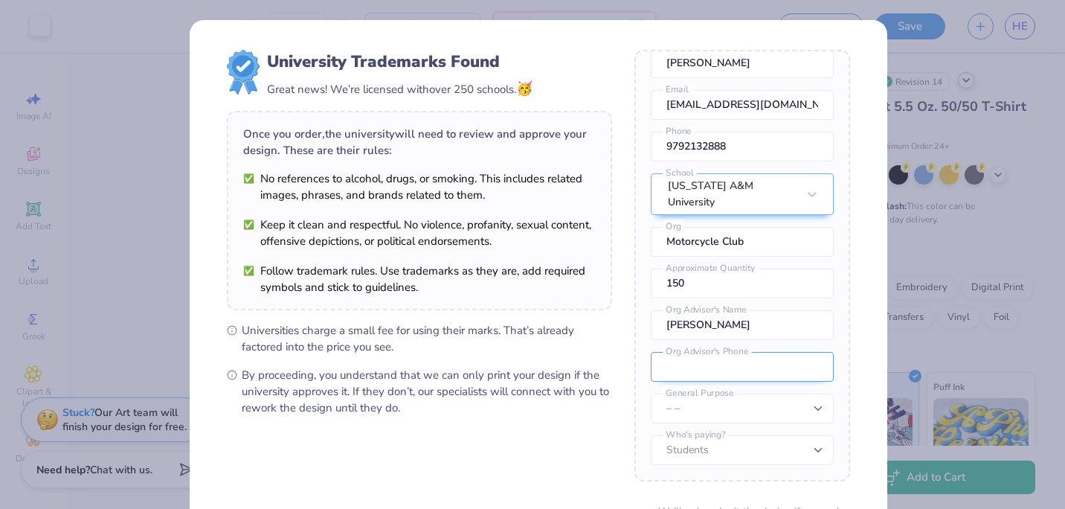
click at [794, 368] on input "tel" at bounding box center [742, 367] width 183 height 30
click at [789, 422] on select "– – Member apparel for registered Student Organization / Department / School Fu…" at bounding box center [742, 409] width 183 height 30
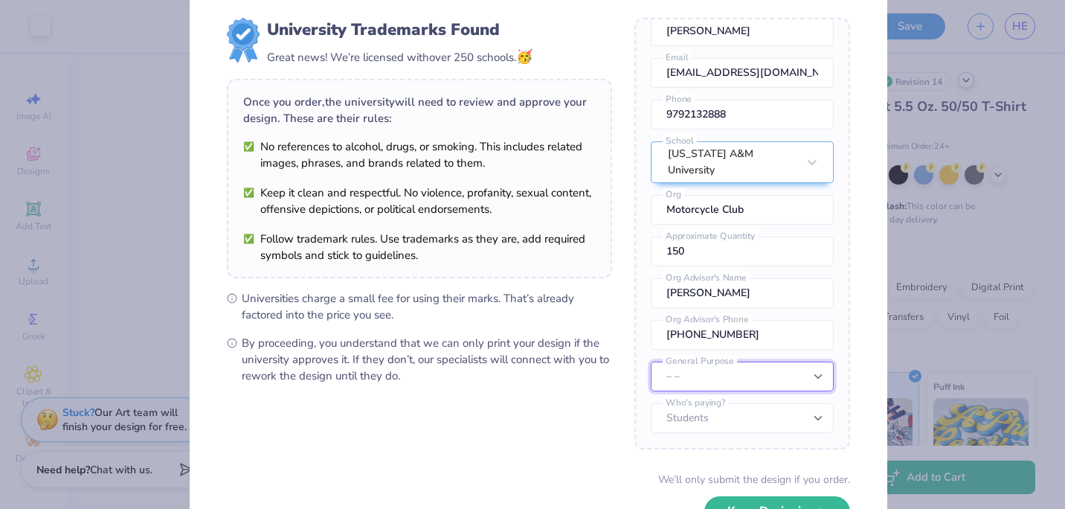
scroll to position [37, 0]
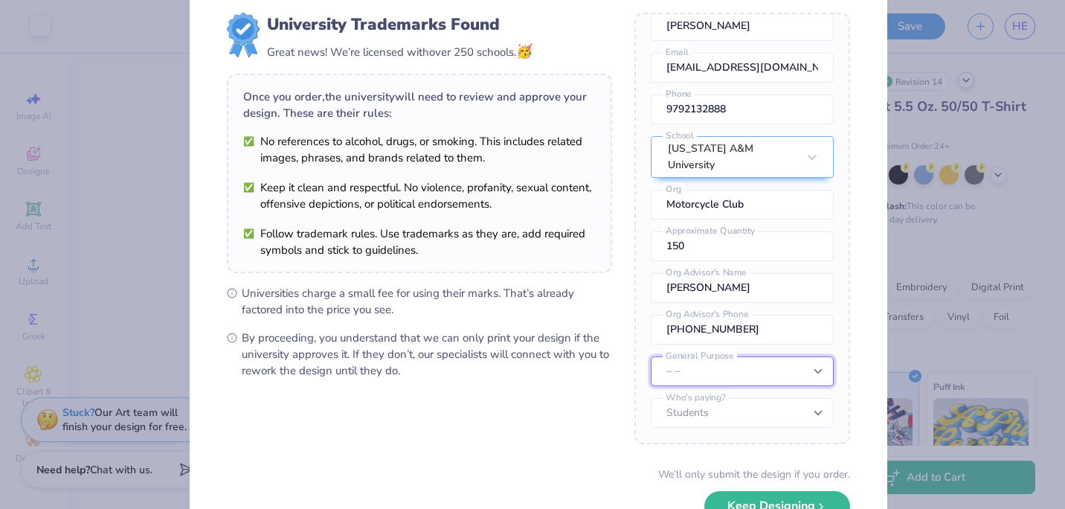
click at [793, 376] on select "– – Member apparel for registered Student Organization / Department / School Fu…" at bounding box center [742, 371] width 183 height 30
click at [651, 356] on select "– – Member apparel for registered Student Organization / Department / School Fu…" at bounding box center [742, 371] width 183 height 30
click at [797, 435] on div "Once you place your order, we’ll need this info to get their approval: [PERSON_…" at bounding box center [743, 229] width 216 height 432
click at [801, 412] on select "Students University" at bounding box center [742, 413] width 183 height 30
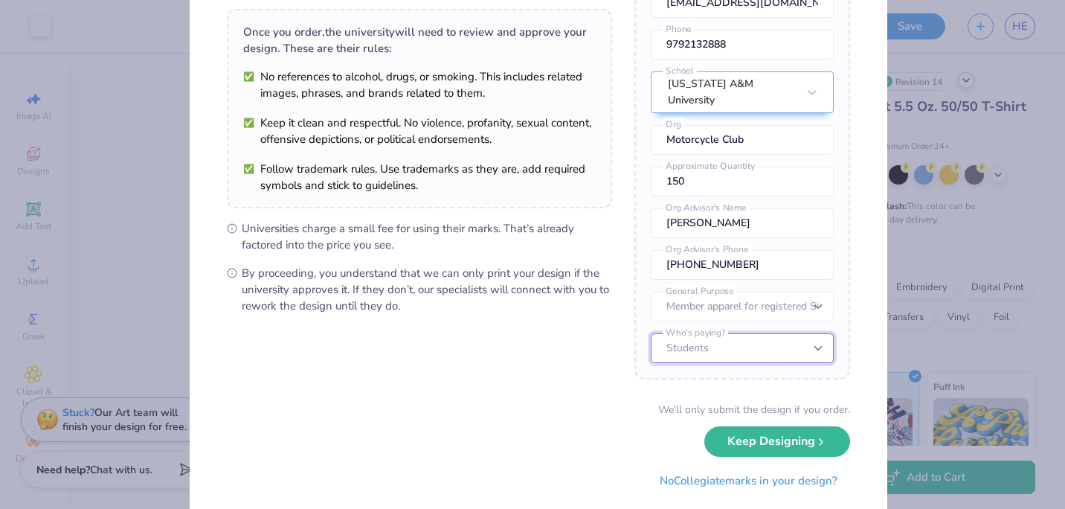
scroll to position [103, 0]
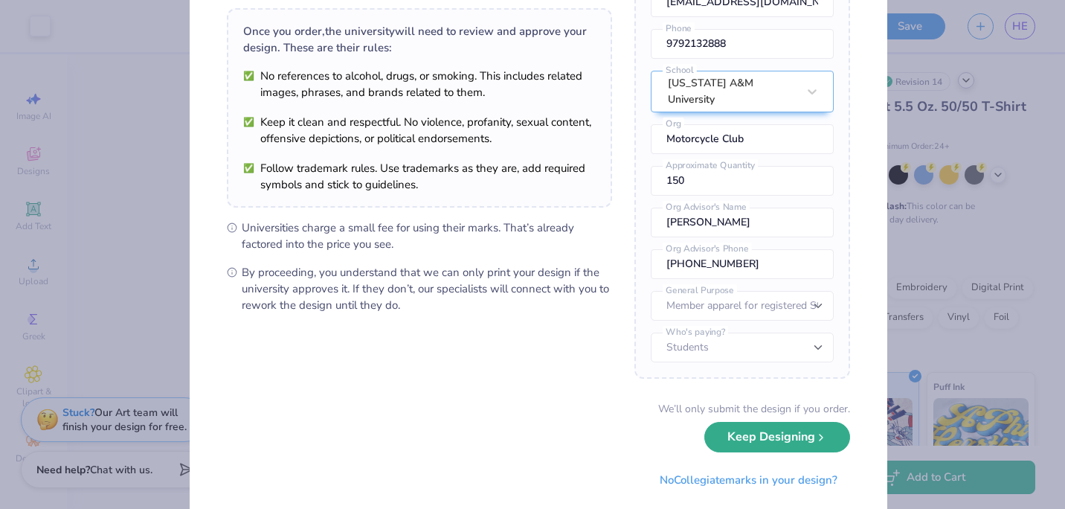
click at [787, 441] on button "Keep Designing" at bounding box center [778, 437] width 146 height 31
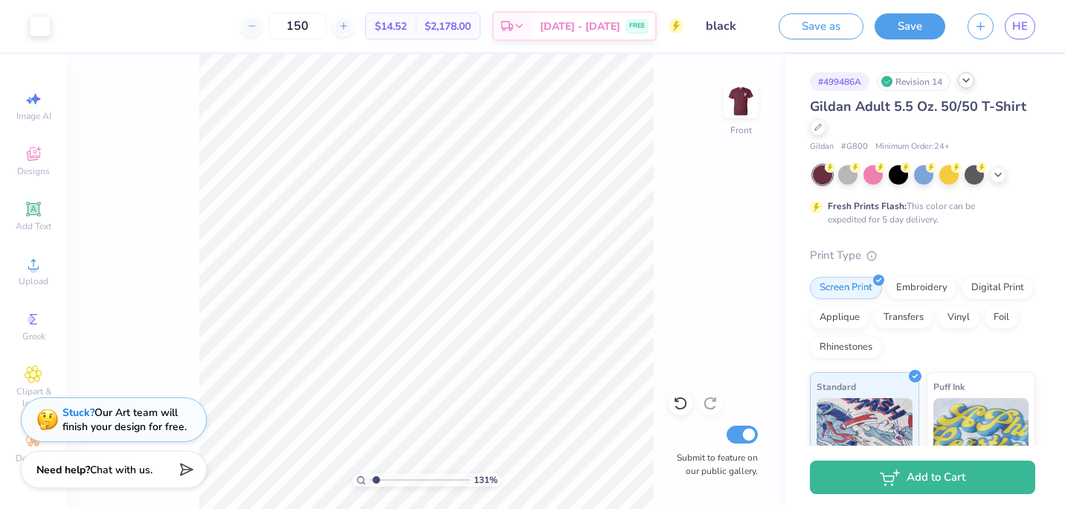
scroll to position [0, 0]
click at [1013, 22] on link "HE" at bounding box center [1020, 26] width 31 height 26
